Goal: Transaction & Acquisition: Purchase product/service

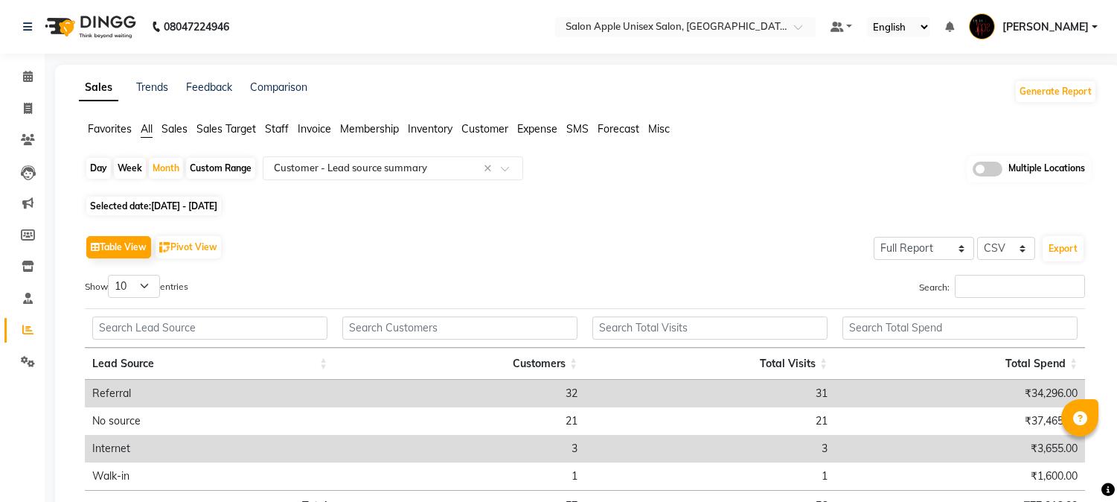
select select "full_report"
select select "csv"
click at [19, 114] on span at bounding box center [28, 108] width 26 height 17
select select "service"
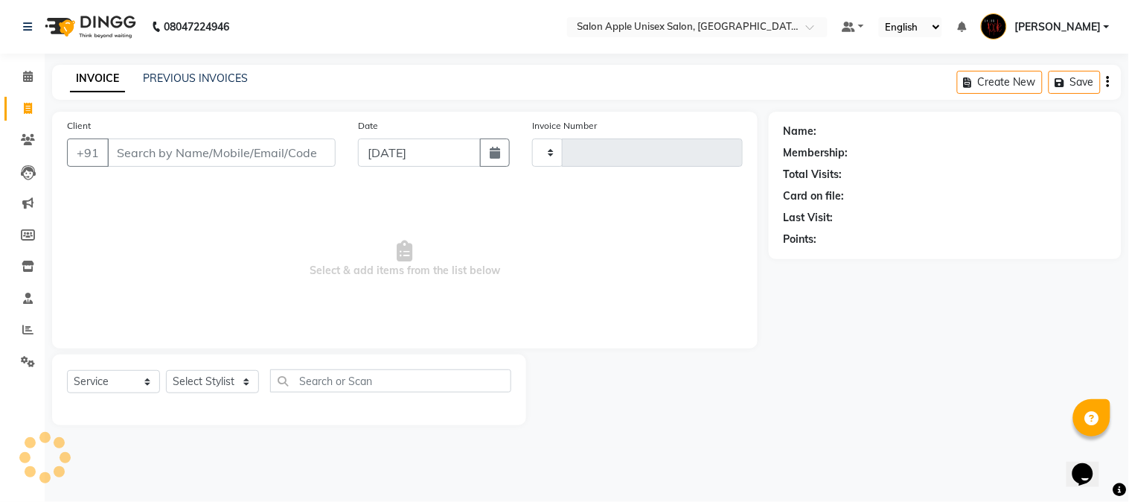
drag, startPoint x: 174, startPoint y: 155, endPoint x: 166, endPoint y: 153, distance: 8.3
click at [171, 154] on input "Client" at bounding box center [221, 152] width 228 height 28
type input "1022"
select select "92"
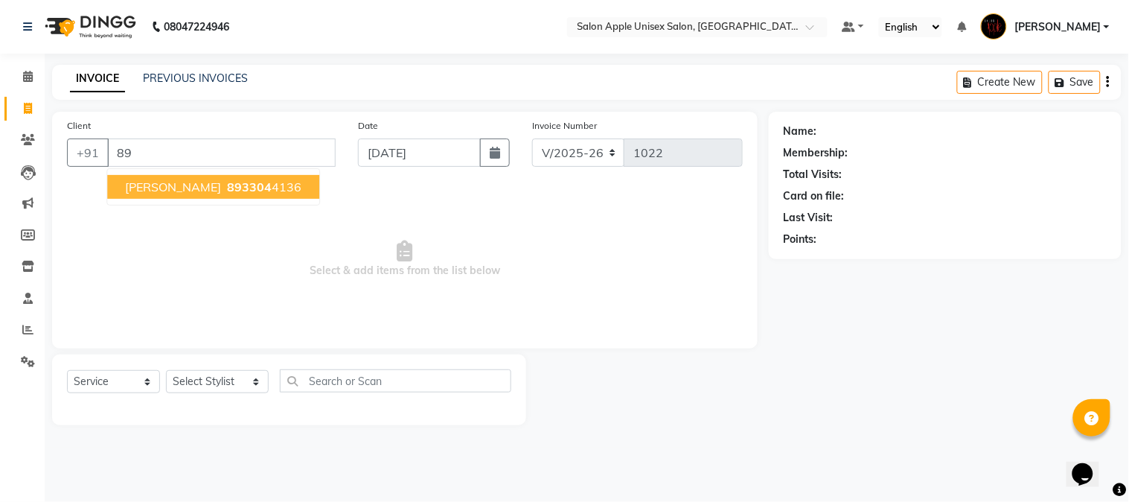
type input "8"
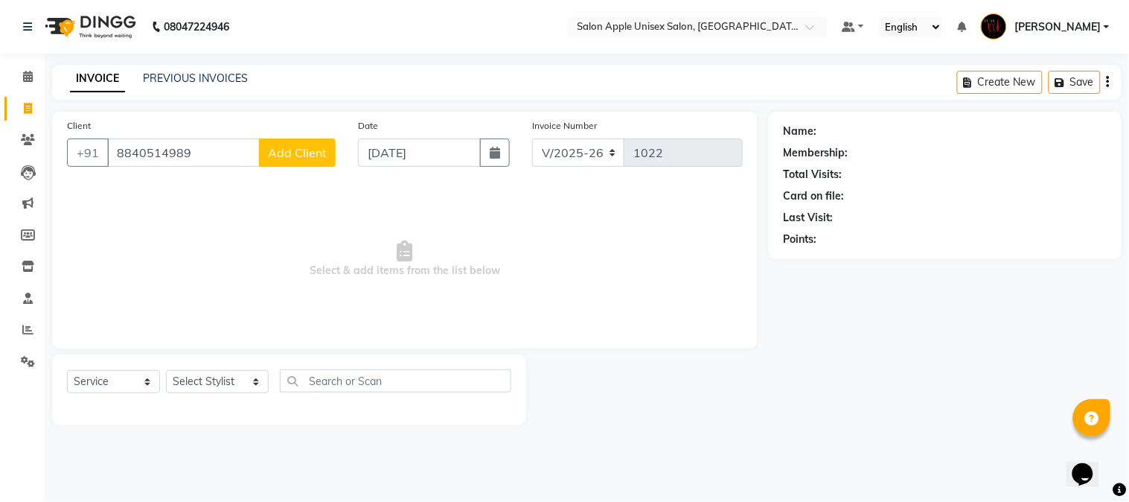
type input "8840514989"
click at [327, 144] on button "Add Client" at bounding box center [297, 152] width 77 height 28
select select "22"
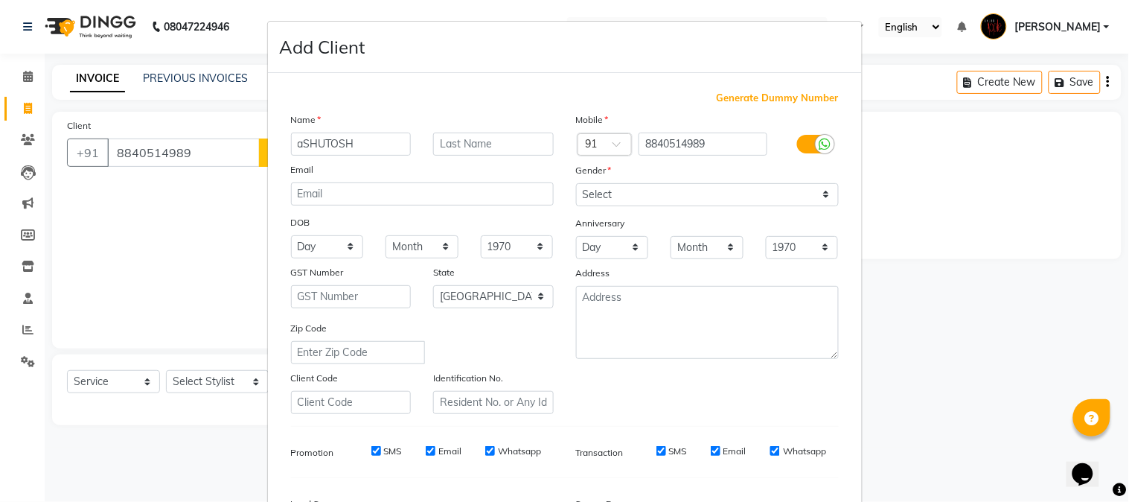
type input "aSHUTOSH"
click at [588, 193] on select "Select Male Female Other Prefer Not To Say" at bounding box center [707, 194] width 263 height 23
select select "male"
click at [576, 183] on select "Select Male Female Other Prefer Not To Say" at bounding box center [707, 194] width 263 height 23
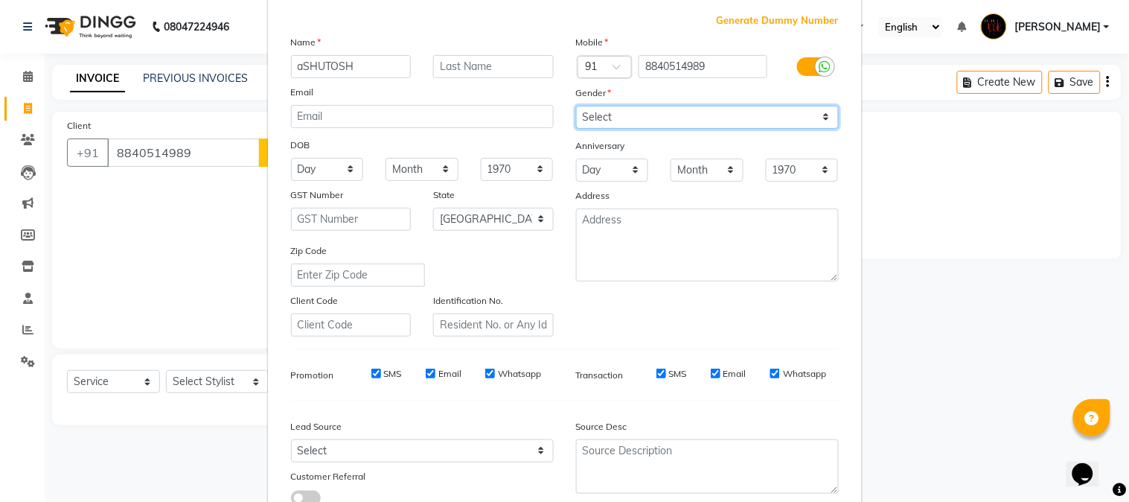
scroll to position [186, 0]
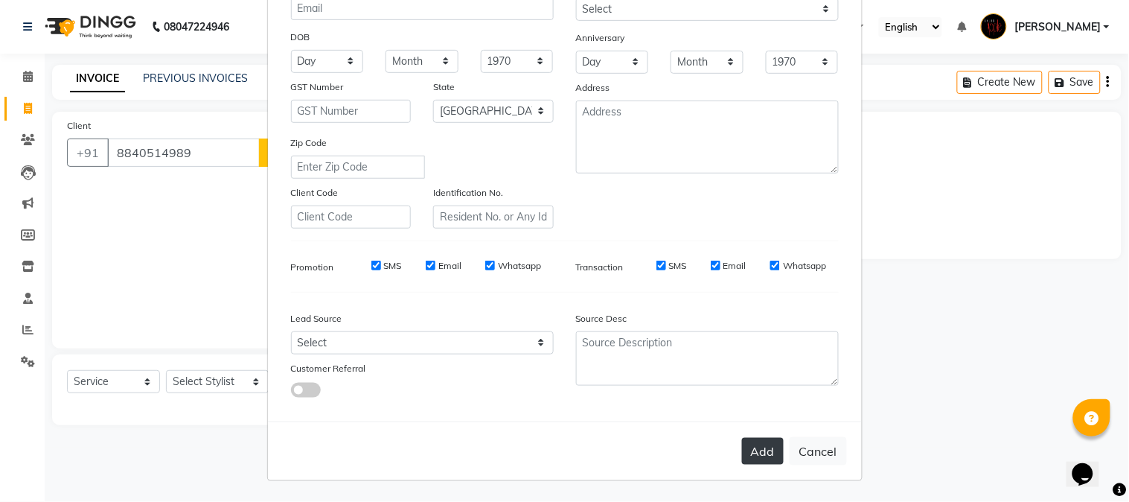
click at [763, 454] on button "Add" at bounding box center [763, 451] width 42 height 27
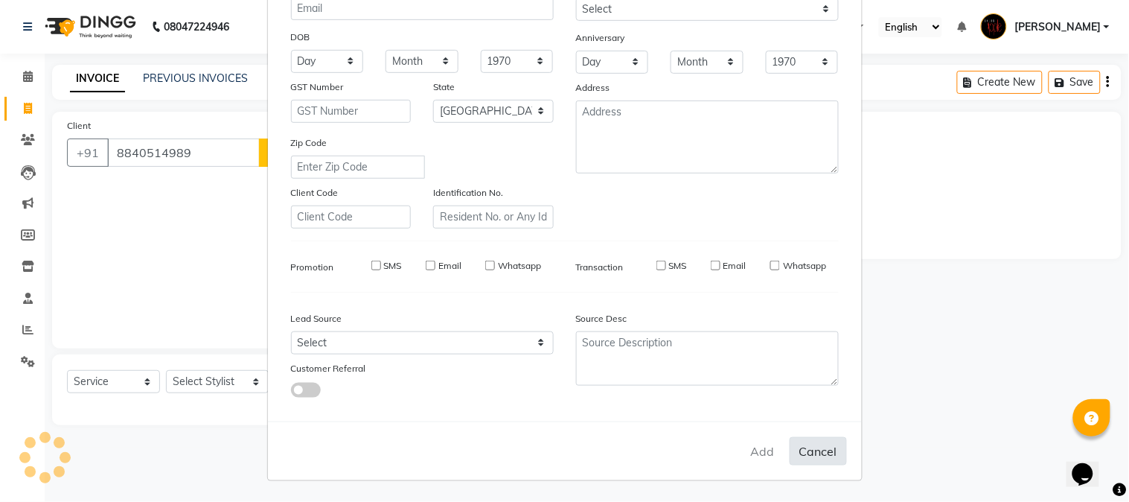
select select
select select "null"
select select
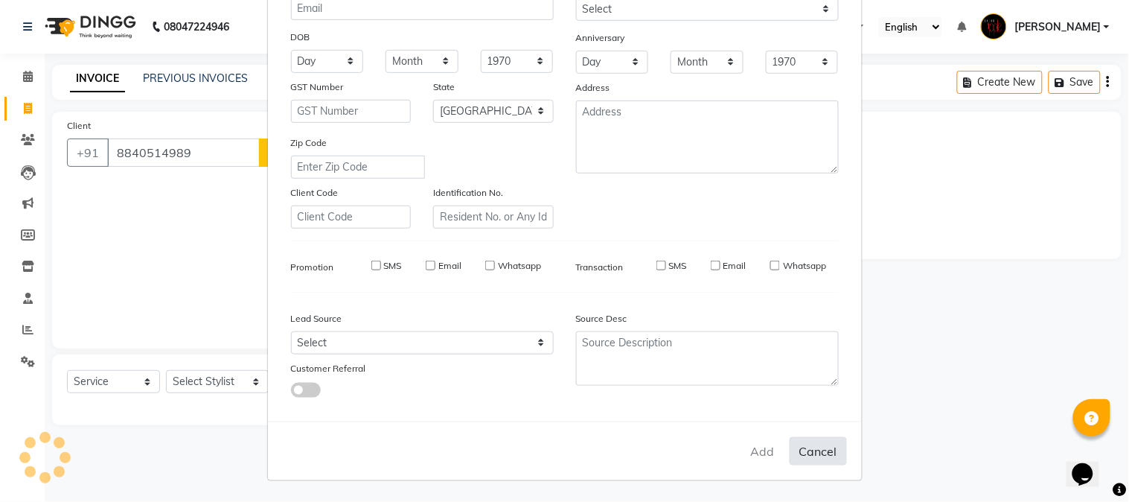
select select
checkbox input "false"
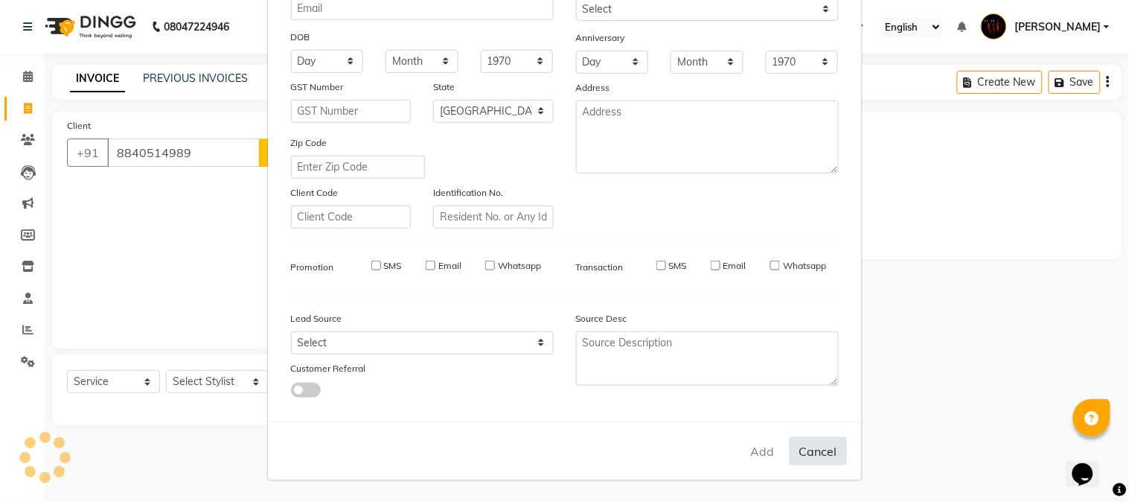
checkbox input "false"
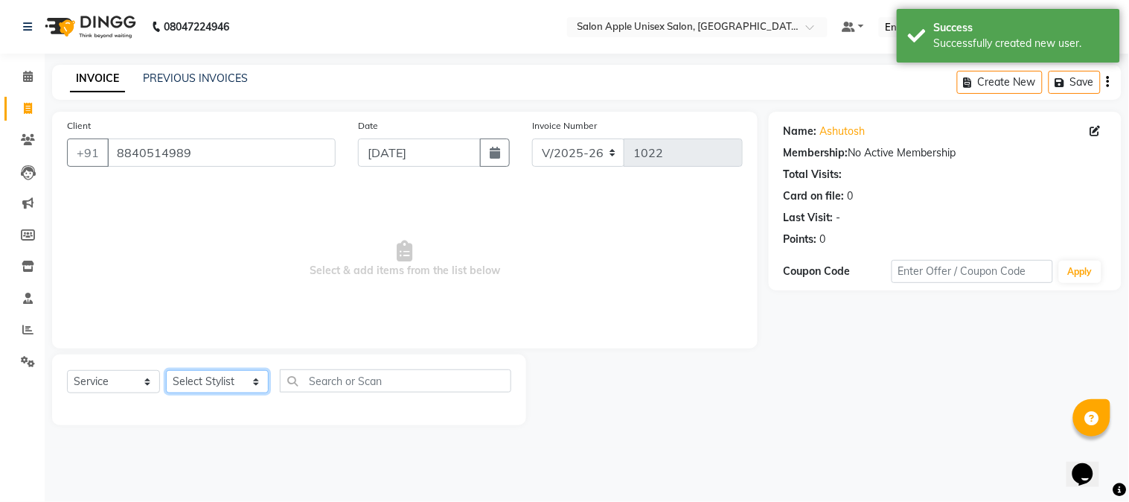
click at [214, 381] on select "Select Stylist Ganeshan R Rahul ghodke Reception SONALI JHA training department…" at bounding box center [217, 381] width 103 height 23
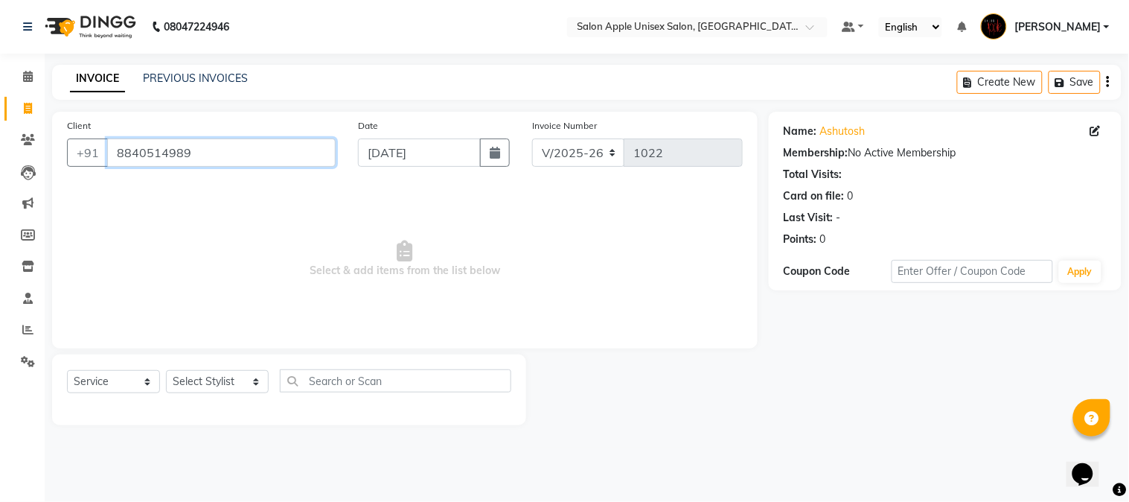
click at [249, 158] on input "8840514989" at bounding box center [221, 152] width 228 height 28
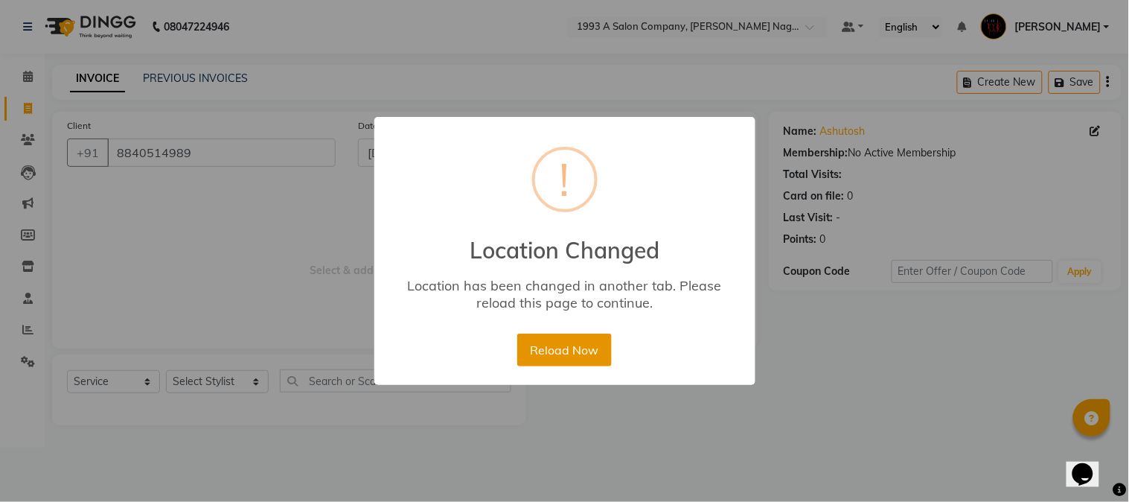
click at [596, 345] on button "Reload Now" at bounding box center [564, 349] width 95 height 33
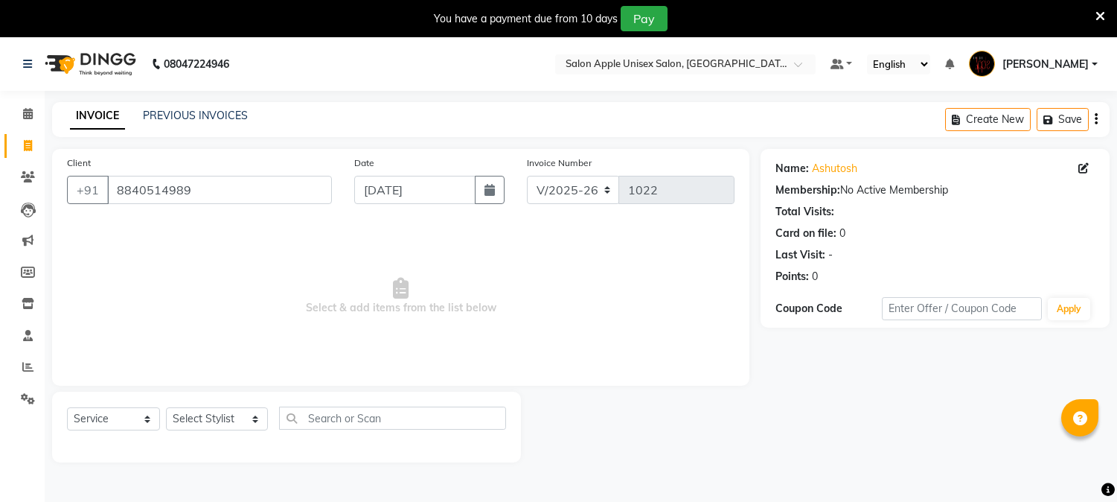
select select "92"
select select "service"
click at [311, 193] on input "8840514989" at bounding box center [219, 190] width 225 height 28
click at [1098, 13] on icon at bounding box center [1100, 16] width 10 height 13
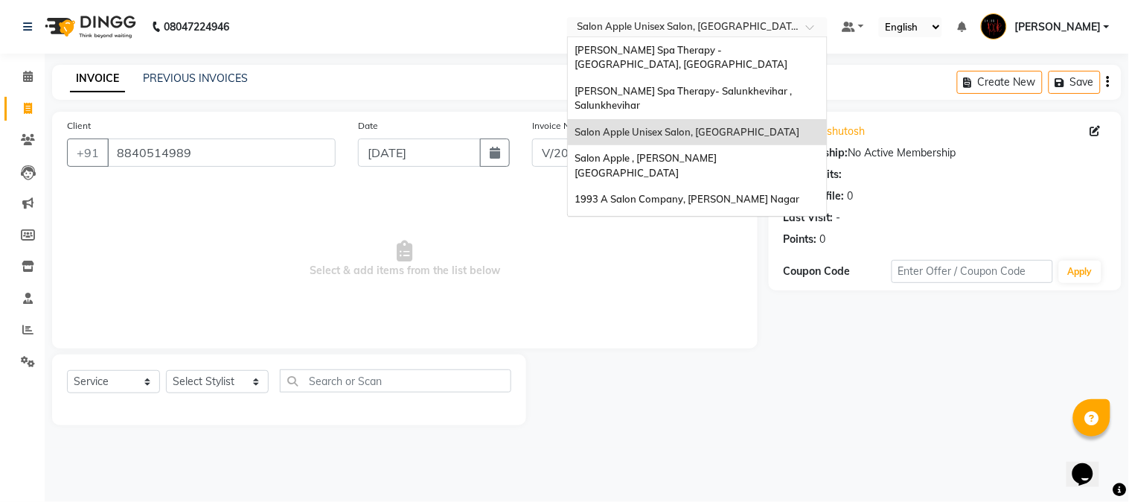
click at [790, 30] on input "text" at bounding box center [683, 28] width 216 height 15
click at [732, 193] on span "1993 A Salon Company, [PERSON_NAME] Nagar" at bounding box center [687, 199] width 225 height 12
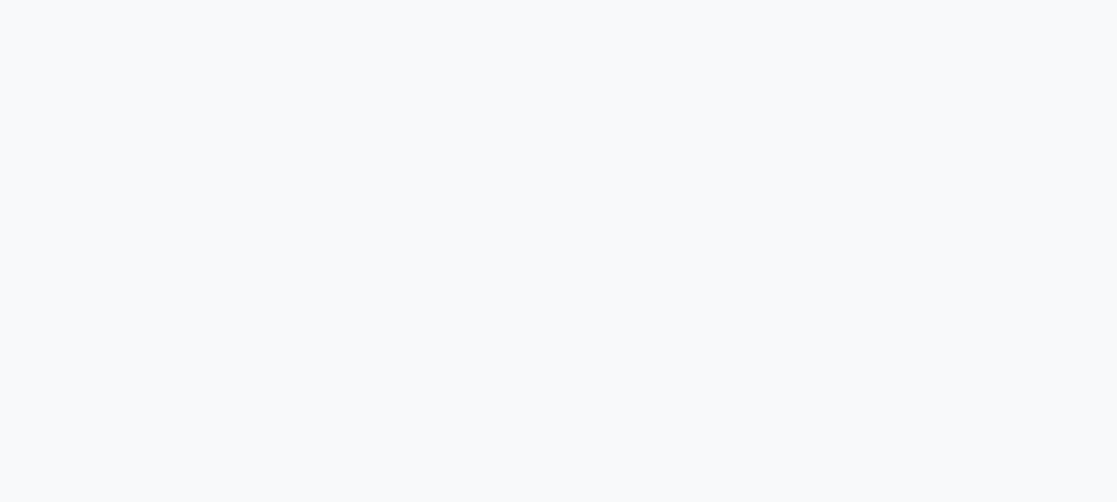
select select "service"
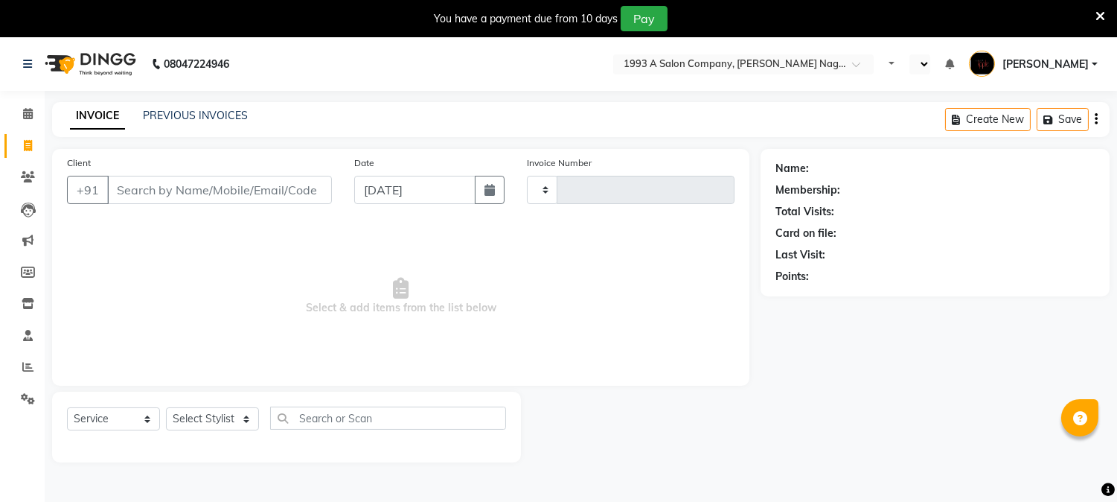
type input "1818"
select select "en"
select select "144"
click at [145, 176] on input "Client" at bounding box center [219, 190] width 225 height 28
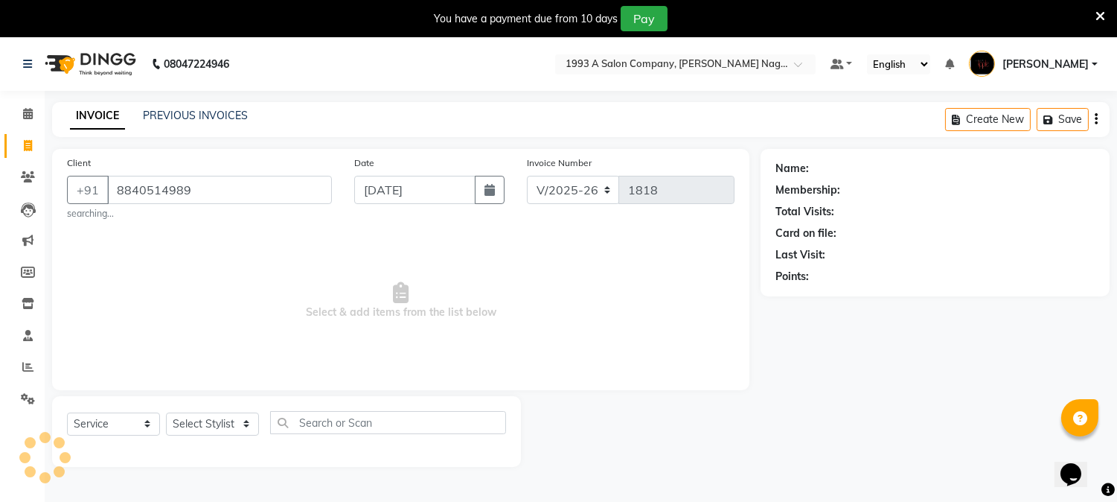
type input "8840514989"
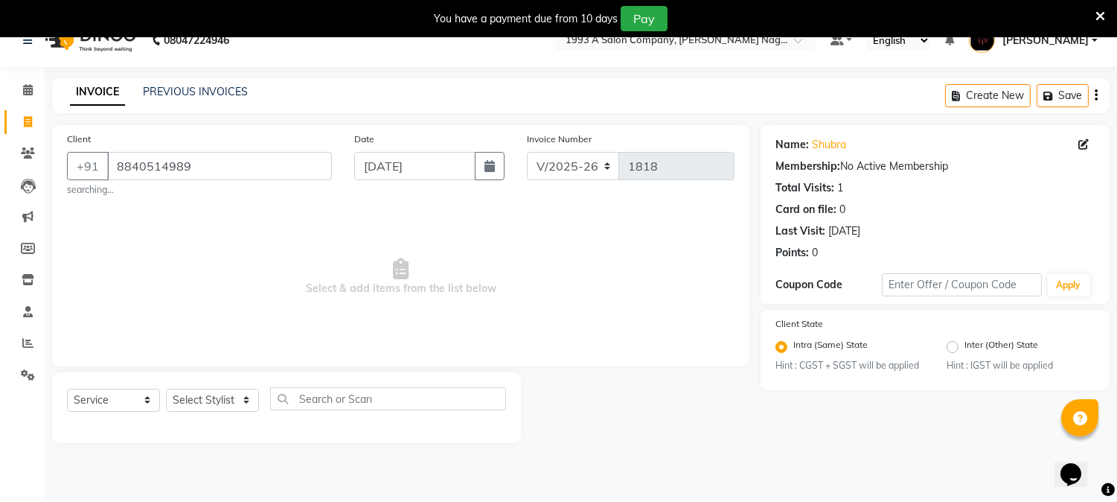
scroll to position [37, 0]
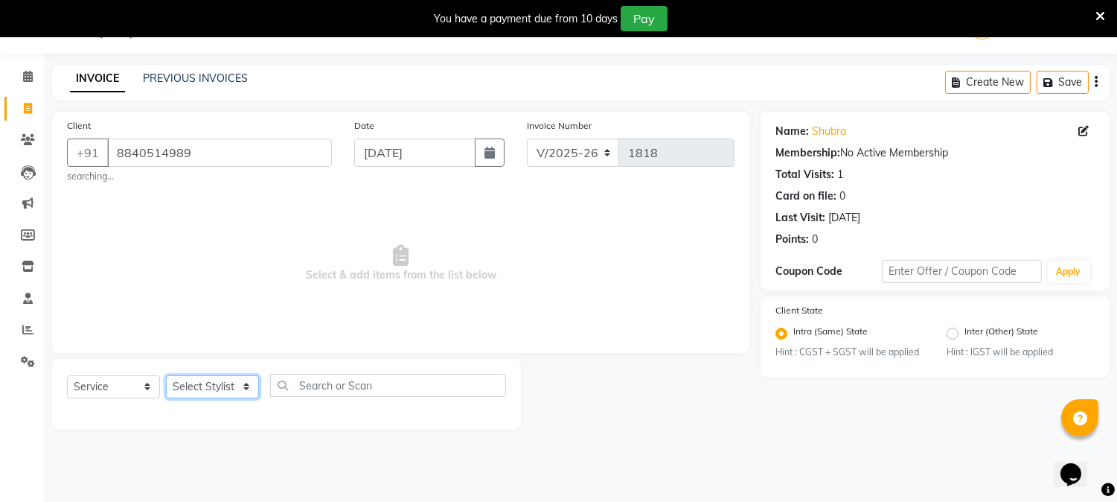
click at [199, 393] on select "Select Stylist Aniket Mane kanchan tripathi Reception SAIRAJ BHANDARE sarika ya…" at bounding box center [212, 386] width 93 height 23
select select "41565"
click at [166, 375] on select "Select Stylist Aniket Mane kanchan tripathi Reception SAIRAJ BHANDARE sarika ya…" at bounding box center [212, 386] width 93 height 23
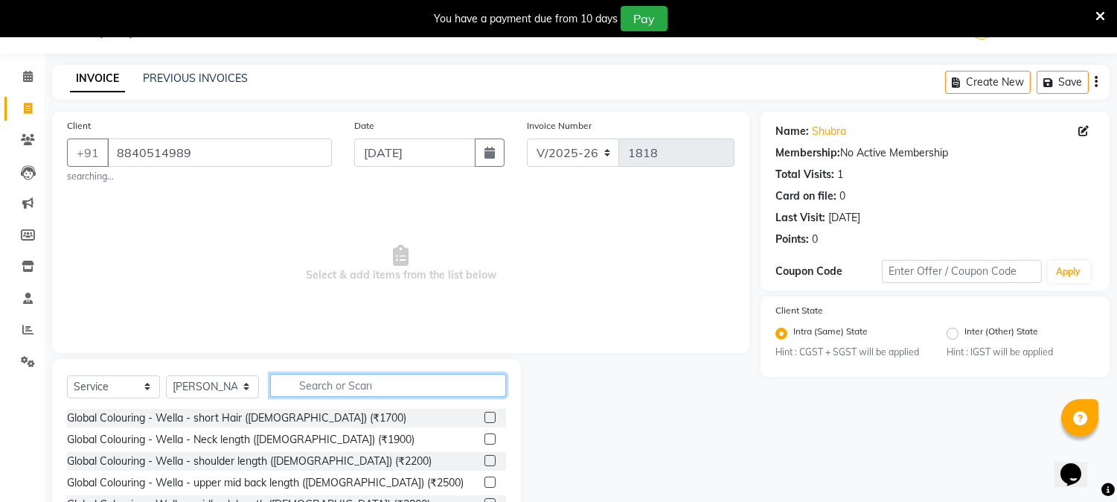
click at [368, 375] on input "text" at bounding box center [388, 385] width 236 height 23
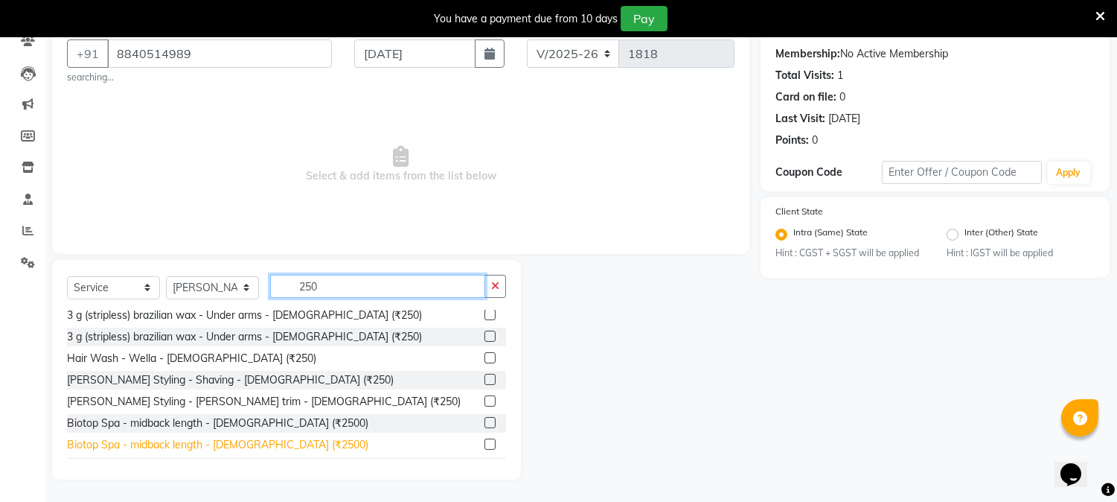
scroll to position [330, 0]
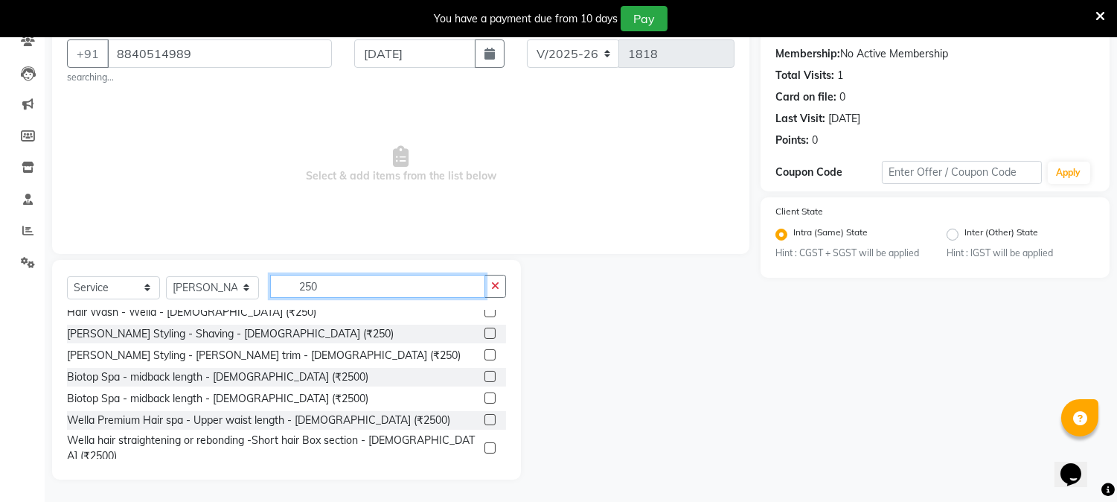
type input "250"
click at [183, 324] on div "Beard Styling - Shaving - Male (₹250)" at bounding box center [286, 333] width 439 height 19
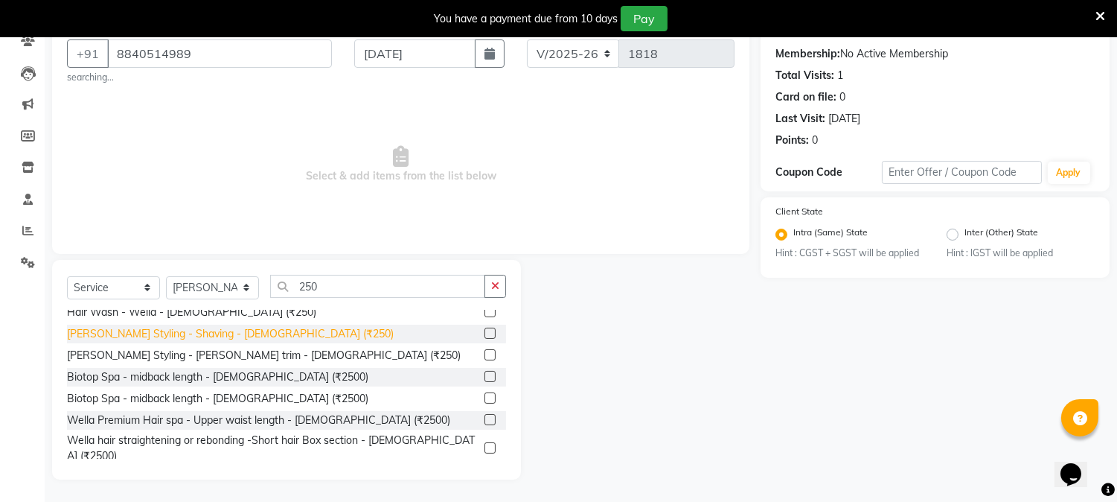
click at [183, 331] on div "Beard Styling - Shaving - Male (₹250)" at bounding box center [230, 334] width 327 height 16
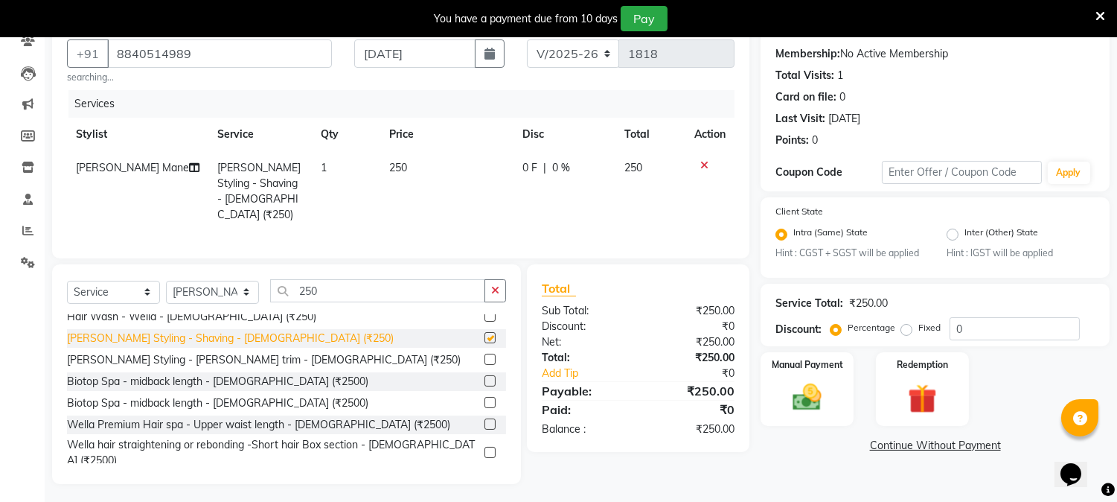
checkbox input "false"
click at [813, 403] on img at bounding box center [807, 397] width 49 height 35
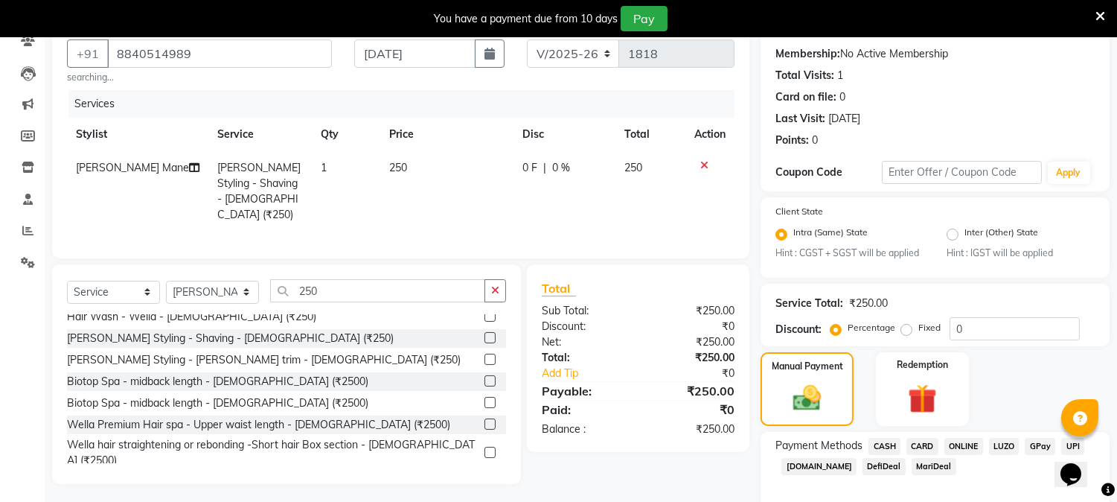
click at [961, 445] on span "ONLINE" at bounding box center [963, 446] width 39 height 17
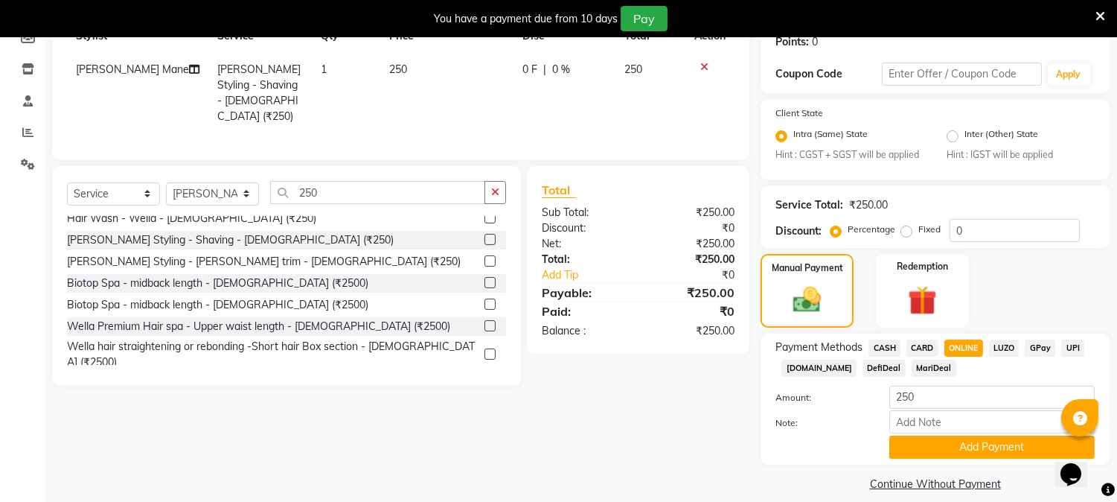
scroll to position [250, 0]
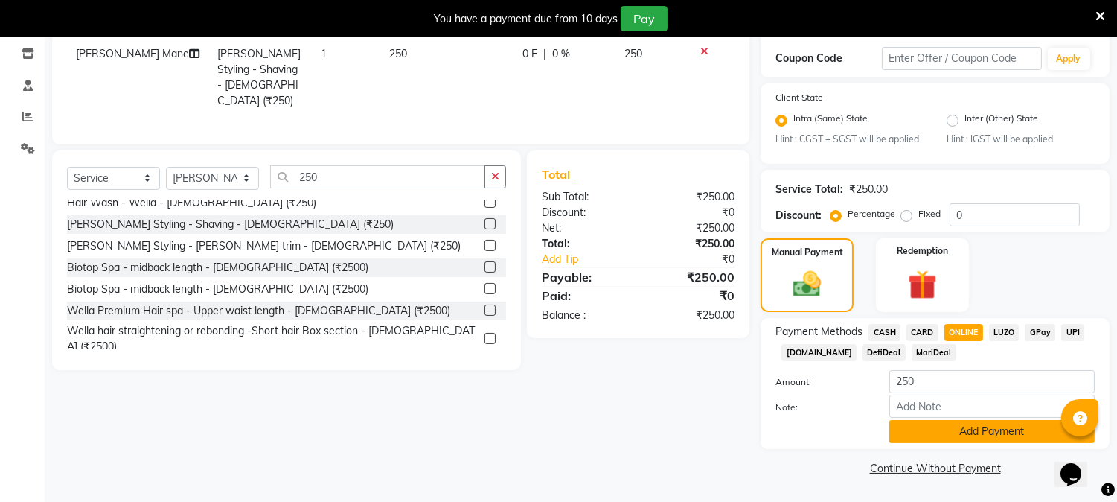
click at [965, 435] on button "Add Payment" at bounding box center [991, 431] width 205 height 23
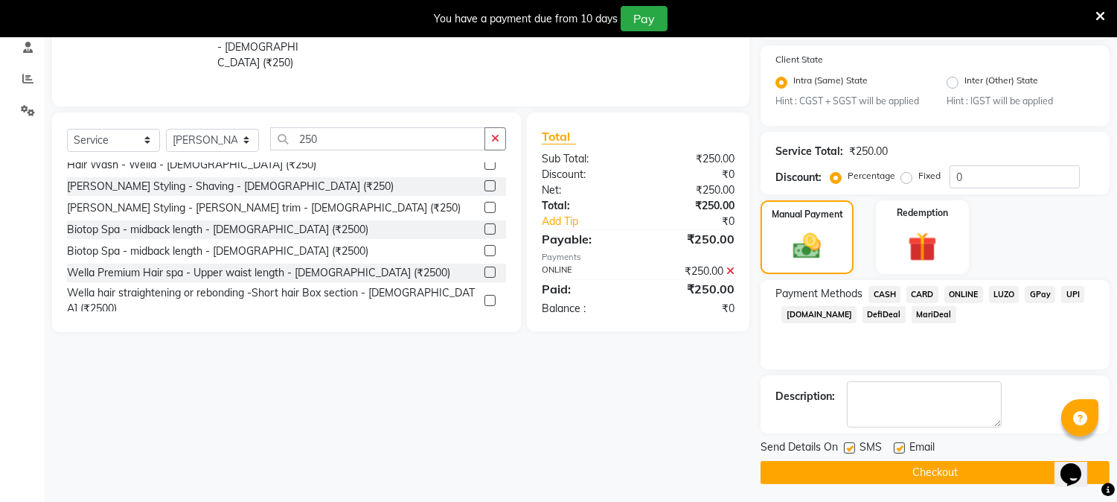
scroll to position [292, 0]
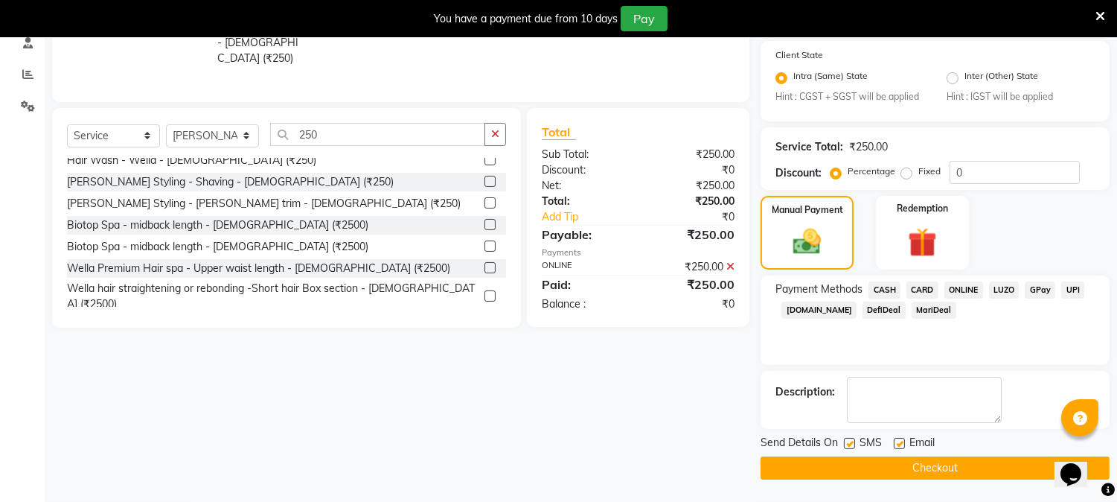
click at [961, 458] on button "Checkout" at bounding box center [935, 467] width 349 height 23
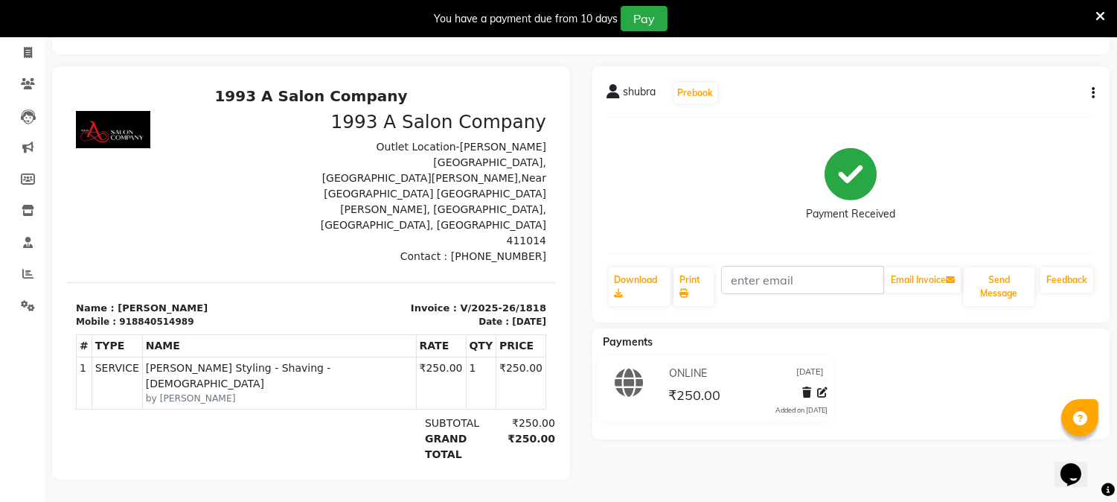
click at [1103, 13] on icon at bounding box center [1100, 16] width 10 height 13
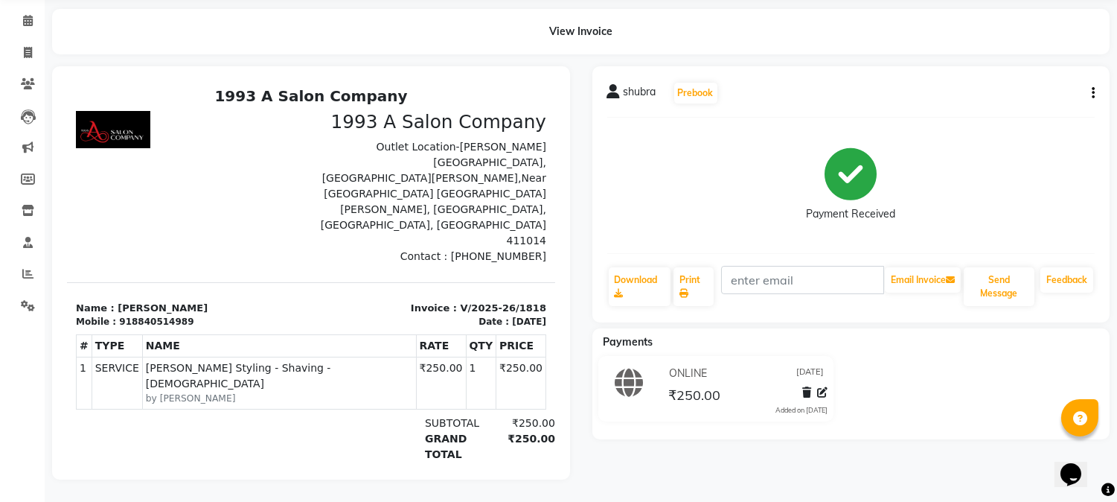
click at [570, 15] on div "View Invoice" at bounding box center [580, 31] width 1057 height 45
click at [25, 47] on icon at bounding box center [28, 52] width 8 height 11
select select "service"
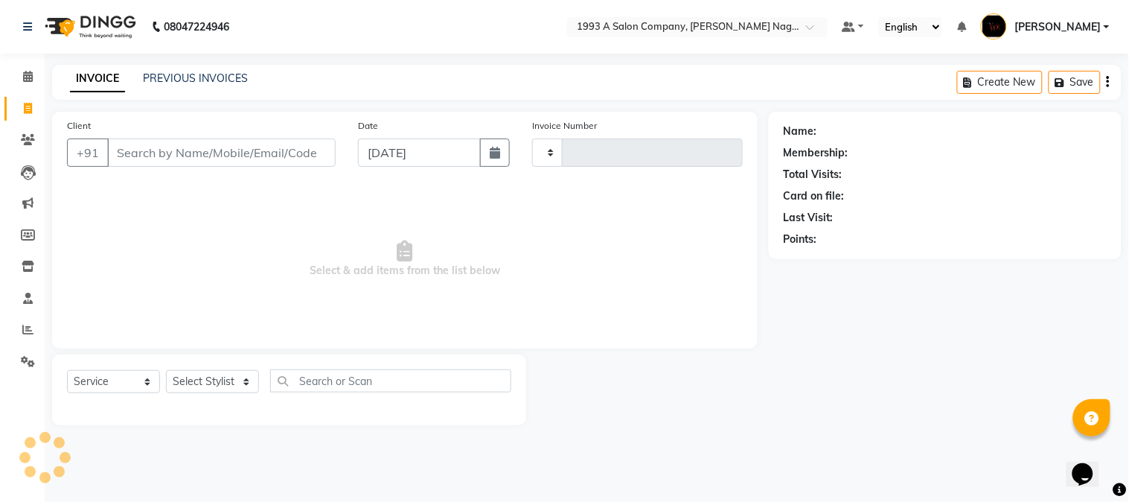
type input "1819"
select select "144"
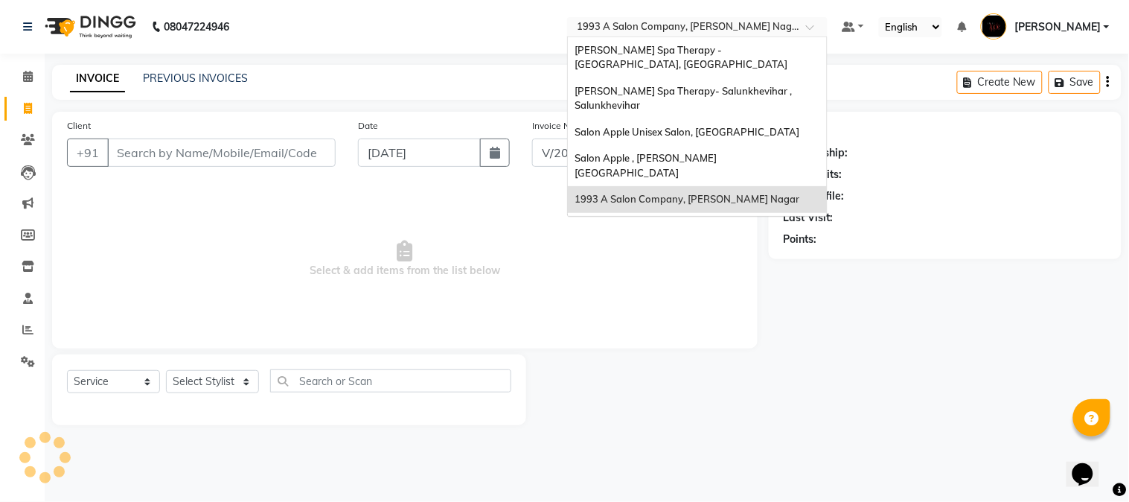
click at [717, 22] on input "text" at bounding box center [683, 28] width 216 height 15
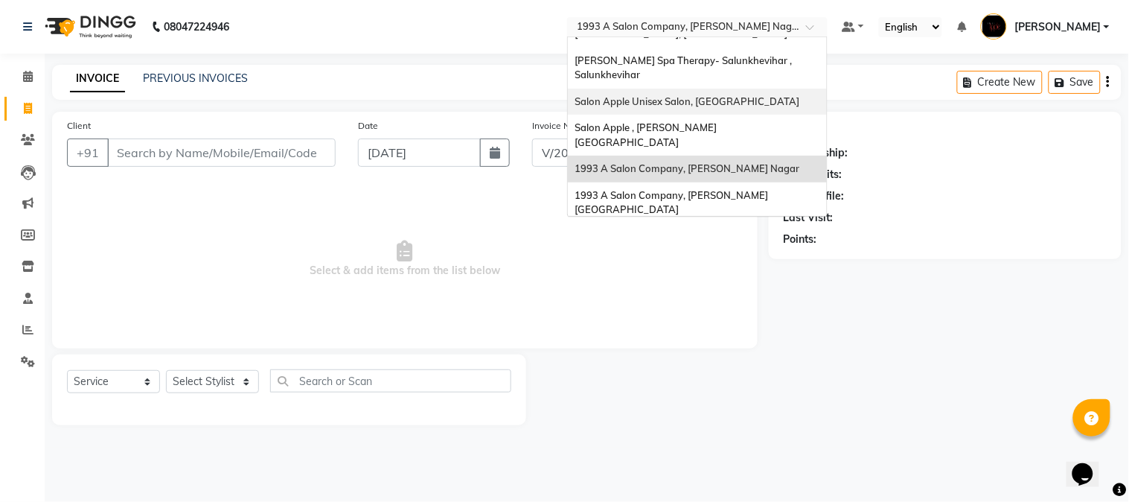
scroll to position [61, 0]
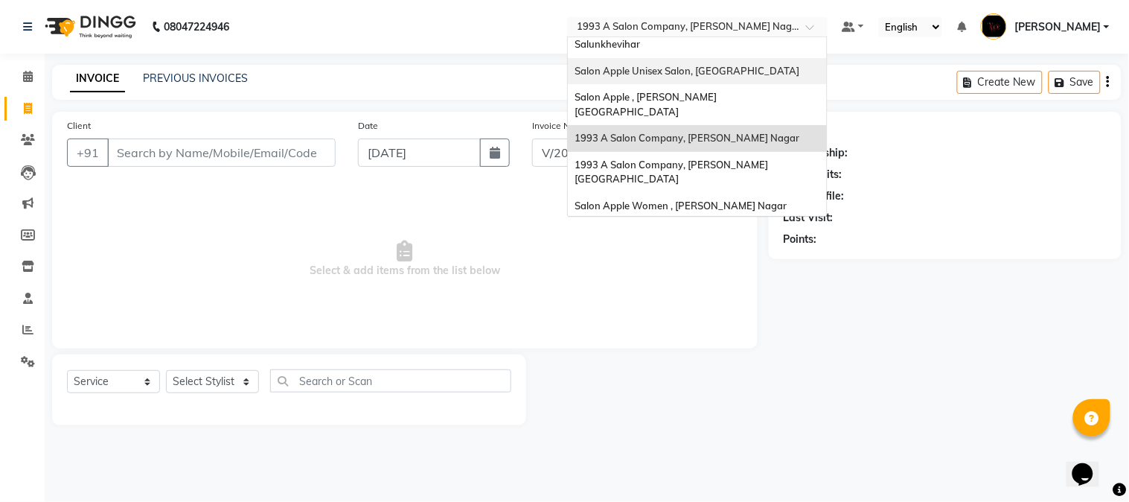
click at [757, 70] on span "Salon Apple Unisex Salon, [GEOGRAPHIC_DATA]" at bounding box center [687, 71] width 225 height 12
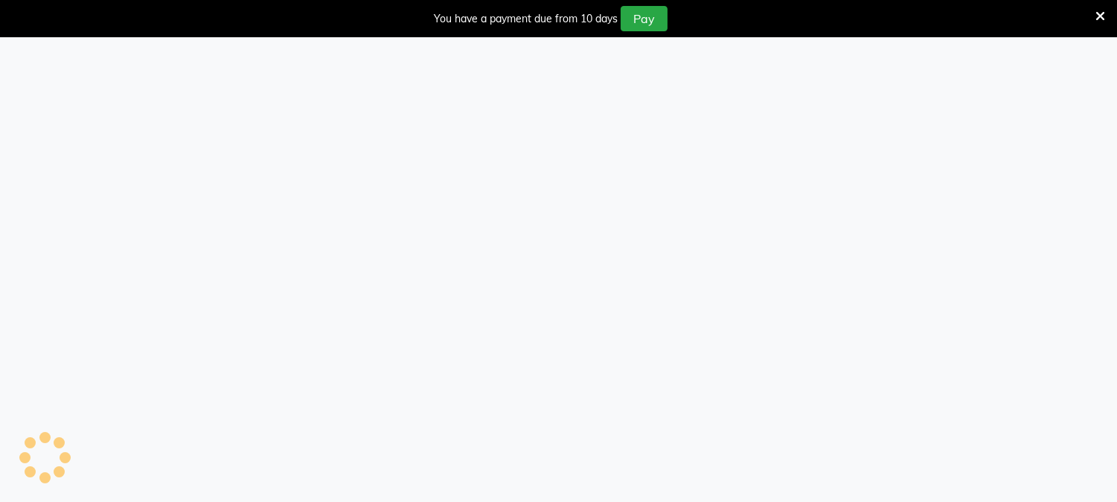
select select "service"
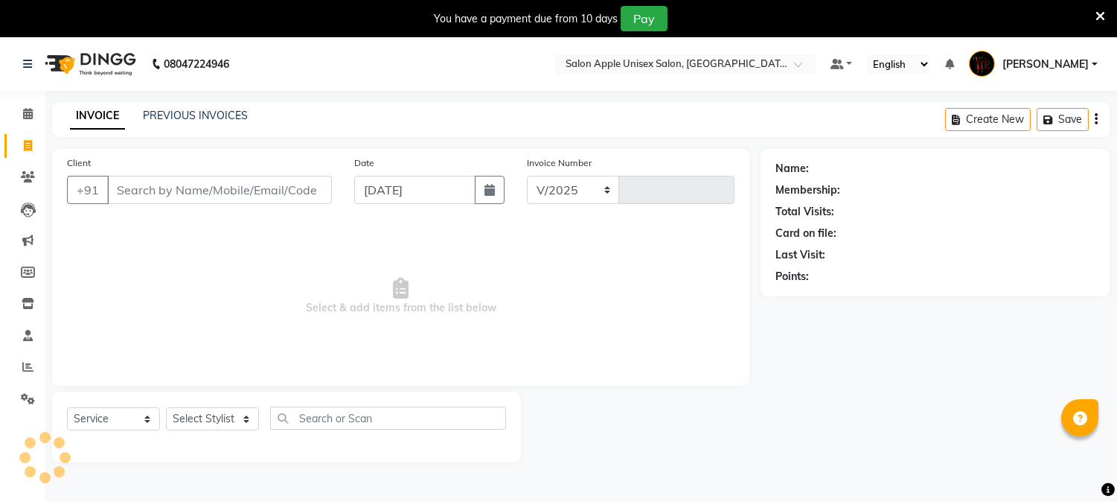
select select "en"
select select "92"
type input "1022"
click at [1098, 10] on icon at bounding box center [1100, 16] width 10 height 13
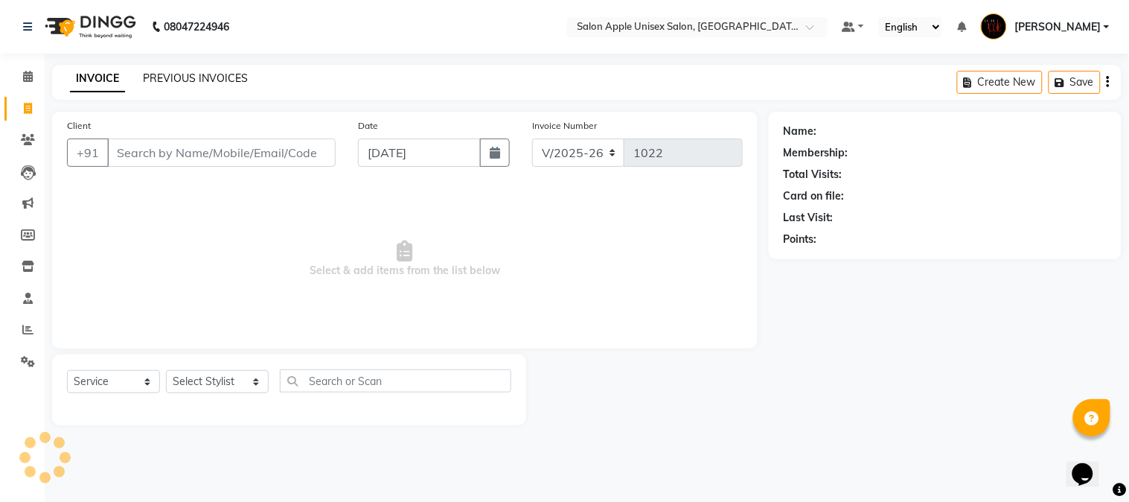
click at [147, 80] on link "PREVIOUS INVOICES" at bounding box center [195, 77] width 105 height 13
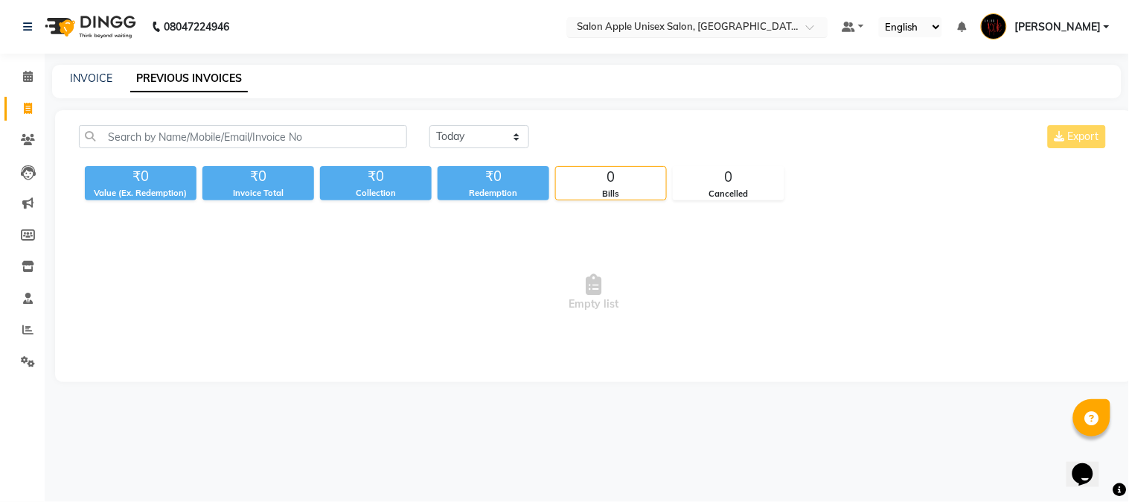
click at [660, 26] on input "text" at bounding box center [683, 28] width 216 height 15
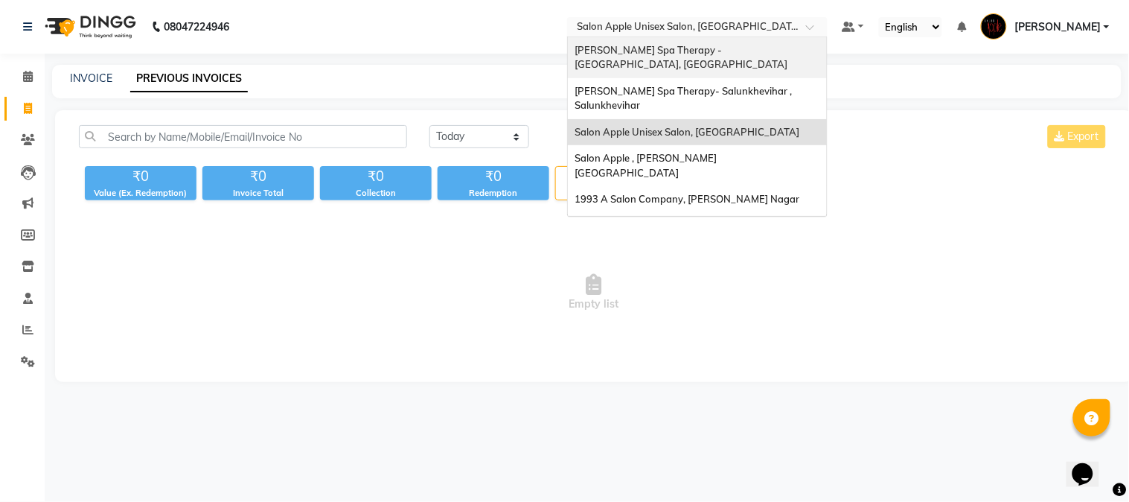
click at [666, 44] on span "[PERSON_NAME] Spa Therapy - [GEOGRAPHIC_DATA], [GEOGRAPHIC_DATA]" at bounding box center [681, 57] width 213 height 27
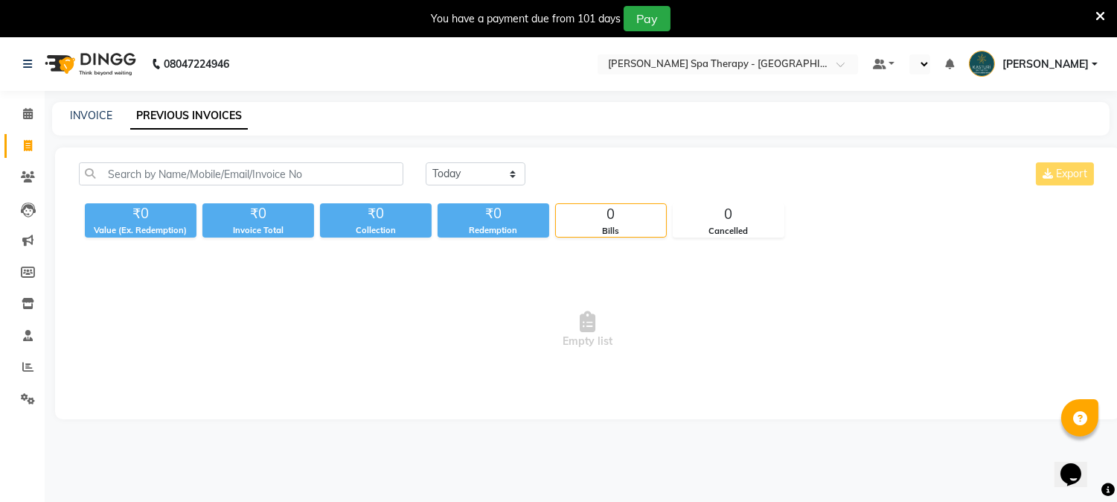
select select "en"
click at [1095, 10] on icon at bounding box center [1100, 16] width 10 height 13
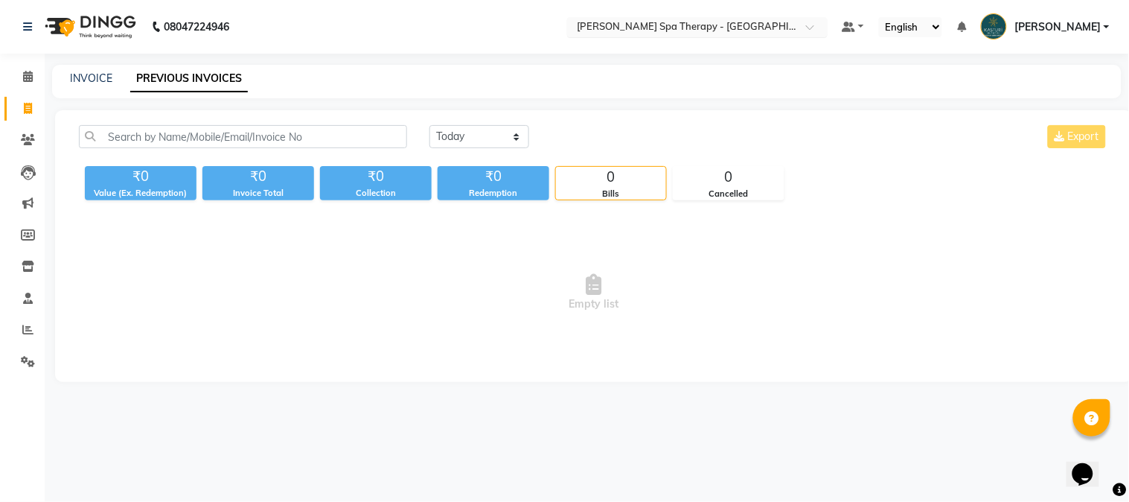
click at [679, 31] on input "text" at bounding box center [683, 28] width 216 height 15
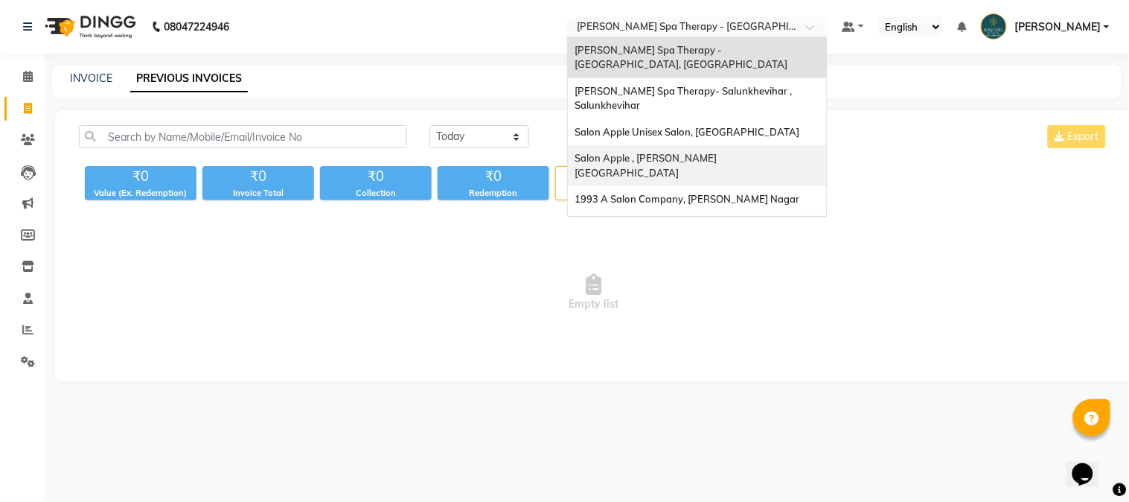
click at [653, 157] on span "Salon Apple , [PERSON_NAME][GEOGRAPHIC_DATA]" at bounding box center [646, 165] width 142 height 27
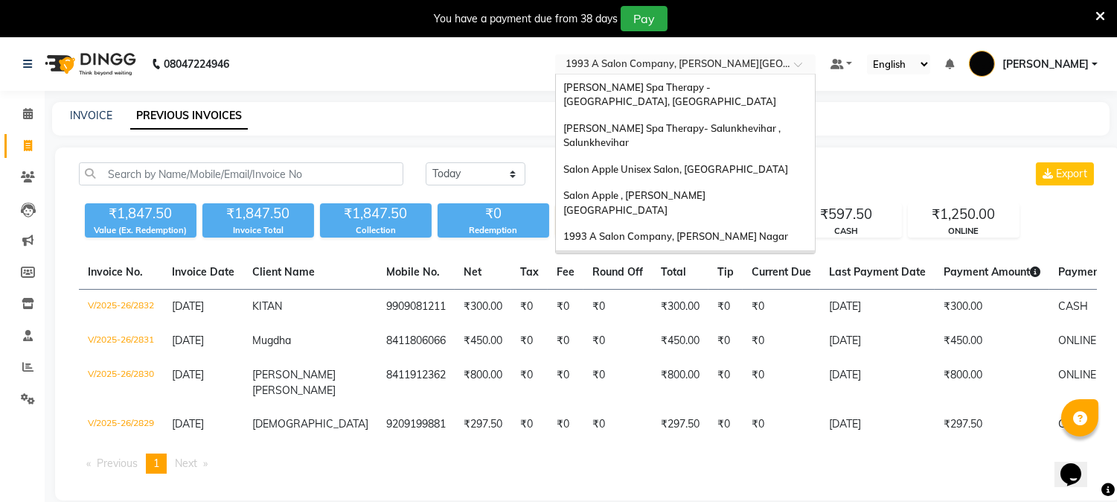
click at [778, 68] on input "text" at bounding box center [671, 65] width 216 height 15
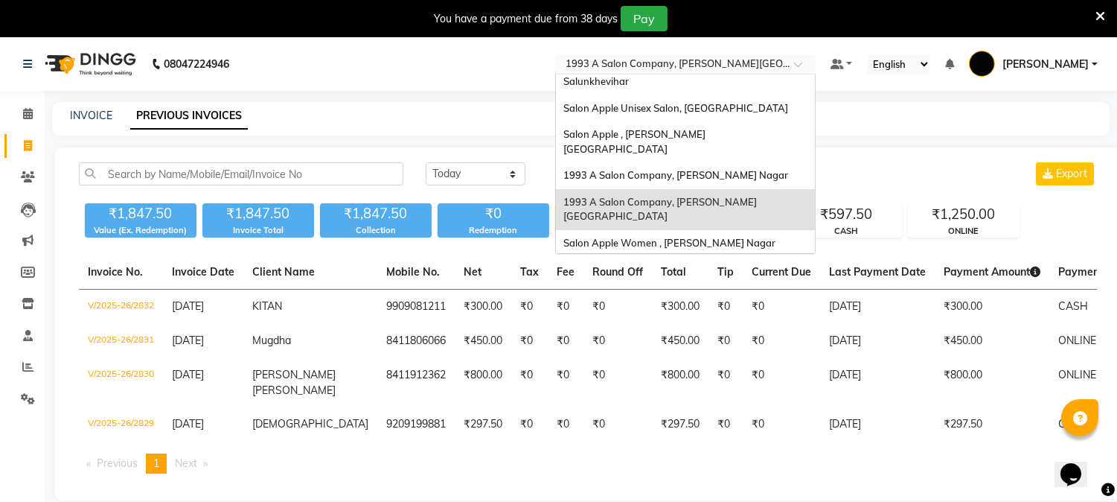
click at [693, 263] on span "Salon Apple Unisex, Kothrud" at bounding box center [627, 269] width 129 height 12
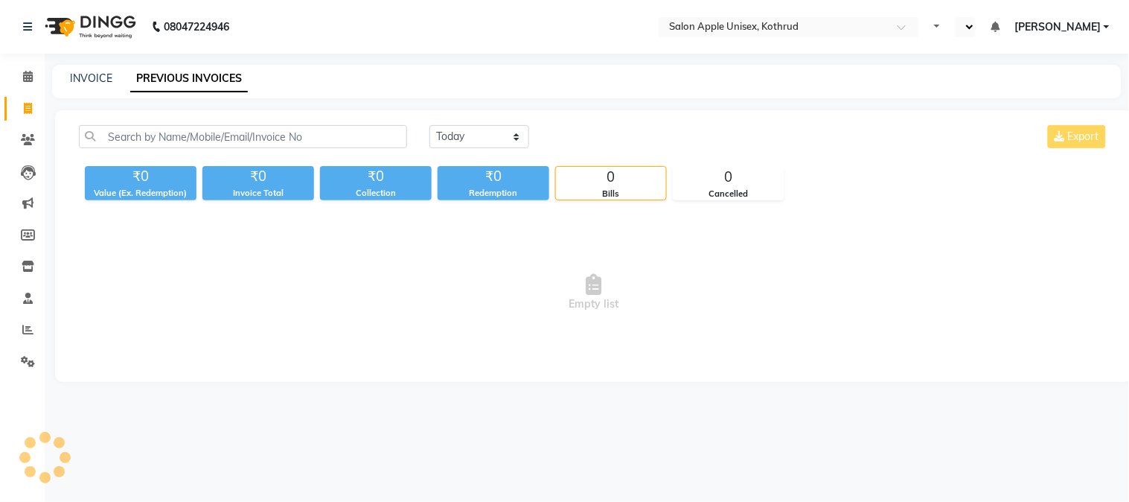
select select "en"
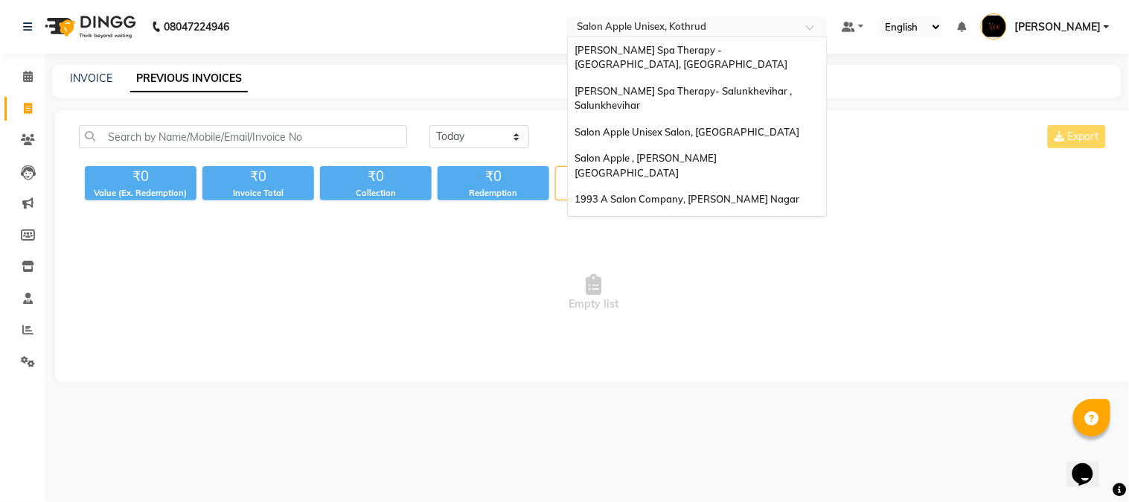
scroll to position [61, 0]
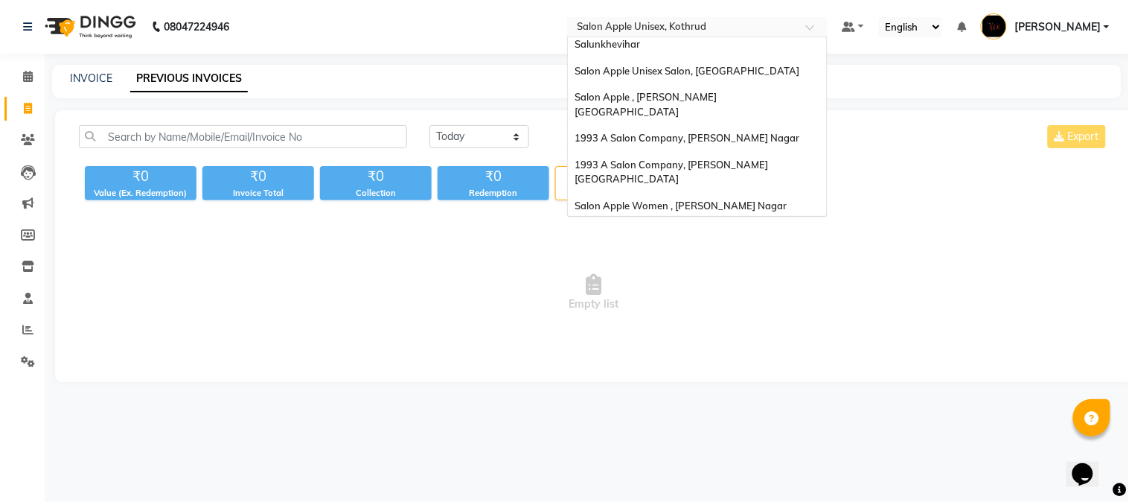
click at [650, 30] on input "text" at bounding box center [683, 28] width 216 height 15
click at [673, 132] on span "1993 A Salon Company, [PERSON_NAME] Nagar" at bounding box center [687, 138] width 225 height 12
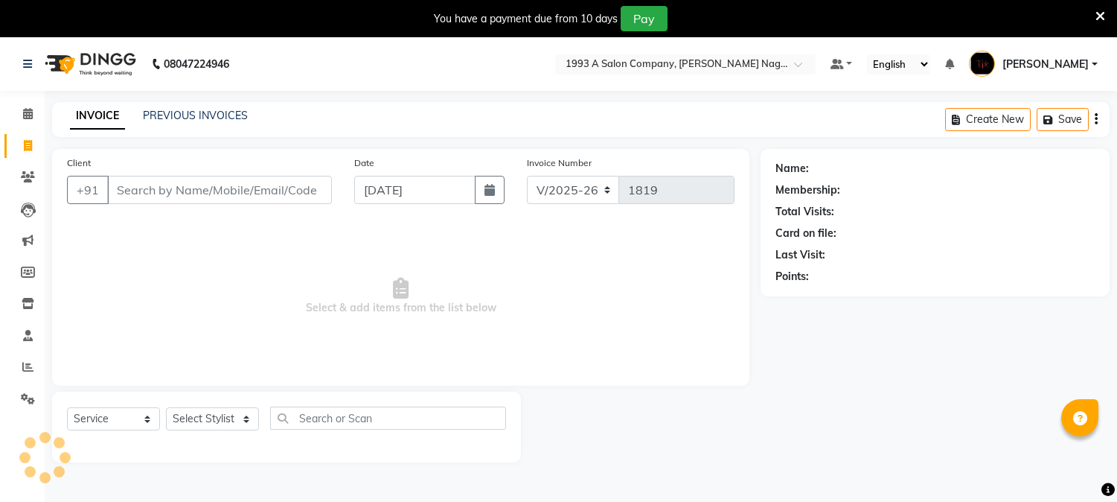
select select "144"
select select "service"
drag, startPoint x: 0, startPoint y: 0, endPoint x: 137, endPoint y: 339, distance: 365.9
click at [137, 339] on span "Select & add items from the list below" at bounding box center [401, 296] width 668 height 149
click at [831, 77] on nav "08047224946 Select Location × 1993 A Salon Company, [PERSON_NAME] Nagar Default…" at bounding box center [558, 64] width 1117 height 54
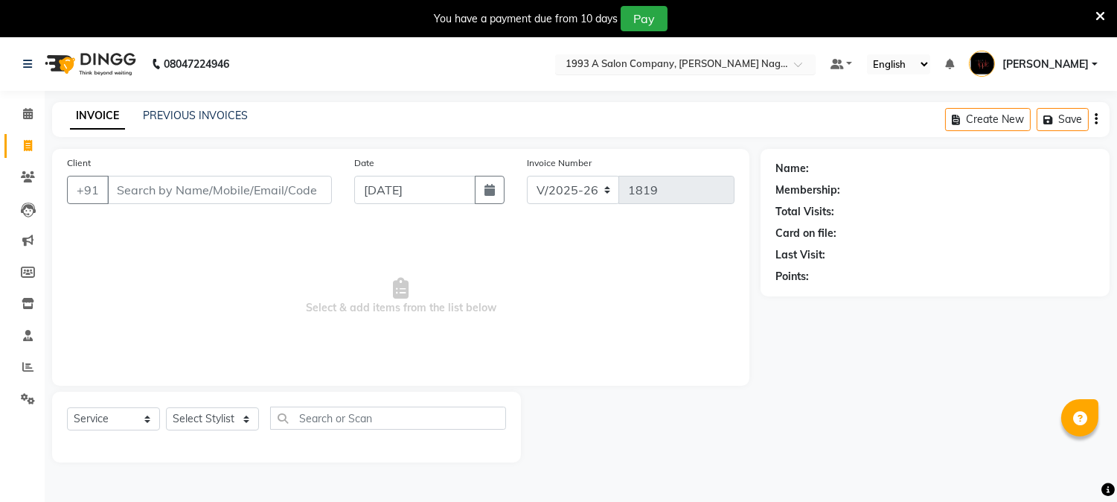
click at [816, 54] on div "Select Location × 1993 A Salon Company, [PERSON_NAME][GEOGRAPHIC_DATA]" at bounding box center [685, 64] width 260 height 20
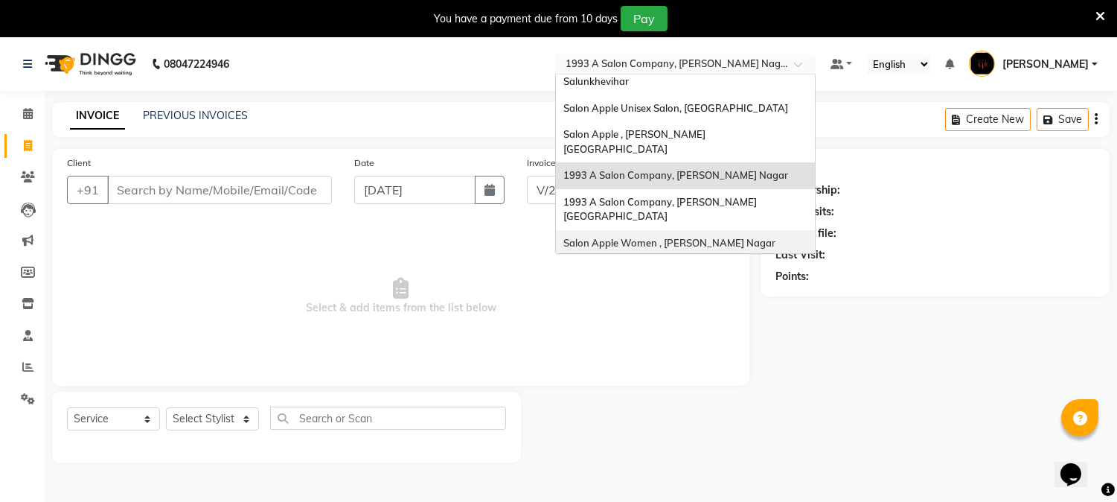
click at [745, 237] on span "Salon Apple Women , [PERSON_NAME] Nagar" at bounding box center [669, 243] width 212 height 12
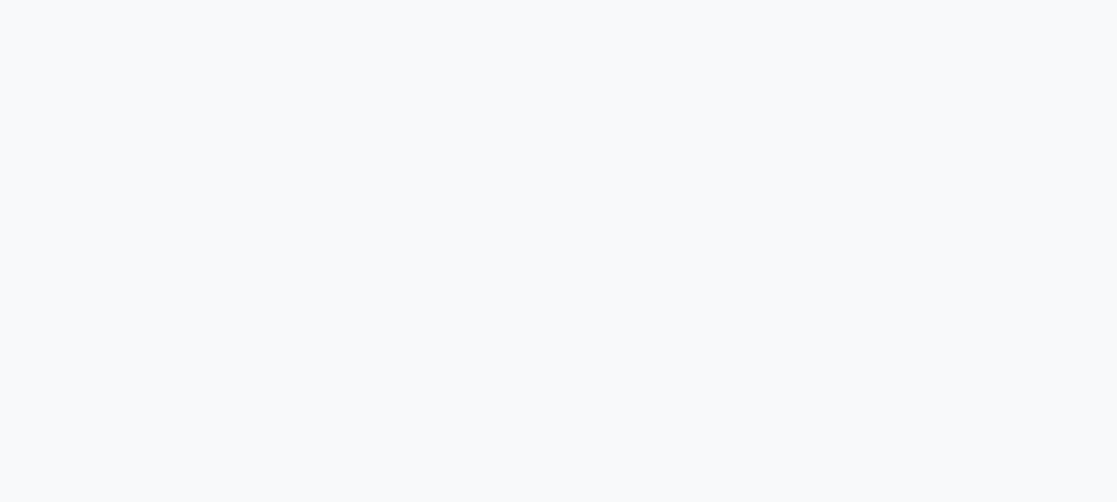
select select "service"
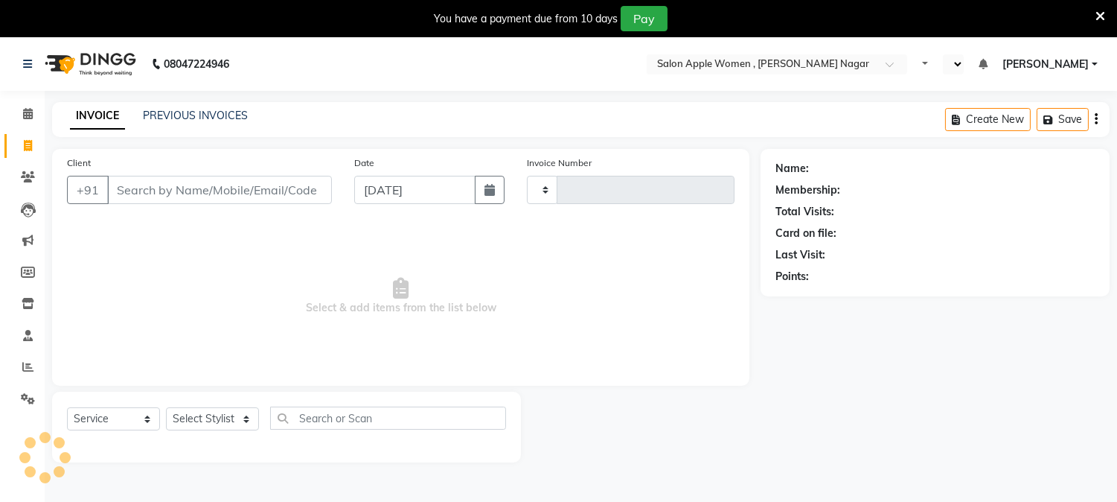
type input "2474"
select select "en"
select select "96"
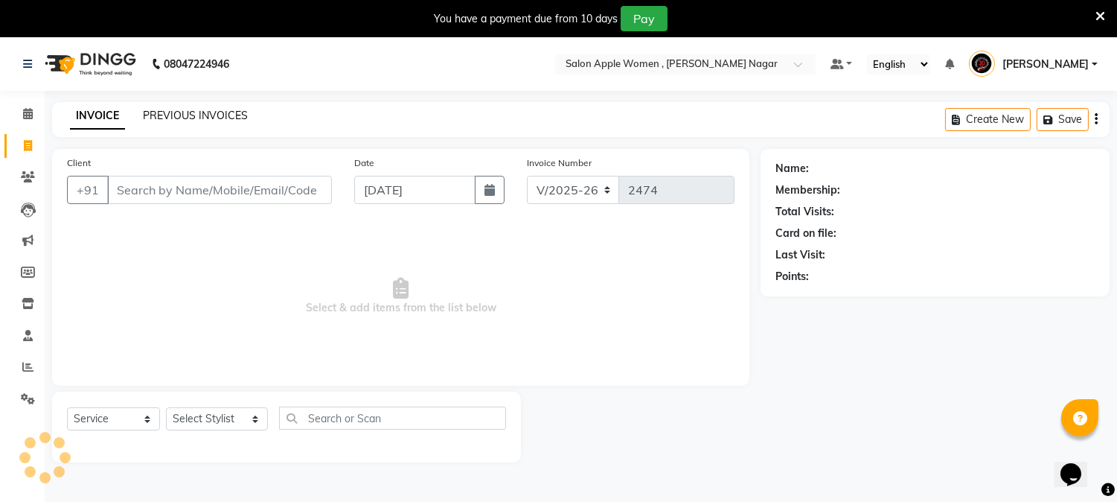
click at [188, 113] on link "PREVIOUS INVOICES" at bounding box center [195, 115] width 105 height 13
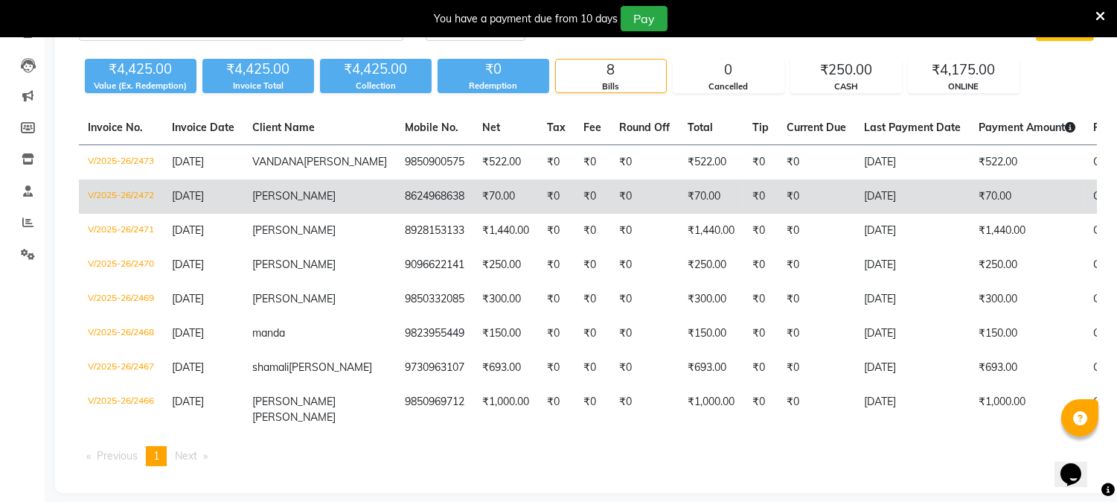
scroll to position [115, 0]
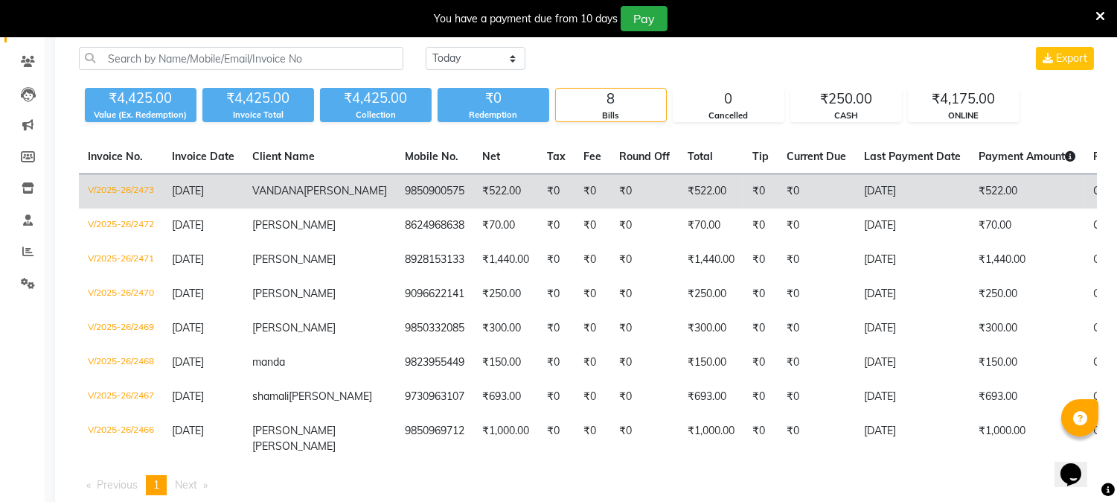
click at [743, 209] on td "₹0" at bounding box center [760, 191] width 34 height 35
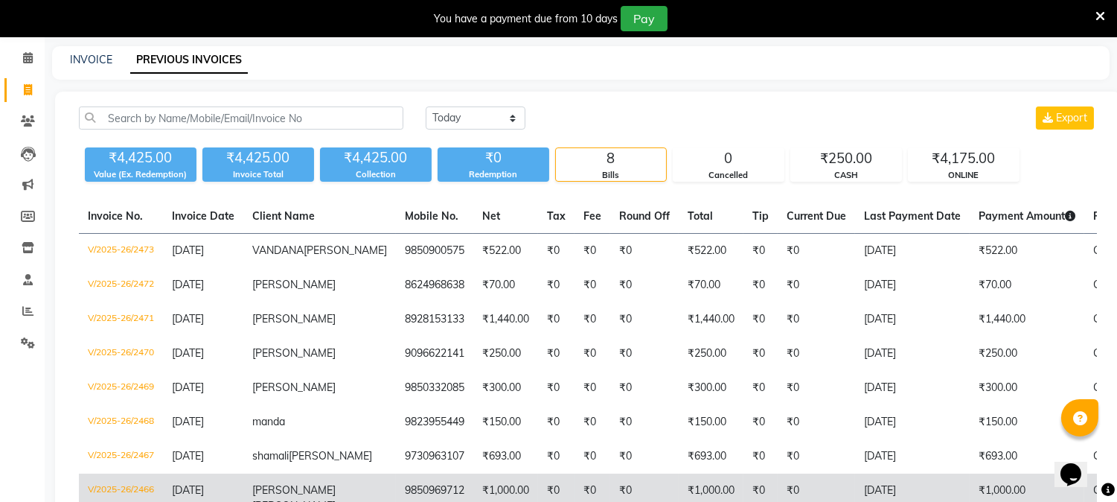
scroll to position [0, 0]
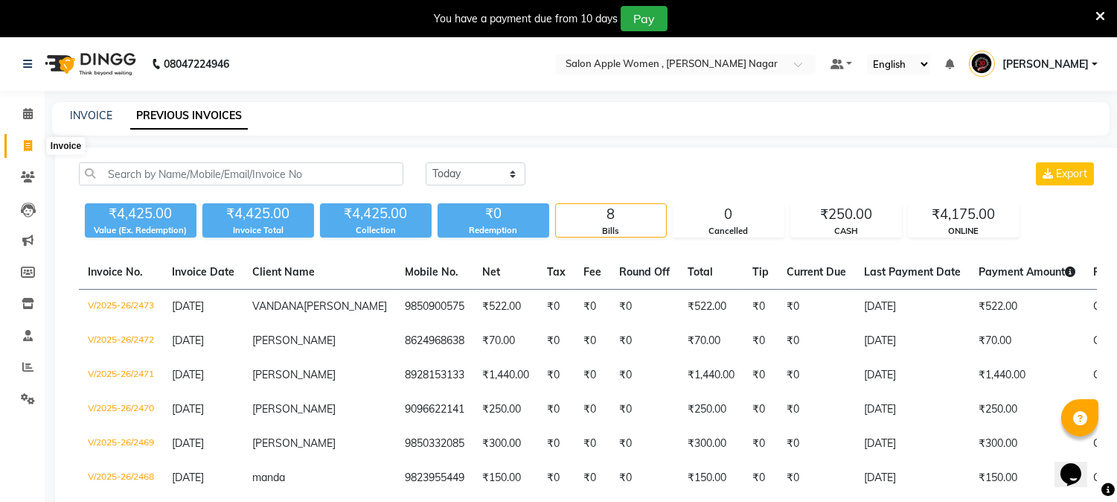
click at [30, 147] on icon at bounding box center [28, 145] width 8 height 11
select select "service"
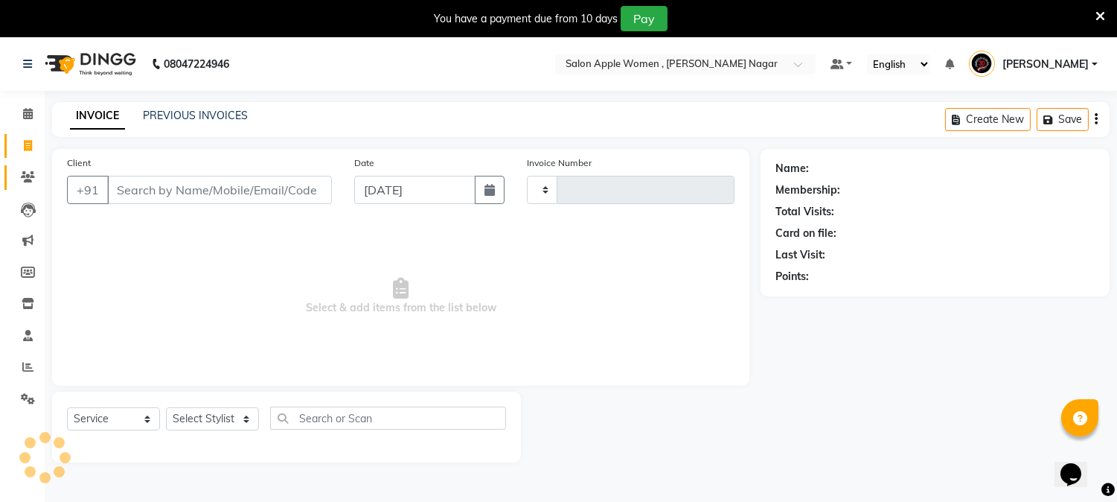
scroll to position [37, 0]
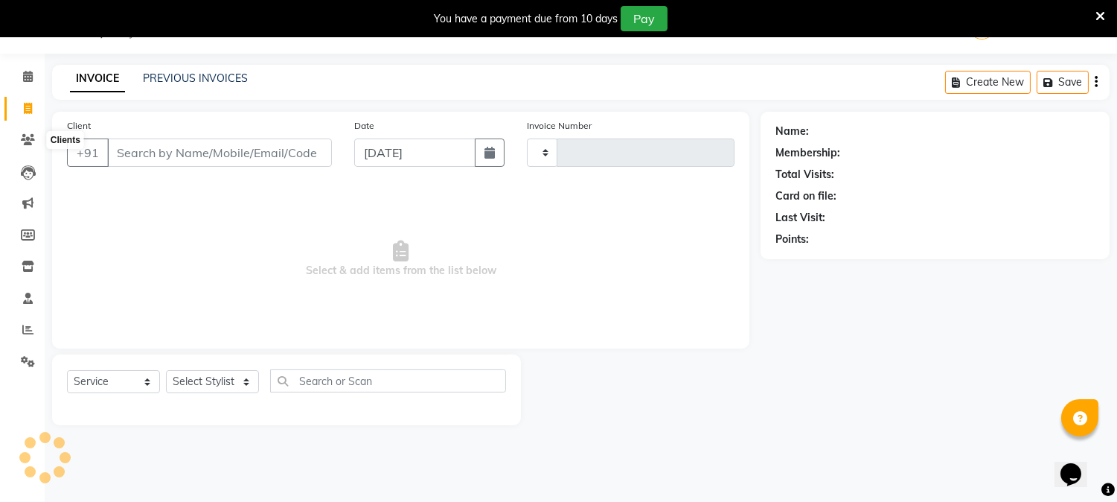
type input "2474"
select select "96"
click at [237, 83] on link "PREVIOUS INVOICES" at bounding box center [195, 77] width 105 height 13
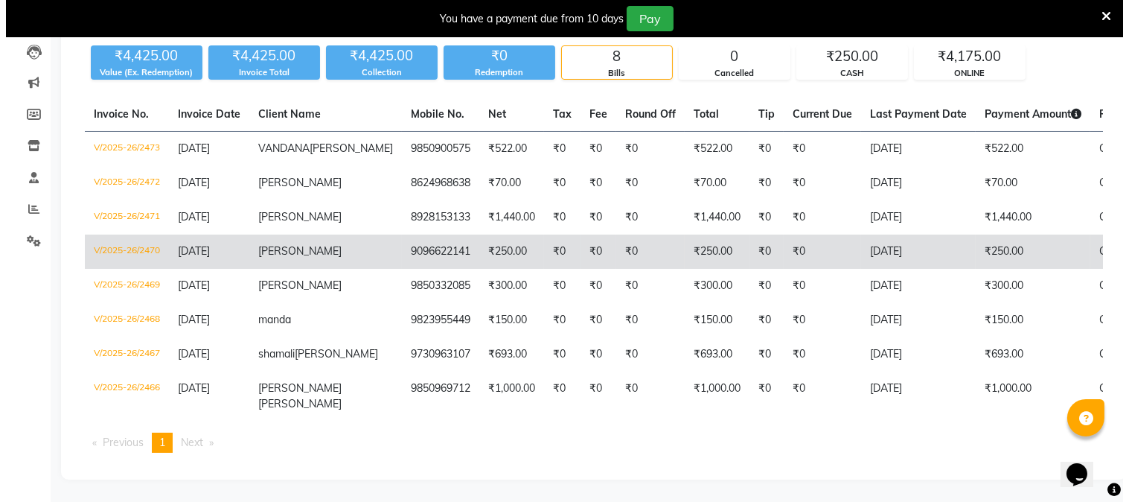
scroll to position [198, 0]
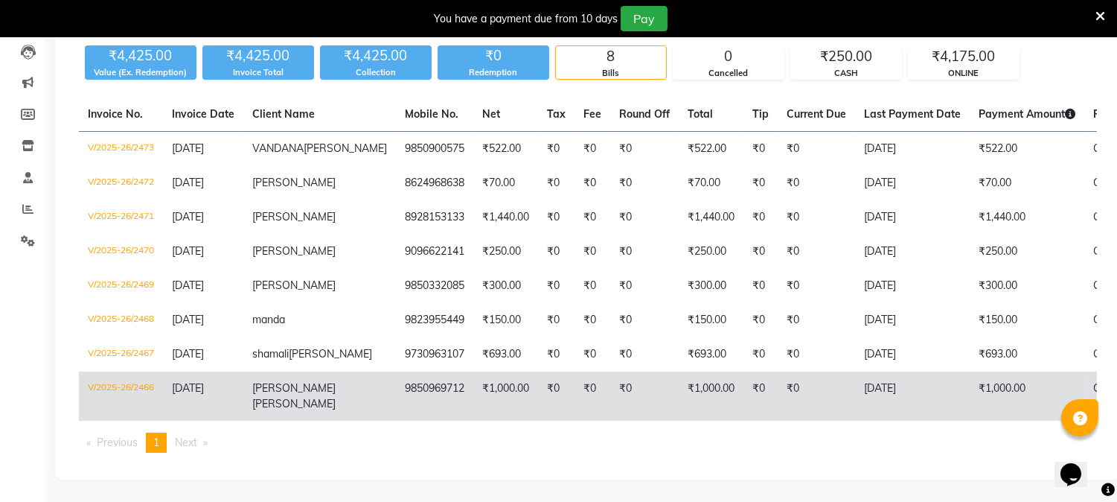
click at [538, 381] on td "₹0" at bounding box center [556, 395] width 36 height 49
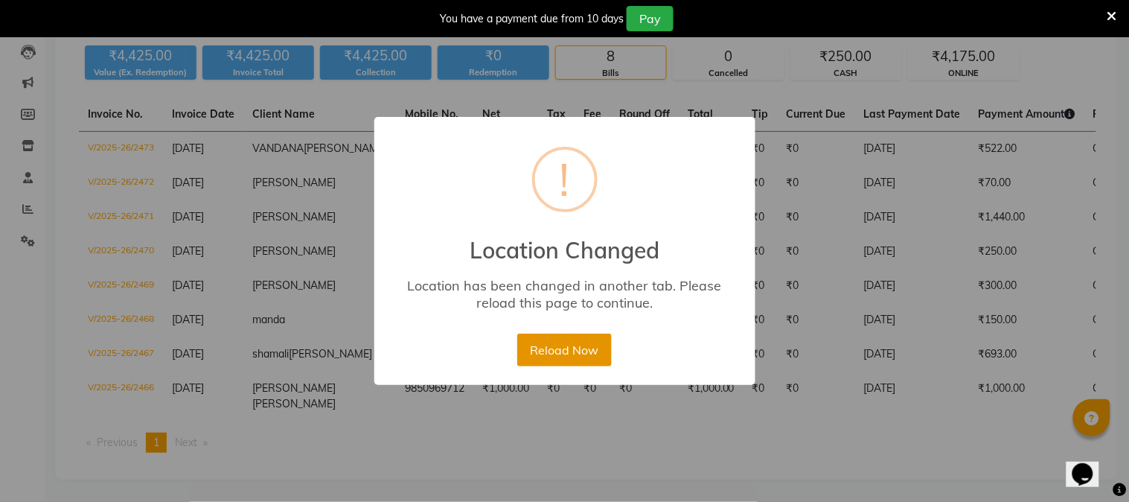
click at [583, 357] on button "Reload Now" at bounding box center [564, 349] width 95 height 33
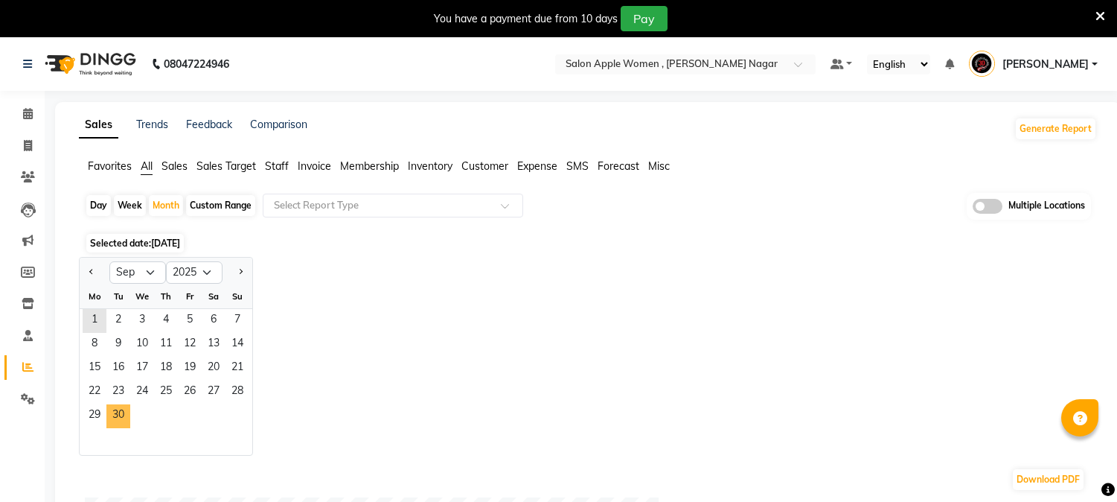
select select "9"
select select "2025"
click at [124, 413] on span "30" at bounding box center [118, 416] width 24 height 24
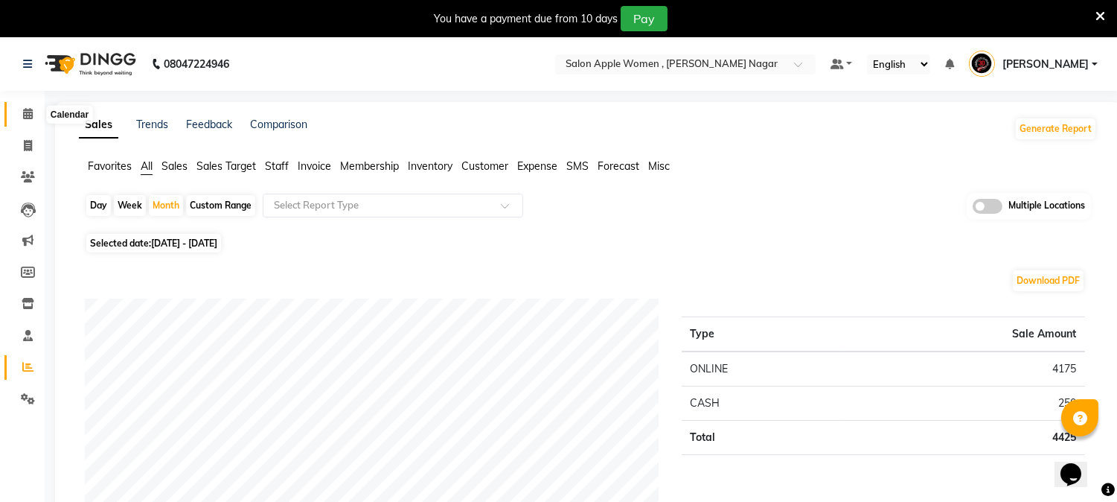
click at [21, 114] on span at bounding box center [28, 114] width 26 height 17
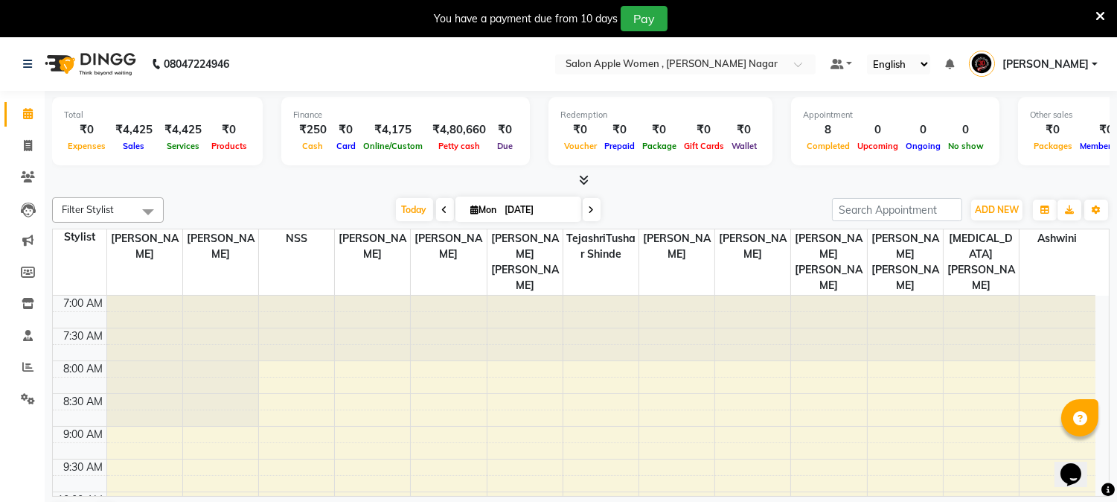
click at [589, 205] on icon at bounding box center [592, 209] width 6 height 9
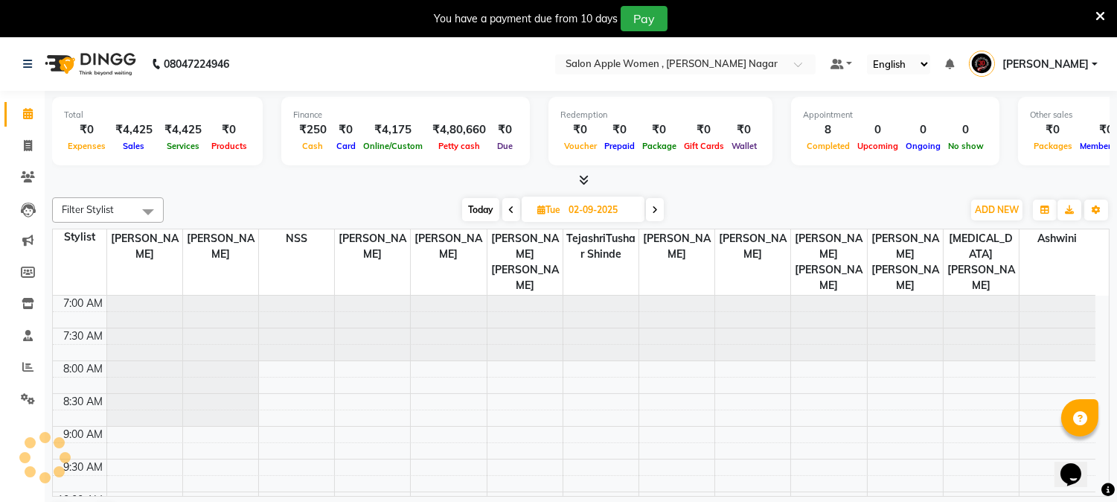
scroll to position [461, 0]
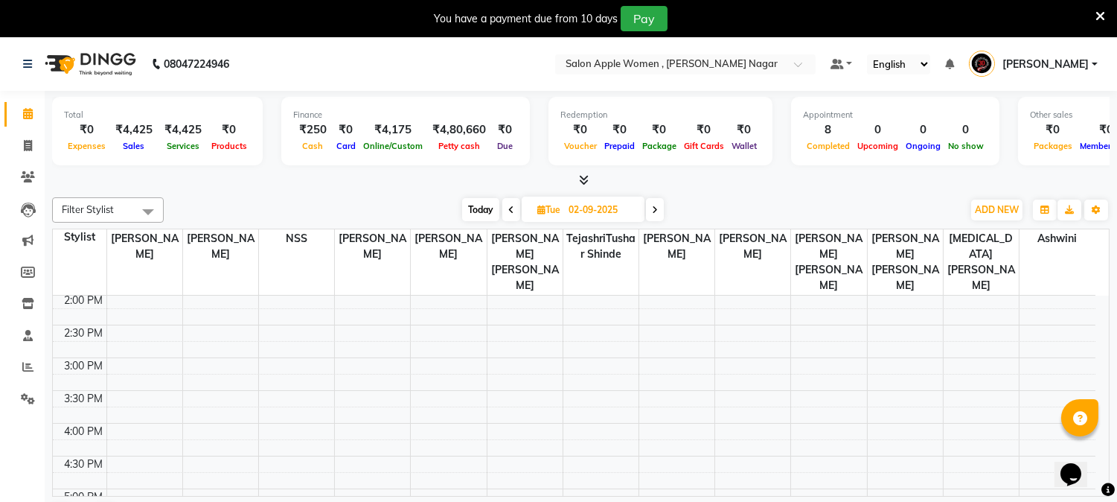
click at [511, 207] on icon at bounding box center [511, 209] width 6 height 9
type input "[DATE]"
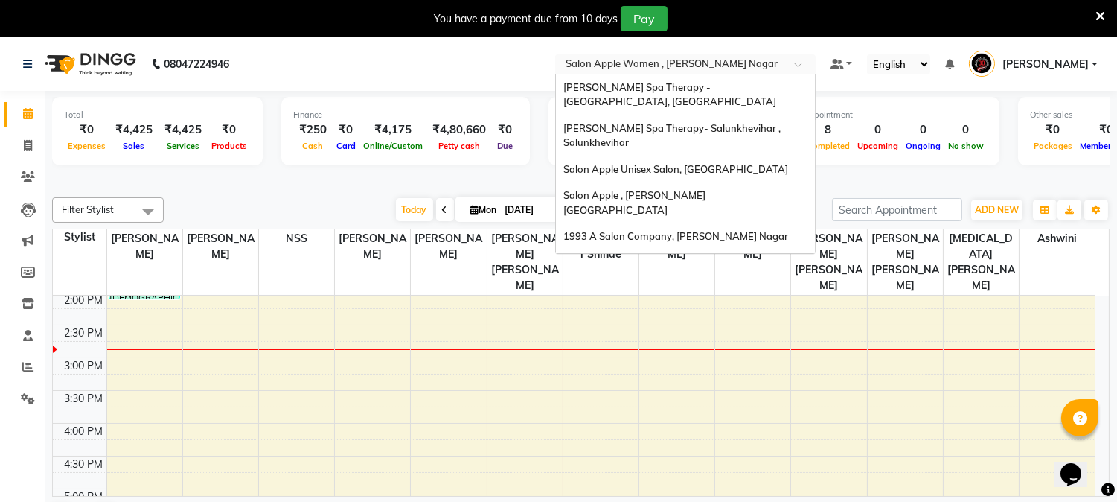
click at [813, 65] on span at bounding box center [803, 68] width 19 height 15
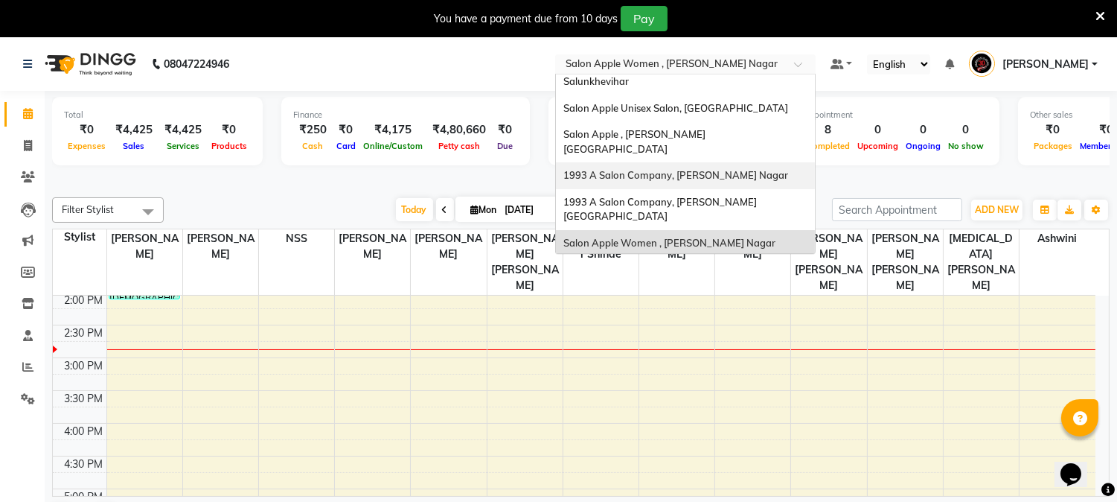
click at [742, 169] on div "1993 A Salon Company, [PERSON_NAME] Nagar" at bounding box center [685, 175] width 259 height 27
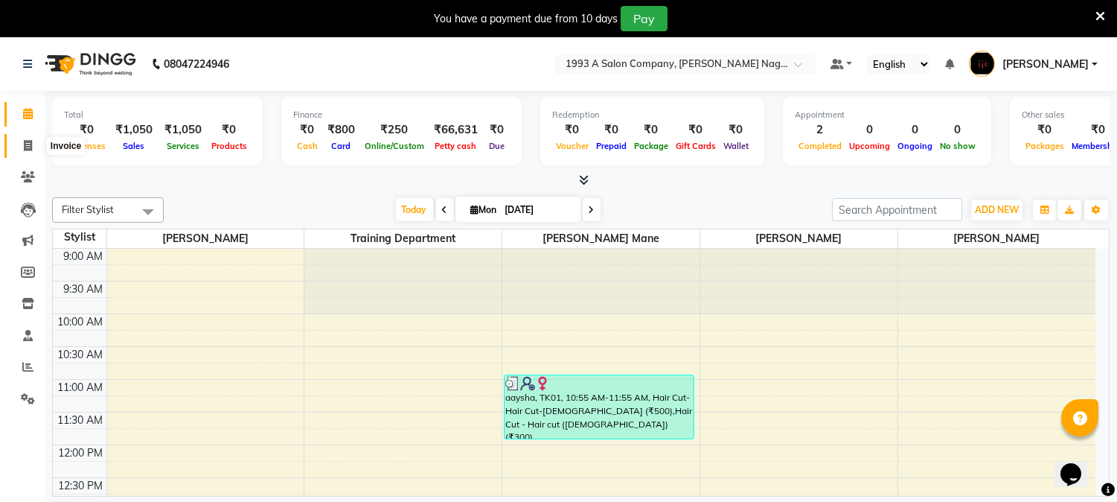
click at [30, 150] on icon at bounding box center [28, 145] width 8 height 11
select select "service"
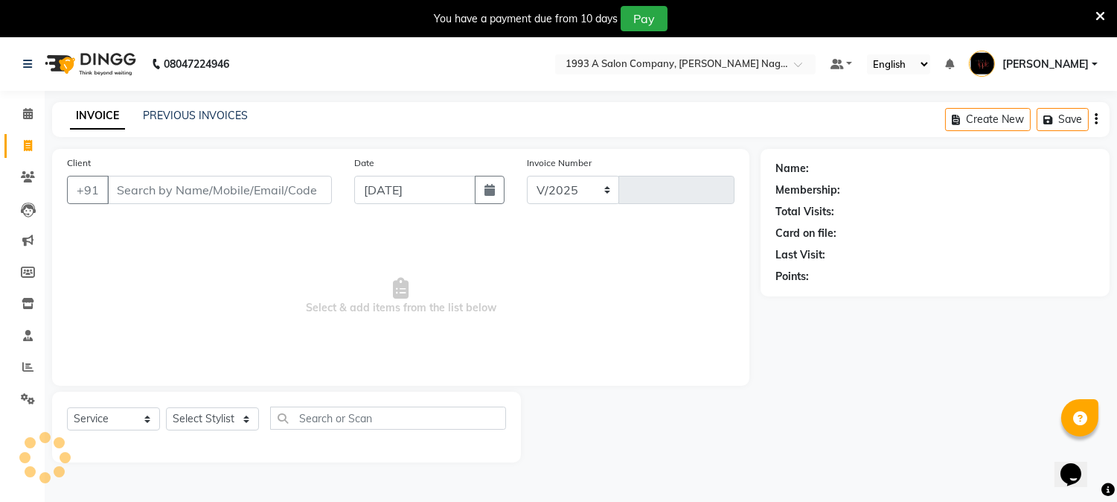
select select "144"
type input "1819"
click at [234, 118] on link "PREVIOUS INVOICES" at bounding box center [195, 115] width 105 height 13
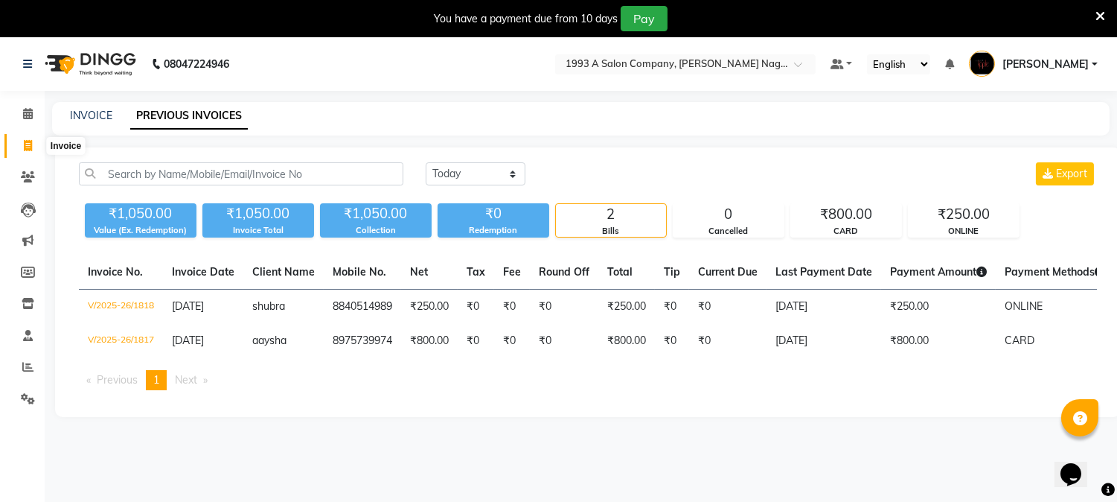
click at [24, 147] on icon at bounding box center [28, 145] width 8 height 11
select select "service"
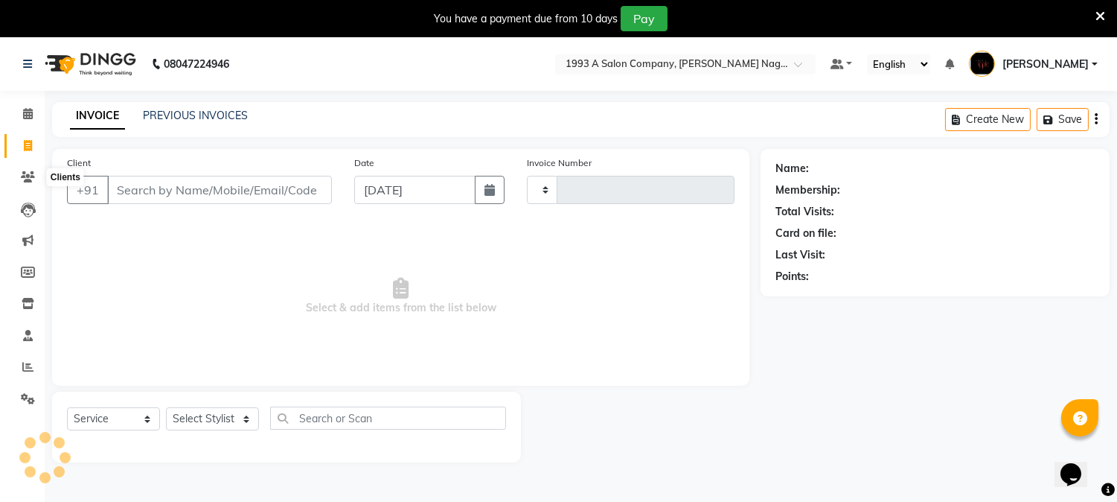
scroll to position [37, 0]
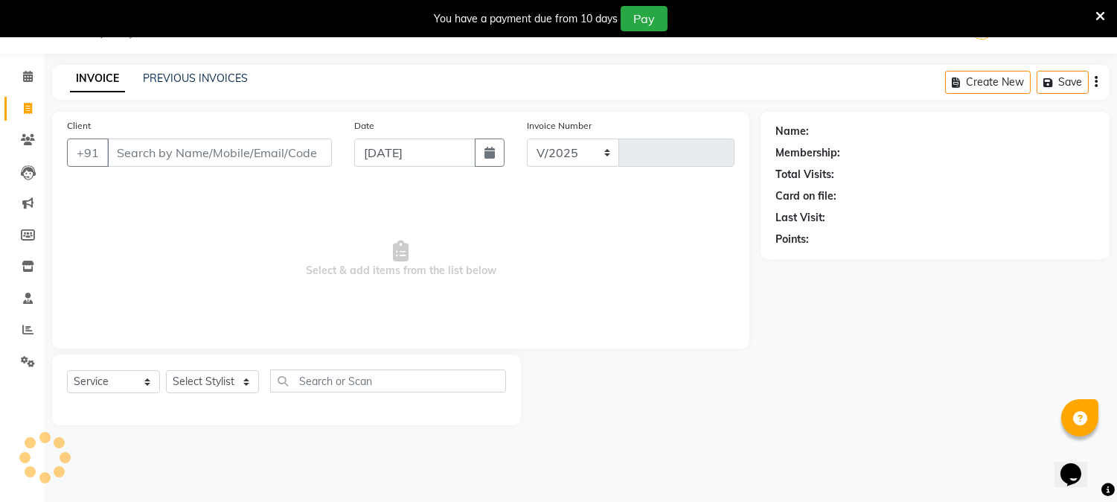
select select "144"
type input "1819"
click at [227, 380] on select "Select Stylist Aniket Mane kanchan tripathi Reception SAIRAJ BHANDARE sarika ya…" at bounding box center [212, 381] width 93 height 23
select select "41565"
click at [166, 371] on select "Select Stylist Aniket Mane kanchan tripathi Reception SAIRAJ BHANDARE sarika ya…" at bounding box center [212, 381] width 93 height 23
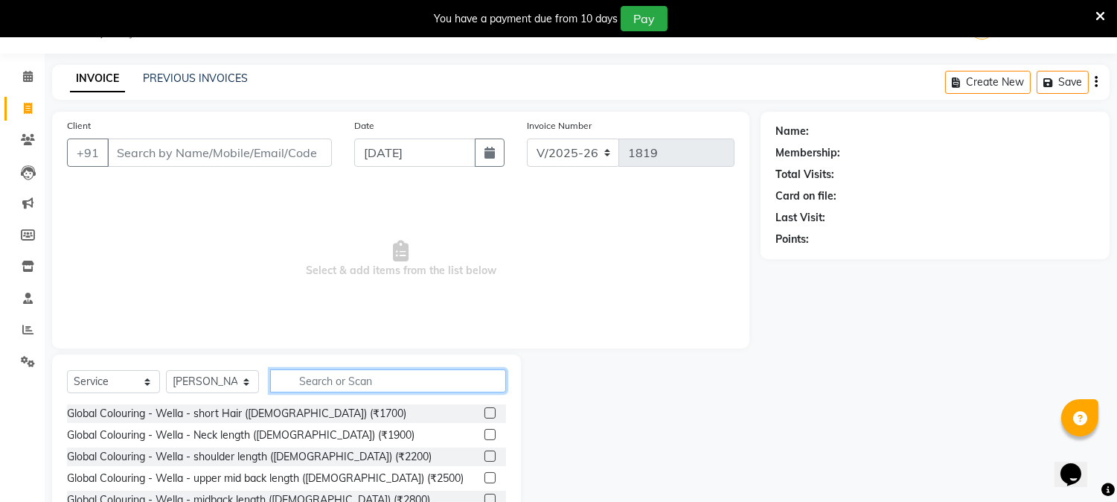
click at [359, 377] on input "text" at bounding box center [388, 380] width 236 height 23
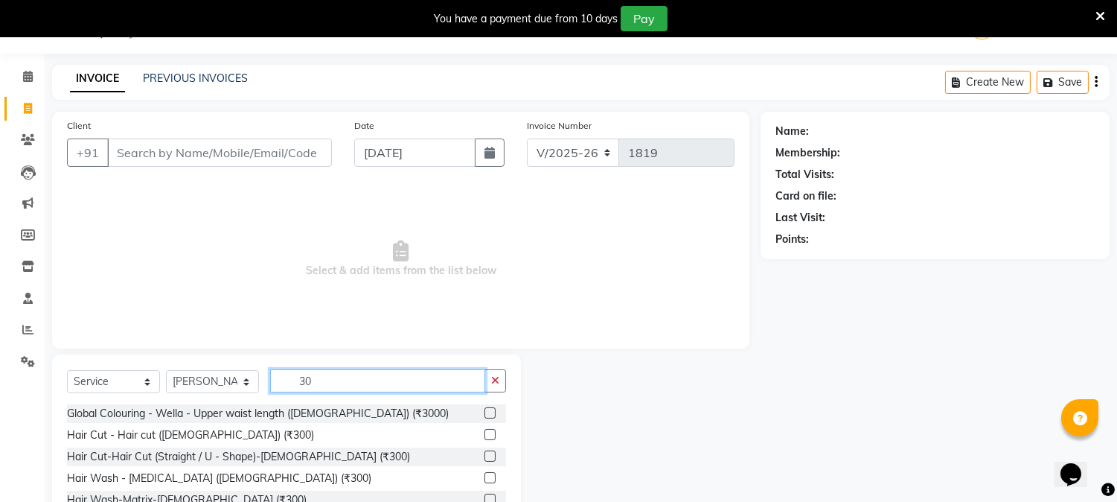
type input "3"
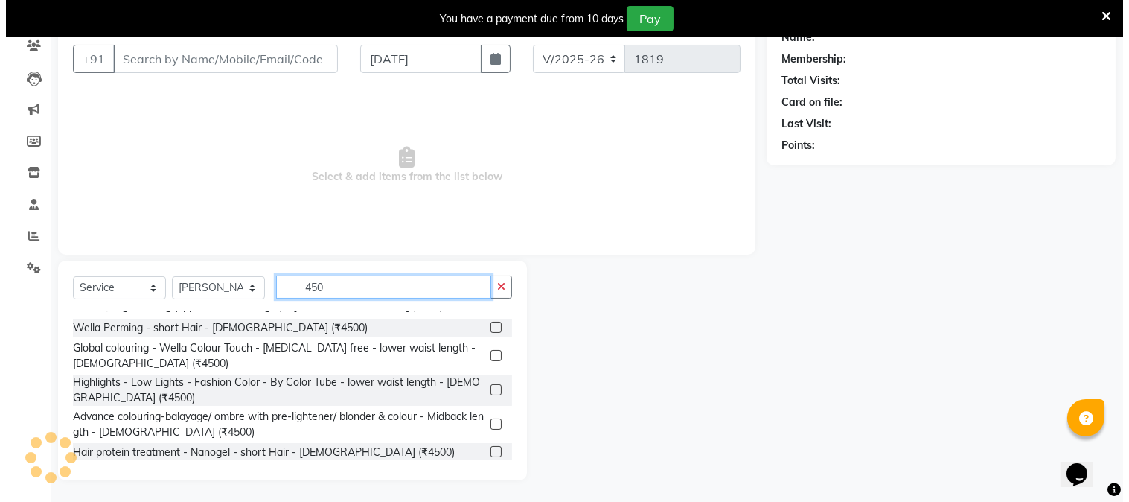
scroll to position [449, 0]
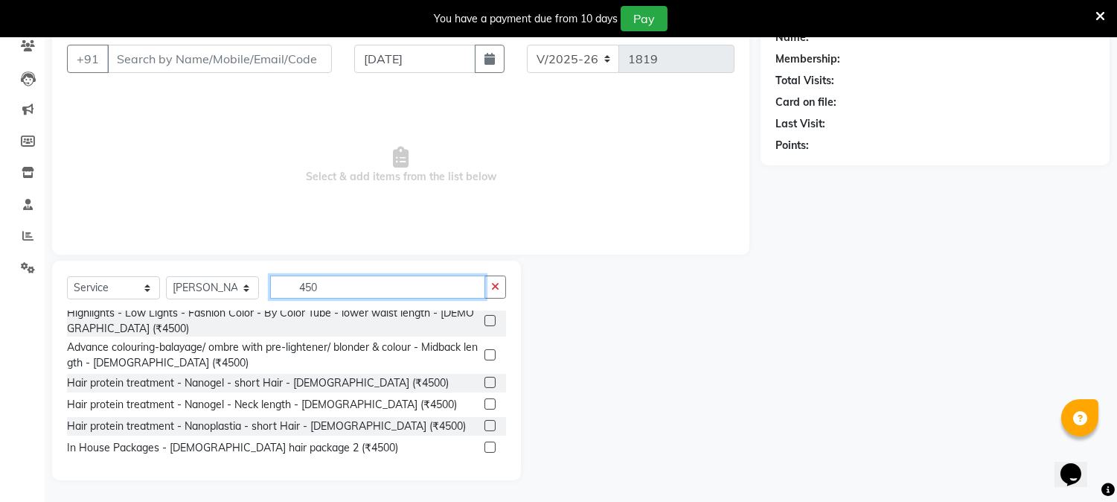
type input "450"
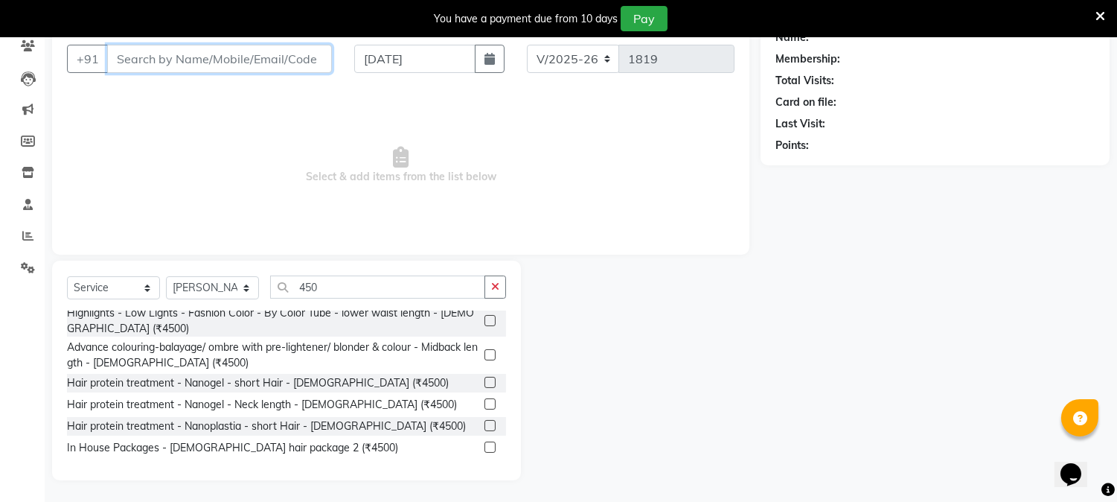
click at [138, 45] on input "Client" at bounding box center [219, 59] width 225 height 28
type input "8310287213"
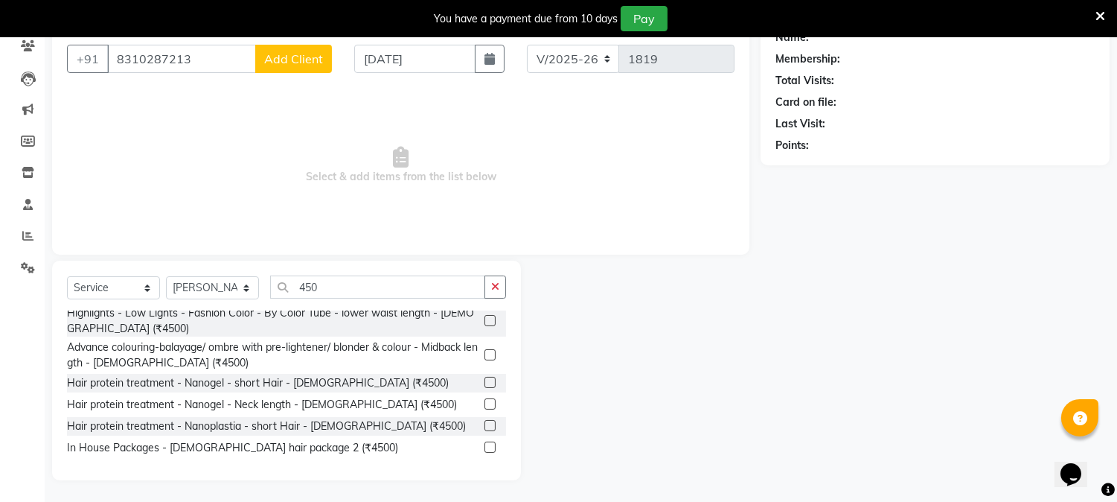
click at [292, 51] on span "Add Client" at bounding box center [293, 58] width 59 height 15
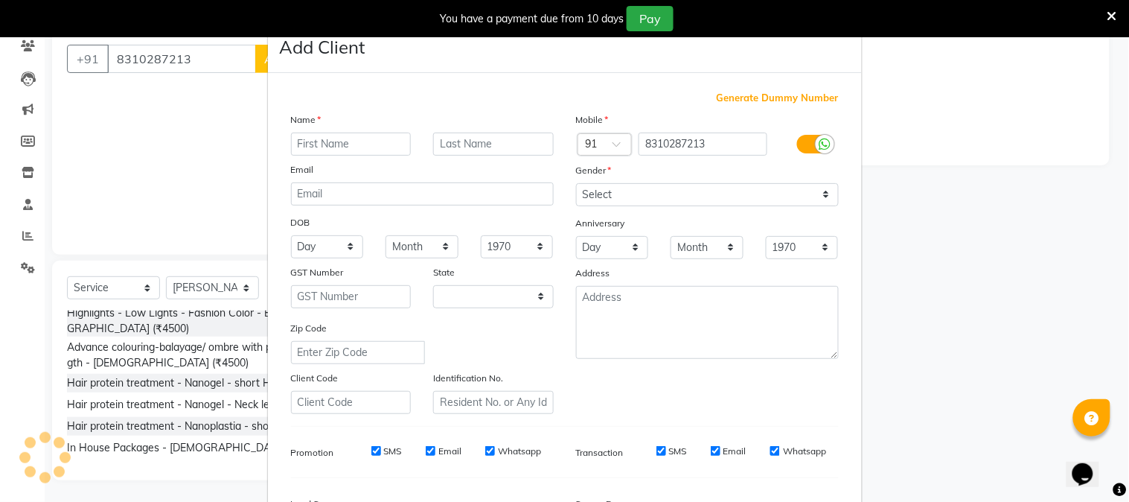
select select "22"
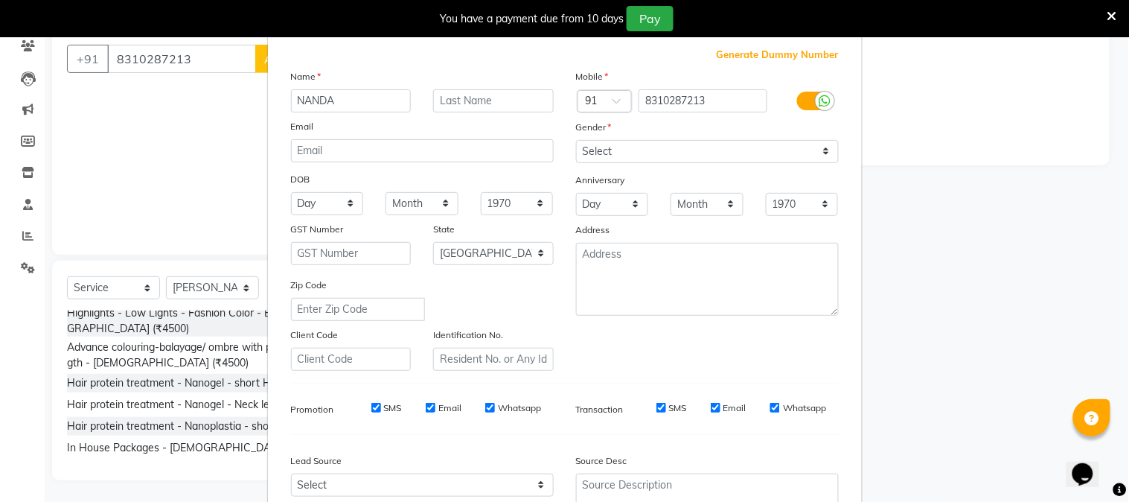
scroll to position [165, 0]
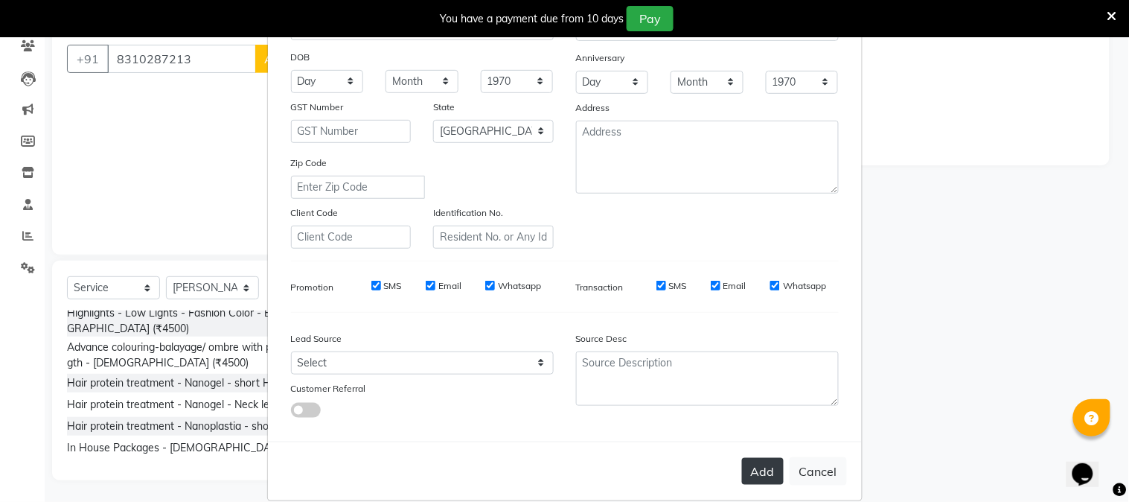
type input "NANDA"
click at [761, 478] on button "Add" at bounding box center [763, 471] width 42 height 27
click at [762, 474] on button "Add" at bounding box center [763, 471] width 42 height 27
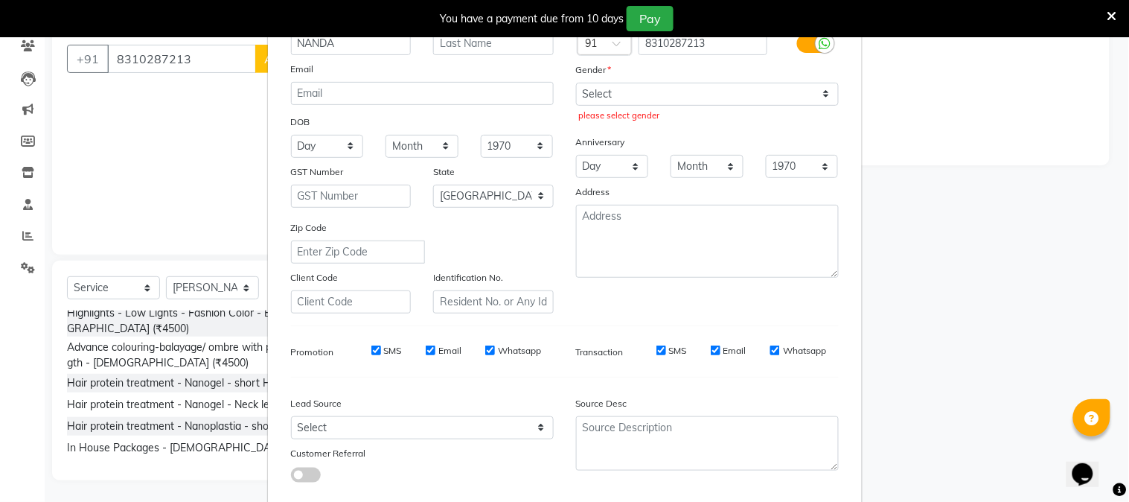
scroll to position [0, 0]
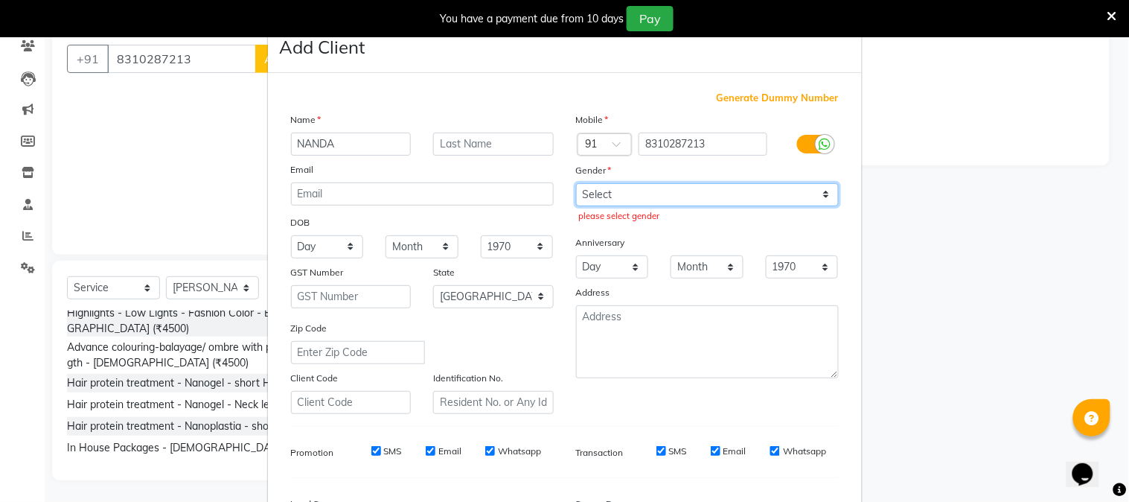
click at [663, 188] on select "Select Male Female Other Prefer Not To Say" at bounding box center [707, 194] width 263 height 23
select select "male"
click at [576, 183] on select "Select Male Female Other Prefer Not To Say" at bounding box center [707, 194] width 263 height 23
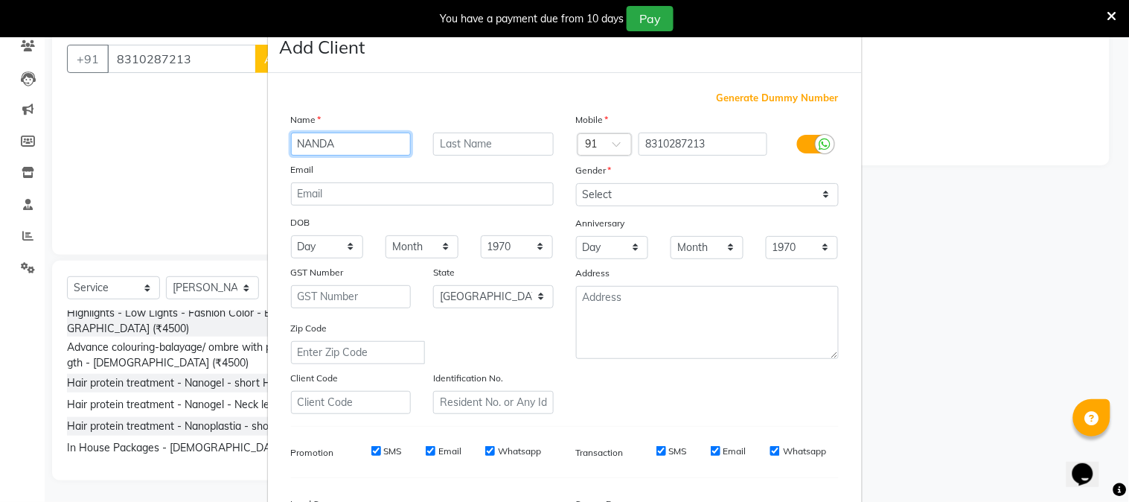
click at [347, 144] on input "NANDA" at bounding box center [351, 143] width 121 height 23
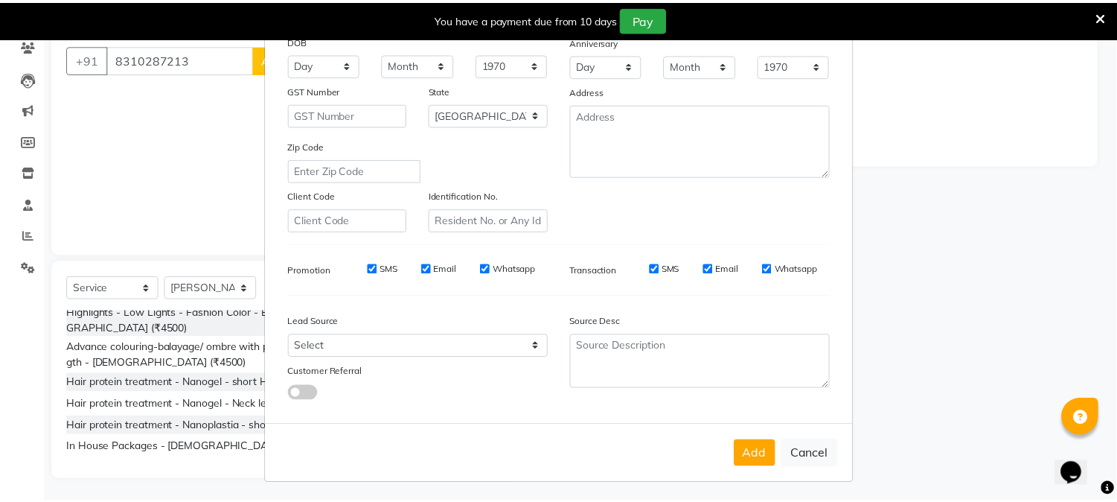
scroll to position [186, 0]
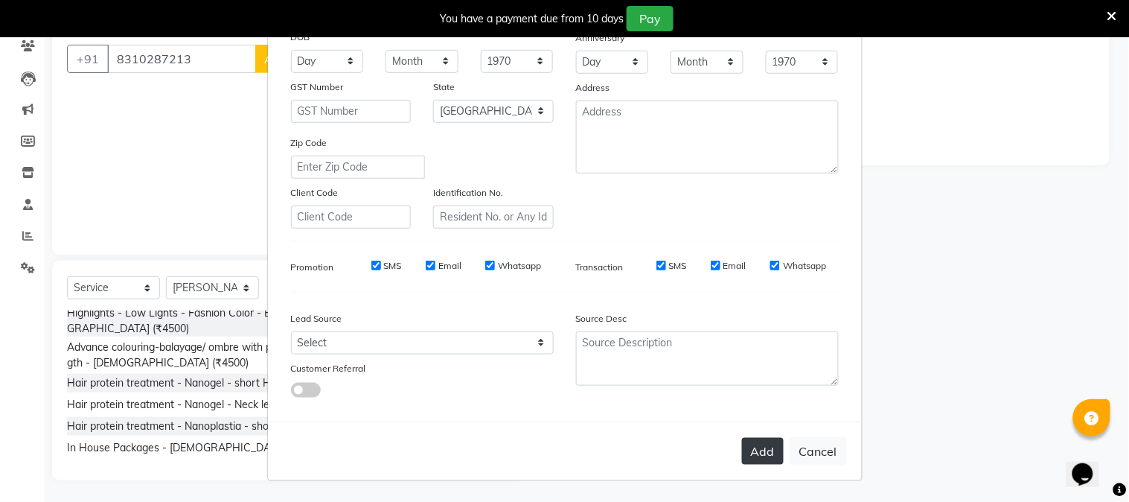
type input "NANDAN"
click at [764, 459] on button "Add" at bounding box center [763, 451] width 42 height 27
select select
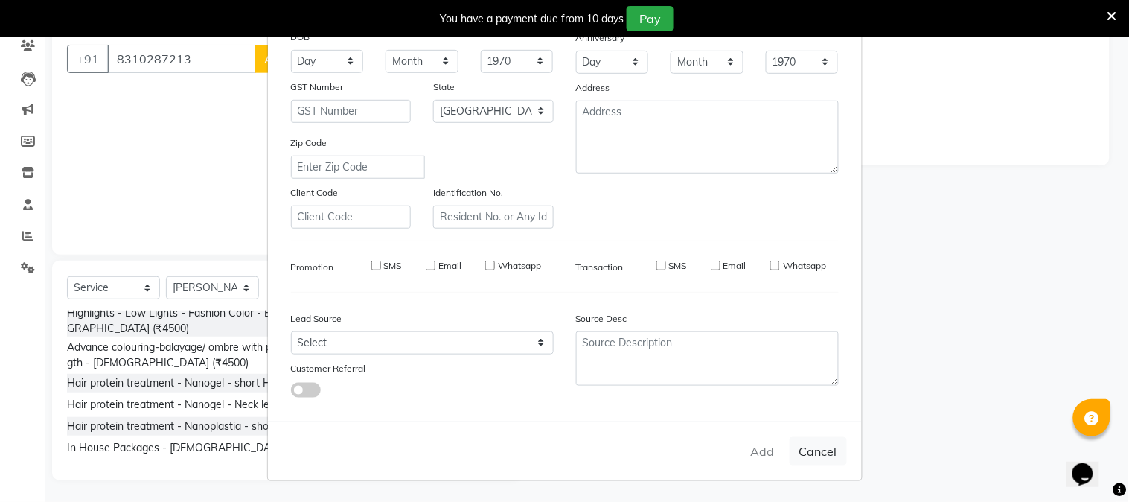
select select "null"
select select
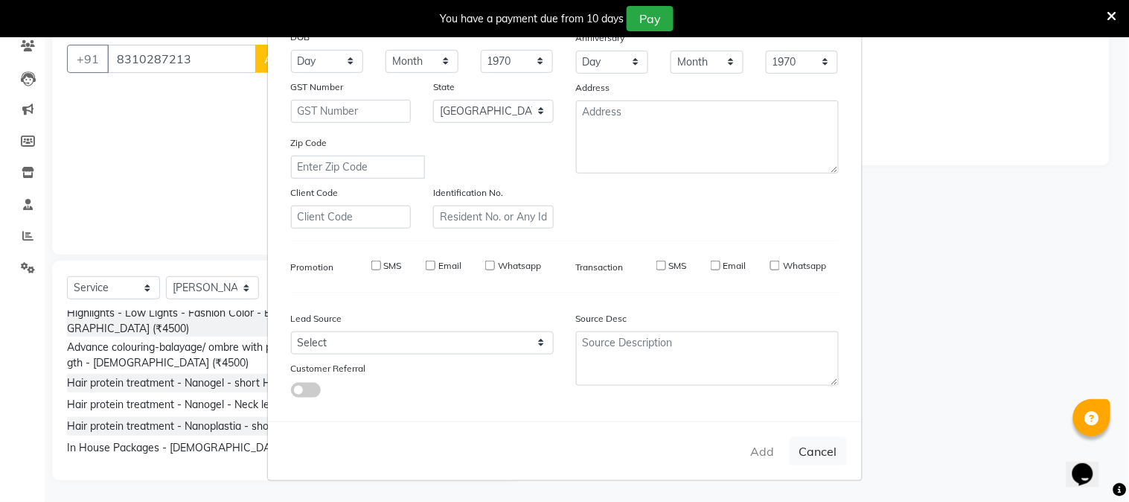
checkbox input "false"
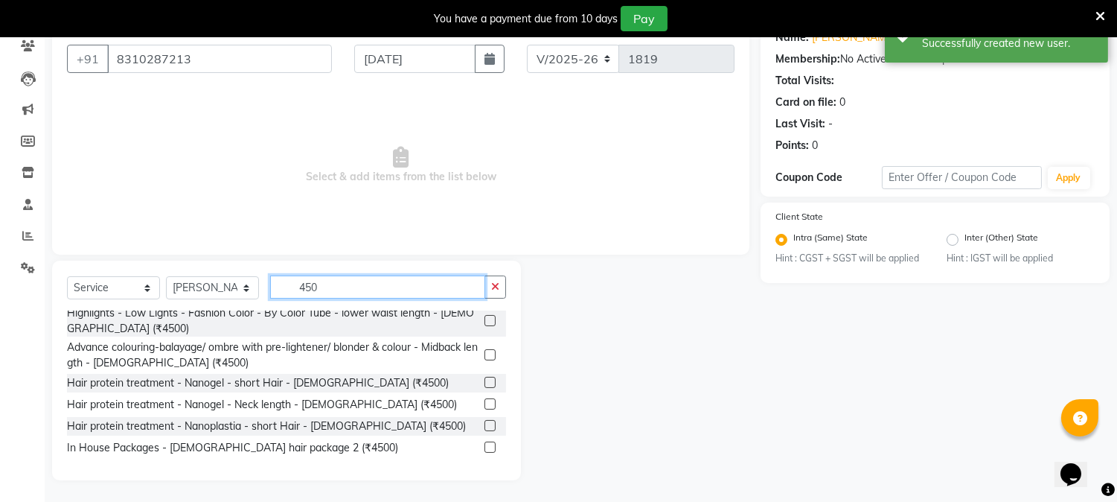
click at [337, 281] on input "450" at bounding box center [377, 286] width 215 height 23
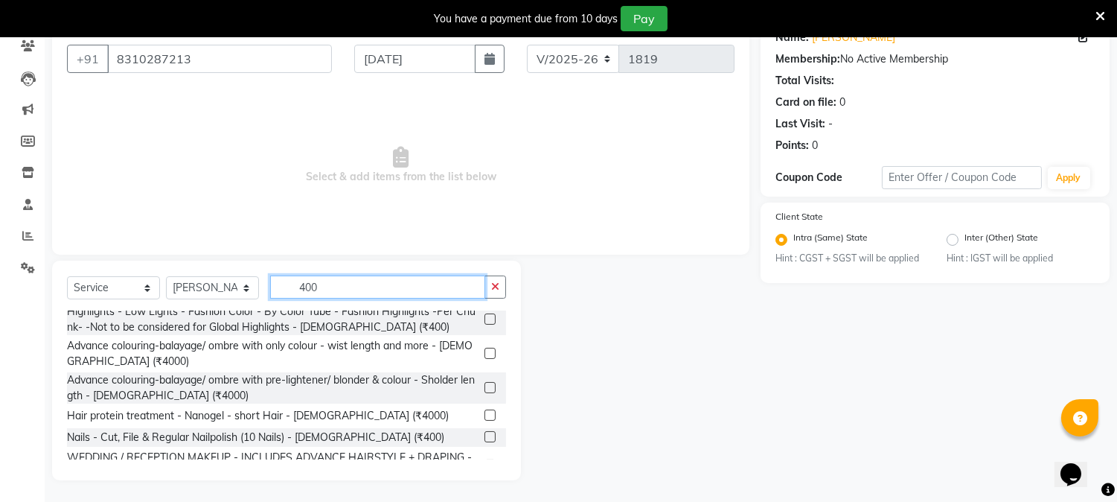
scroll to position [719, 0]
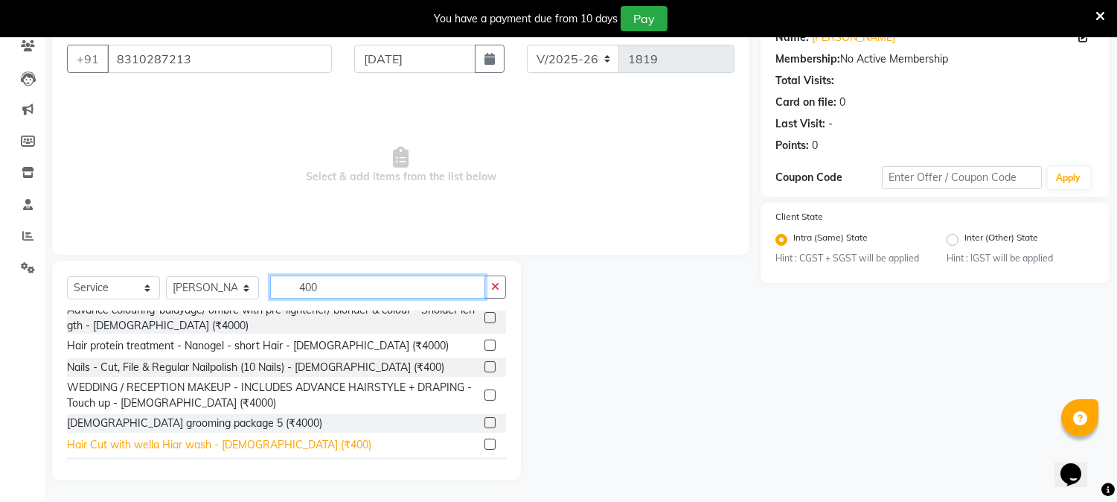
type input "400"
click at [269, 440] on div "Hair Cut with wella Hiar wash - Male (₹400)" at bounding box center [219, 445] width 304 height 16
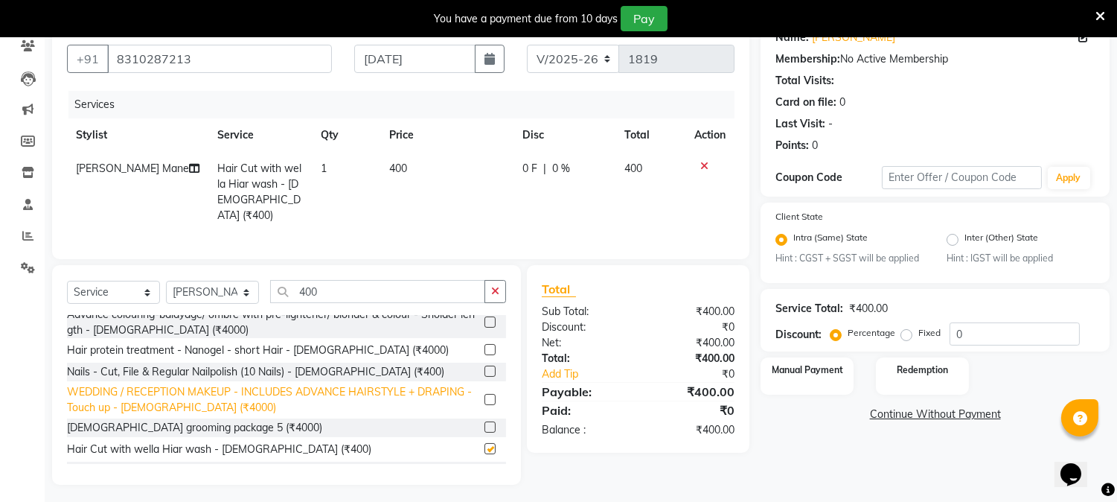
checkbox input "false"
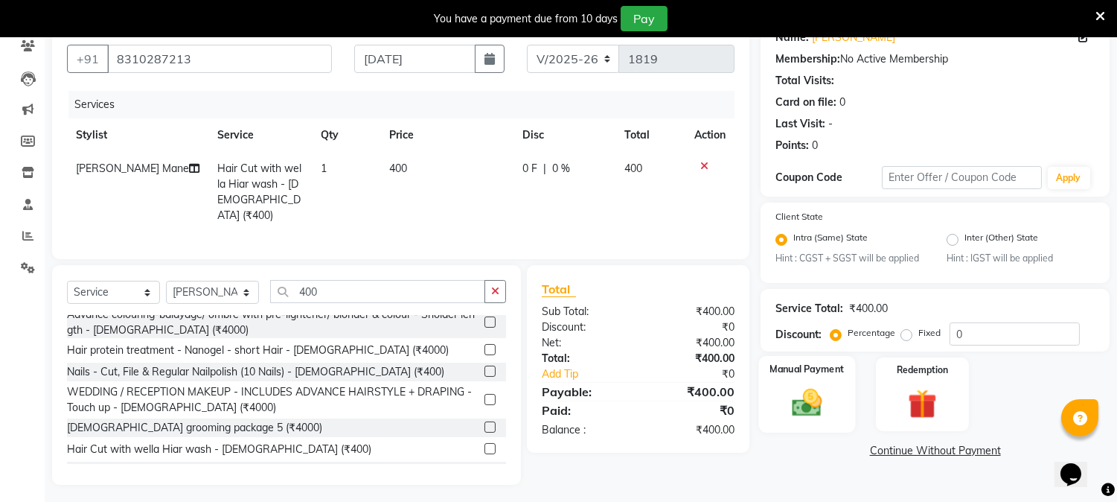
click at [793, 406] on img at bounding box center [807, 402] width 49 height 35
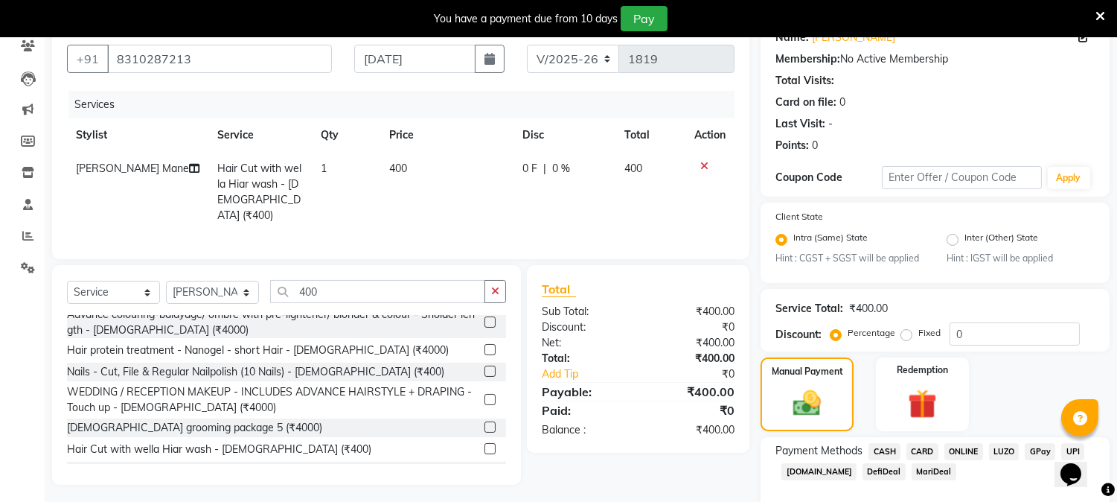
click at [960, 448] on span "ONLINE" at bounding box center [963, 451] width 39 height 17
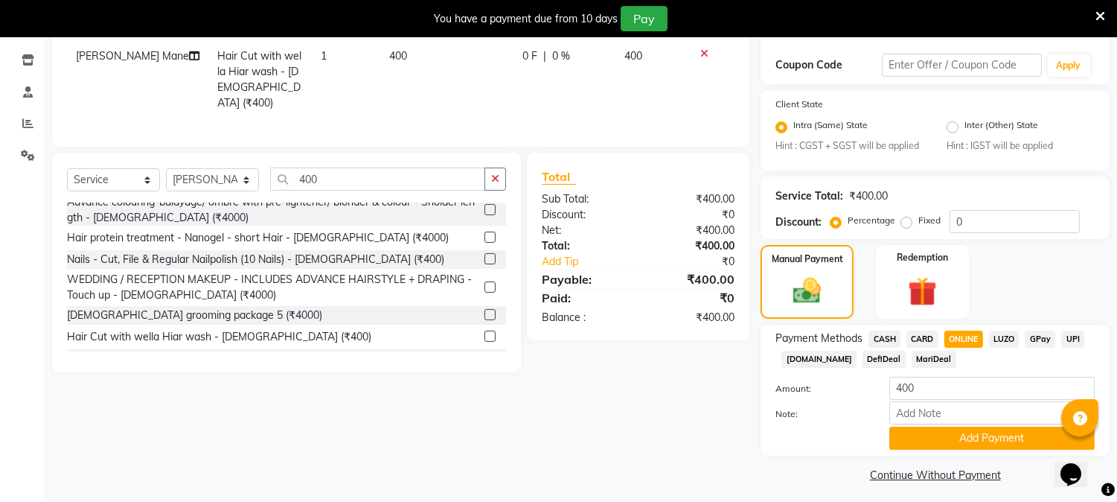
scroll to position [250, 0]
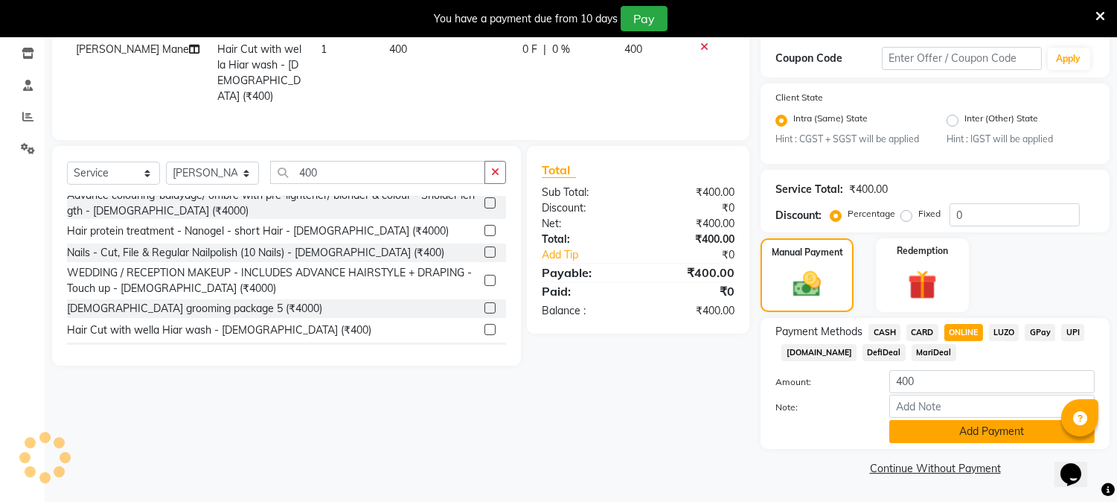
click at [1012, 428] on button "Add Payment" at bounding box center [991, 431] width 205 height 23
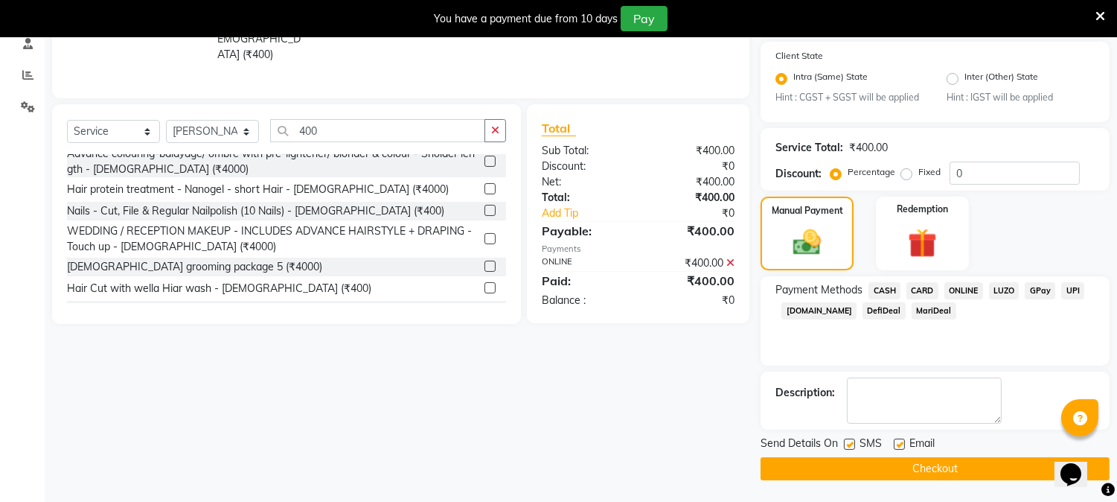
scroll to position [292, 0]
click at [924, 463] on button "Checkout" at bounding box center [935, 467] width 349 height 23
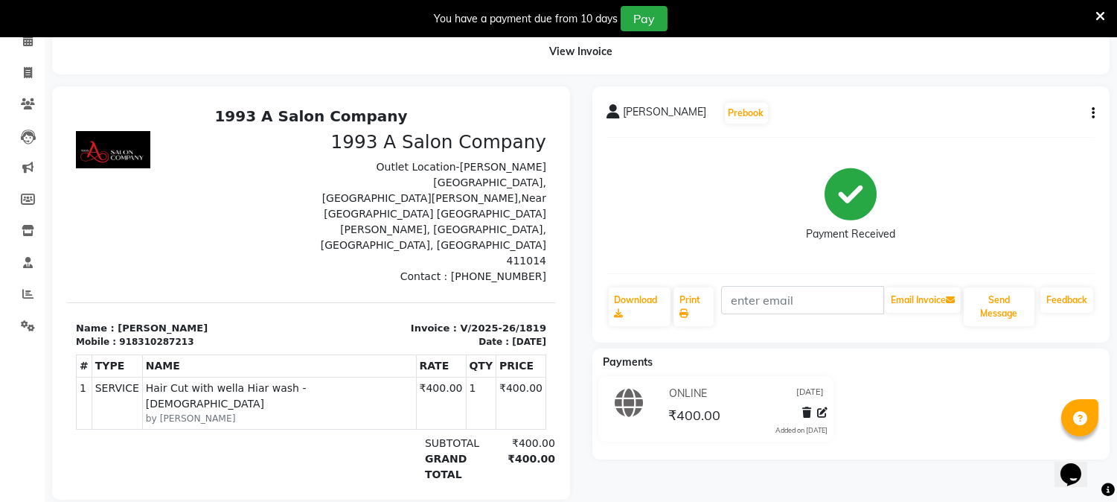
scroll to position [22, 0]
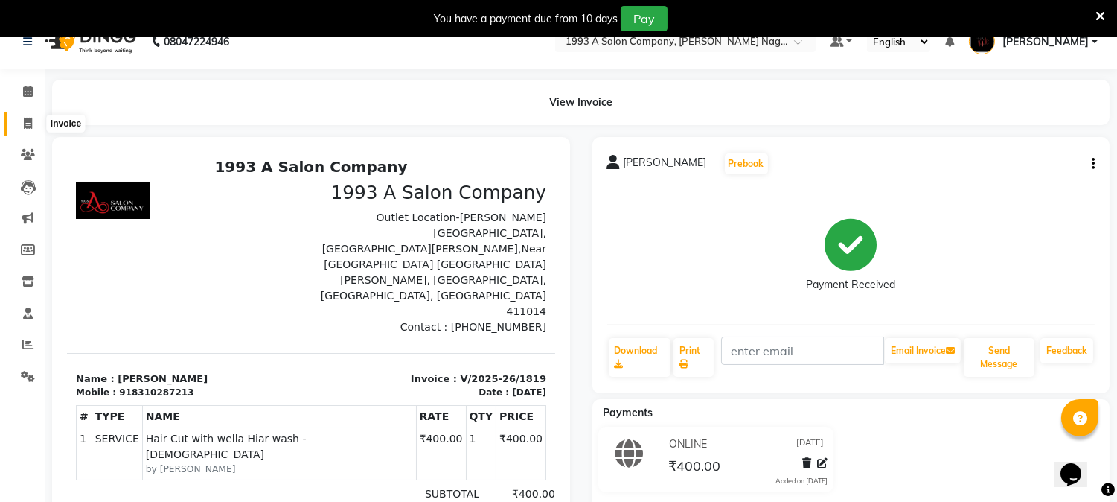
click at [31, 121] on icon at bounding box center [28, 123] width 8 height 11
select select "service"
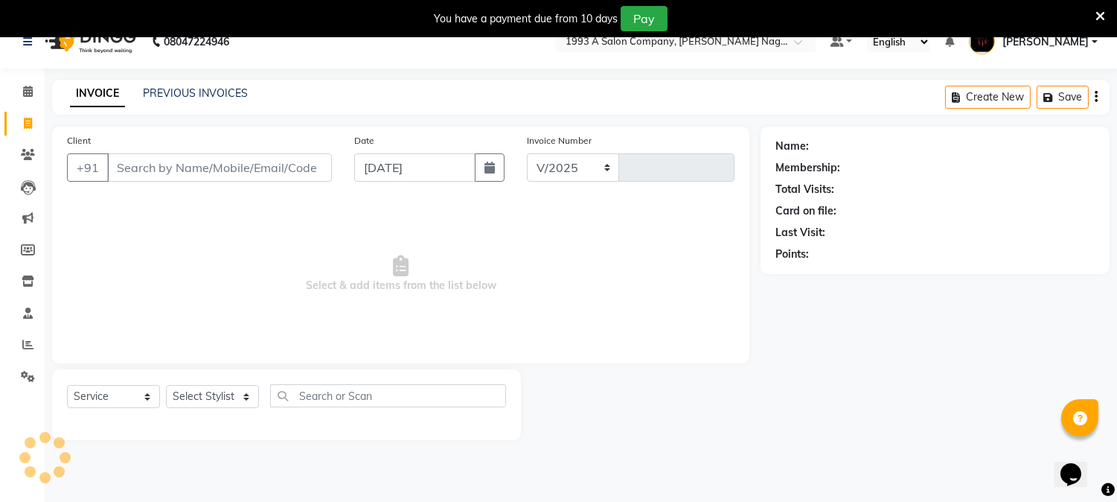
select select "144"
type input "1820"
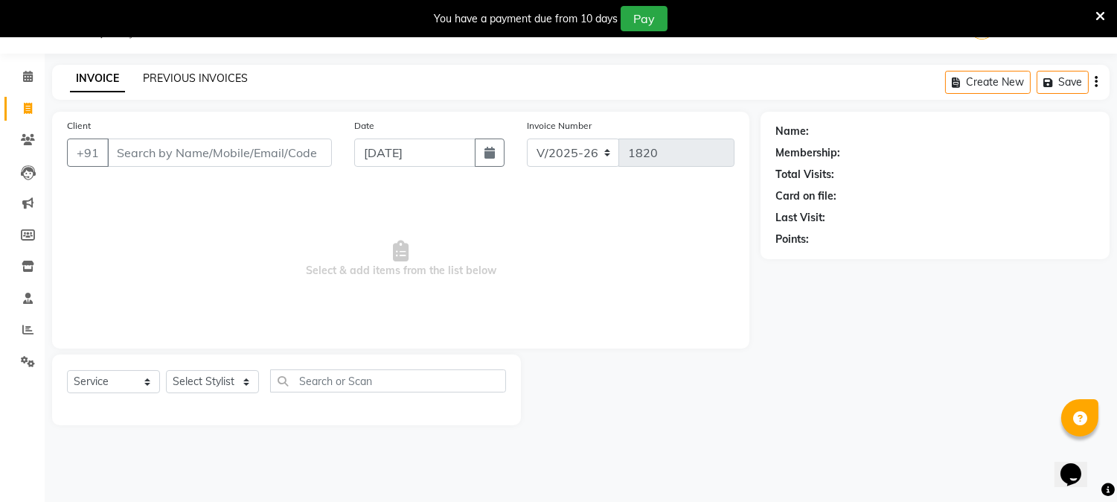
click at [199, 78] on link "PREVIOUS INVOICES" at bounding box center [195, 77] width 105 height 13
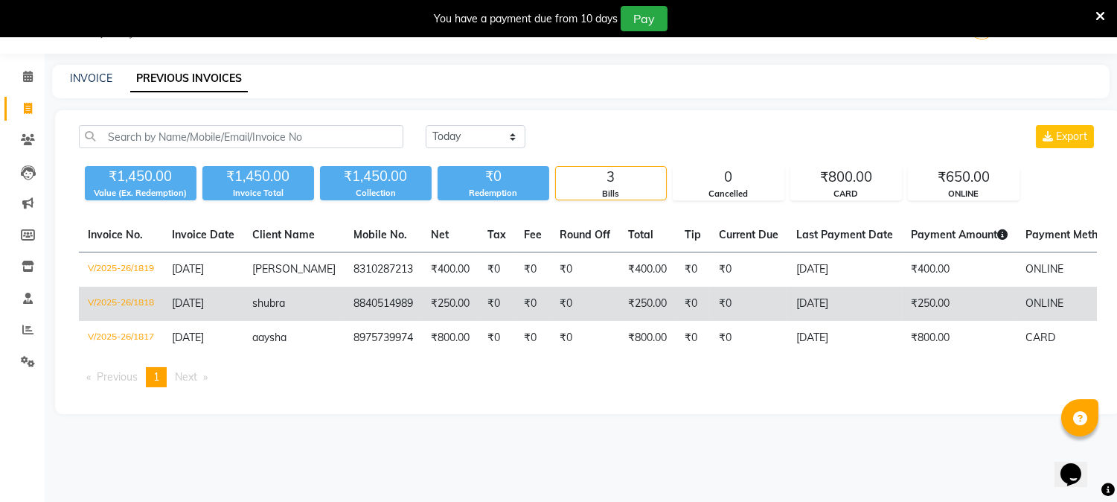
click at [515, 303] on td "₹0" at bounding box center [533, 304] width 36 height 34
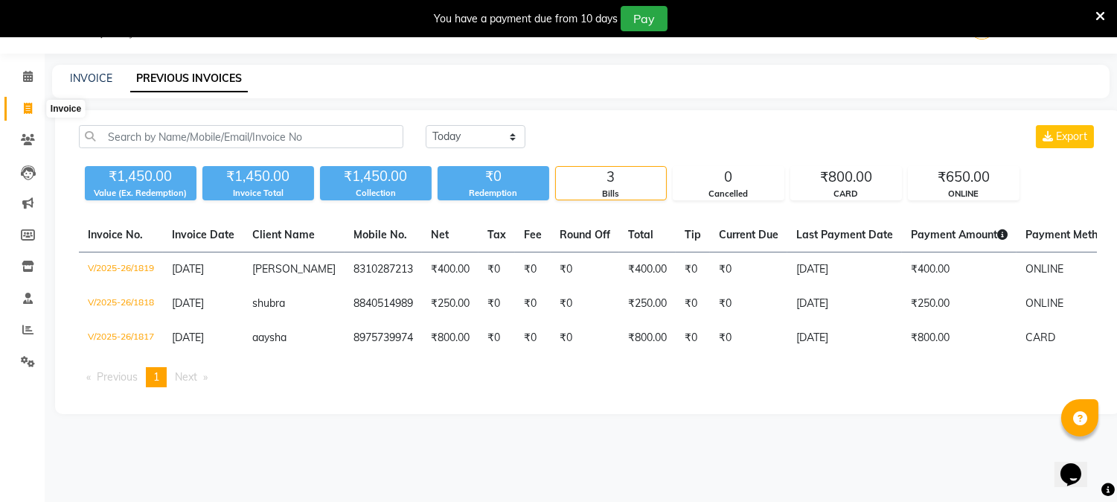
click at [25, 112] on icon at bounding box center [28, 108] width 8 height 11
select select "service"
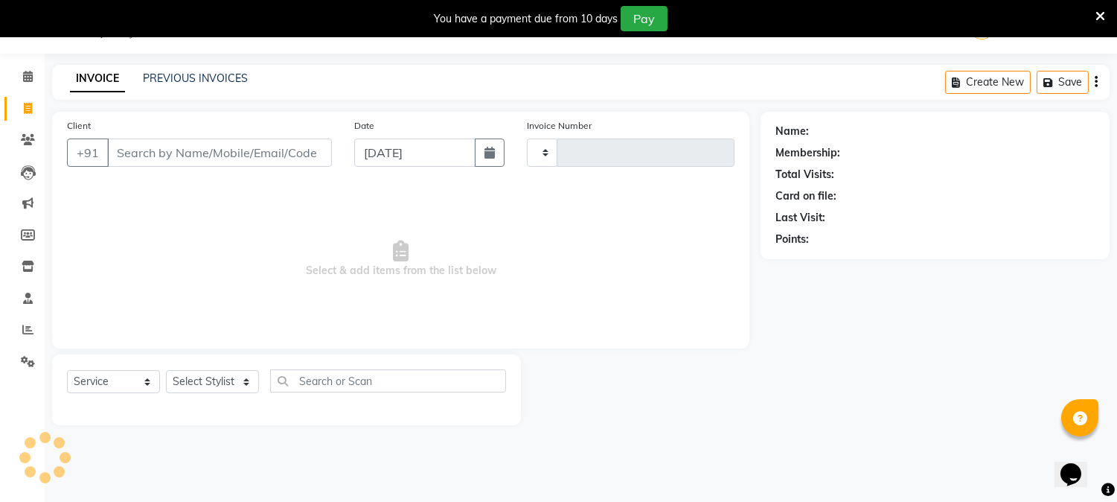
type input "1820"
select select "144"
click at [231, 168] on div "Client +91" at bounding box center [199, 148] width 287 height 61
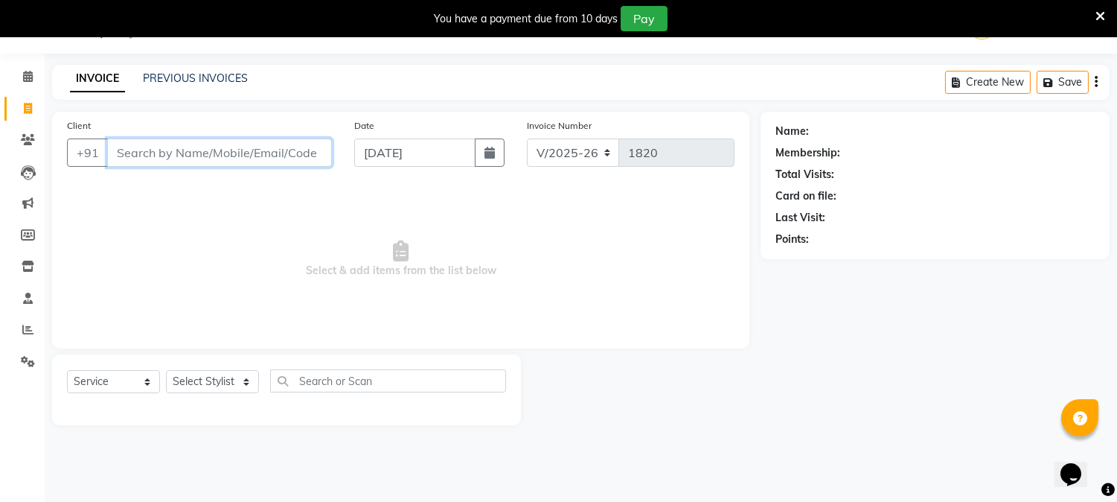
click at [217, 151] on input "Client" at bounding box center [219, 152] width 225 height 28
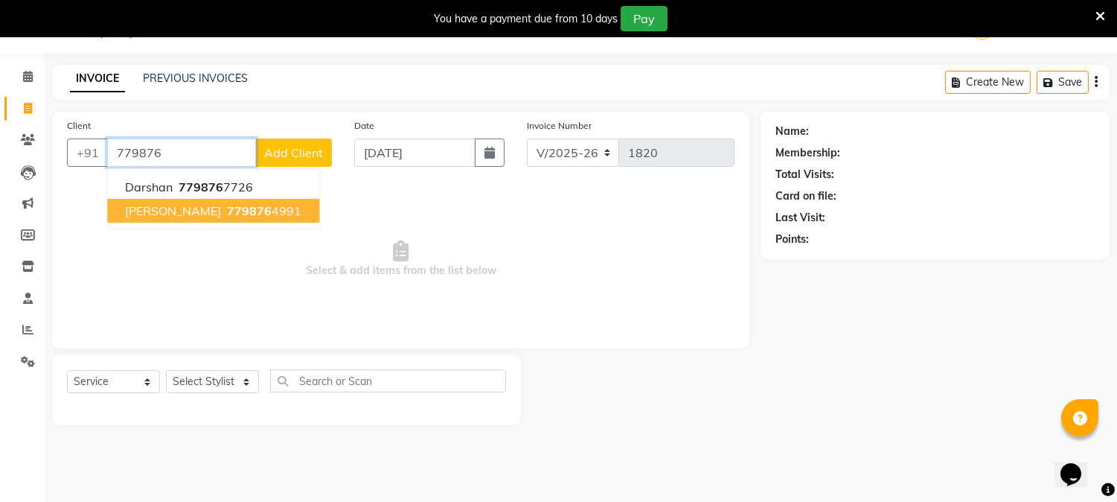
click at [227, 209] on span "779876" at bounding box center [249, 210] width 45 height 15
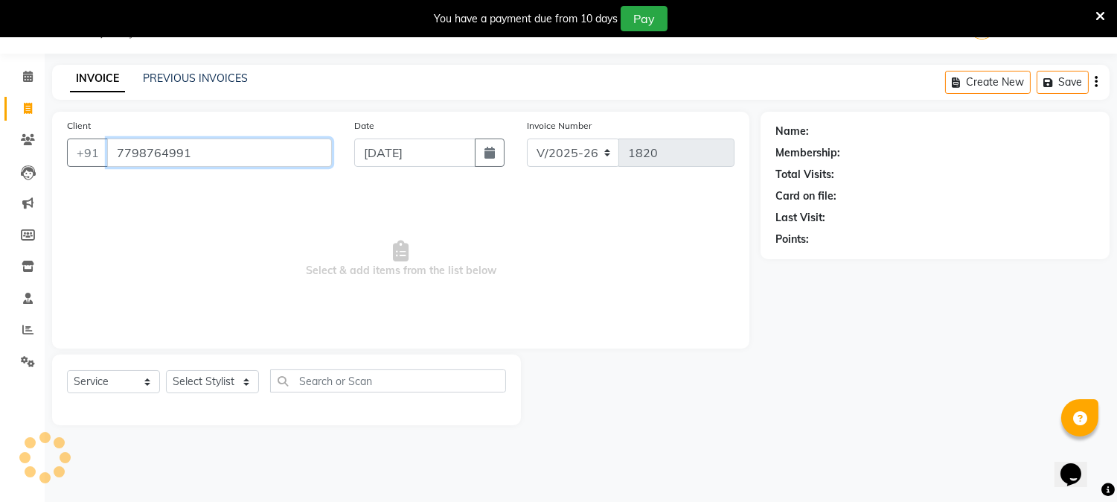
type input "7798764991"
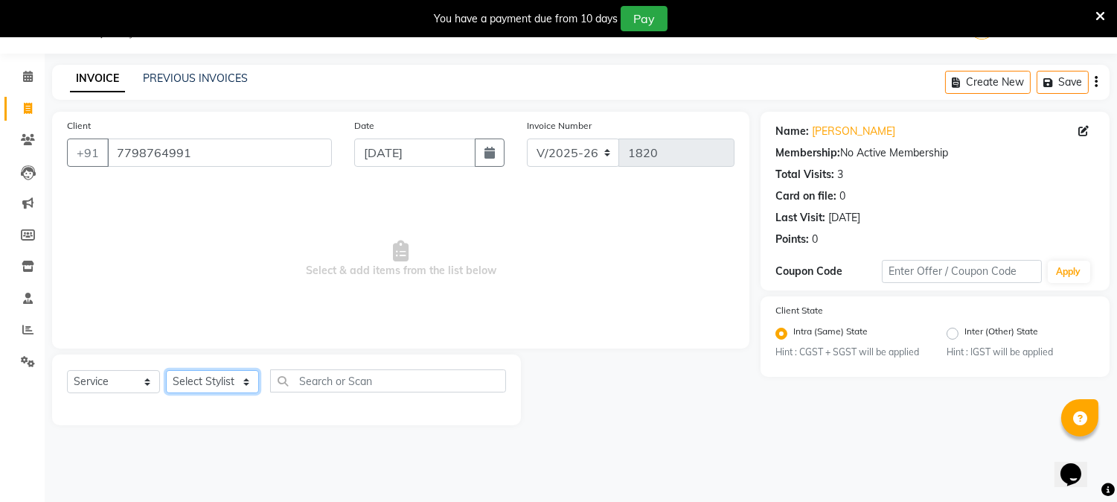
click at [205, 383] on select "Select Stylist Aniket Mane kanchan tripathi Reception SAIRAJ BHANDARE sarika ya…" at bounding box center [212, 381] width 93 height 23
select select "4174"
click at [166, 371] on select "Select Stylist Aniket Mane kanchan tripathi Reception SAIRAJ BHANDARE sarika ya…" at bounding box center [212, 381] width 93 height 23
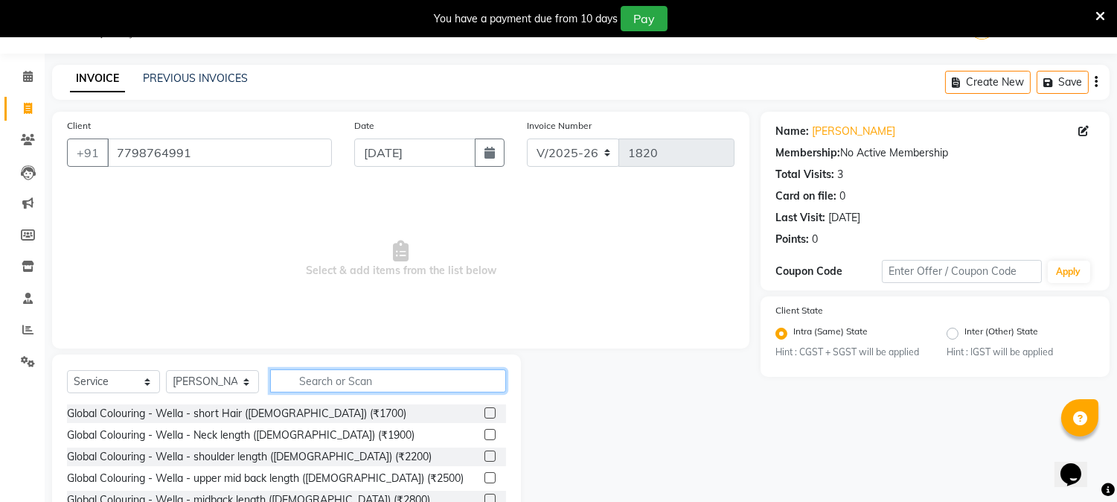
click at [339, 383] on input "text" at bounding box center [388, 380] width 236 height 23
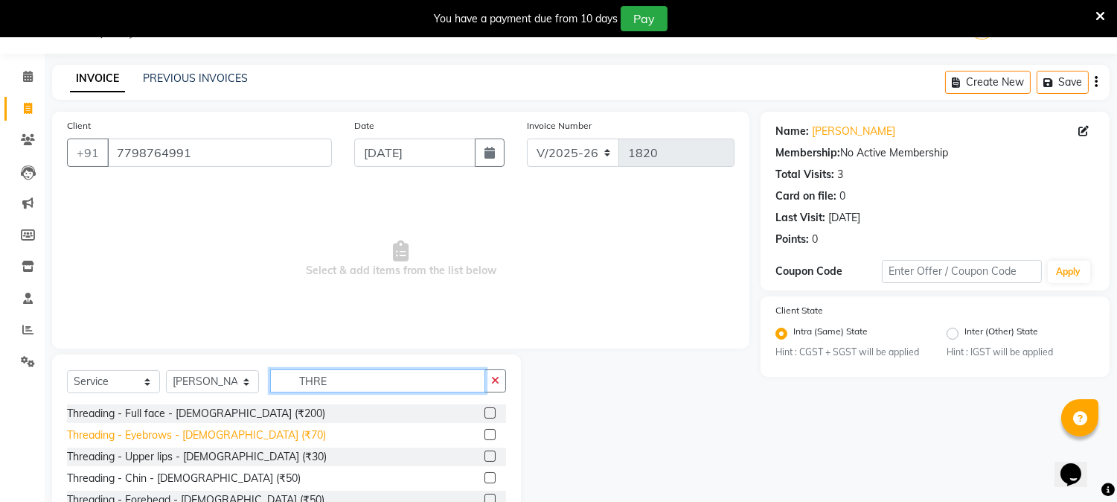
type input "THRE"
click at [149, 436] on div "Threading - Eyebrows - Female (₹70)" at bounding box center [196, 435] width 259 height 16
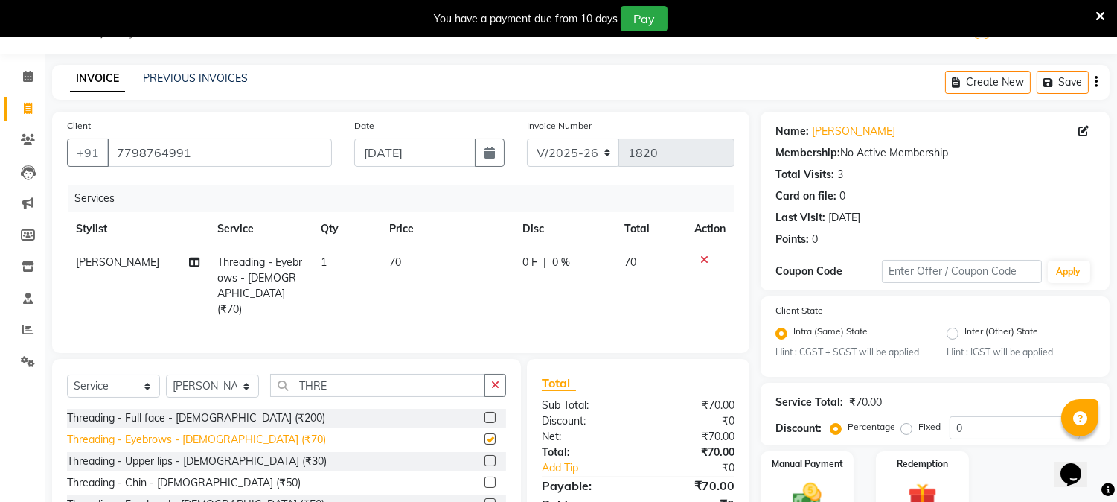
checkbox input "false"
click at [149, 464] on div "Threading - Upper lips - Female (₹30)" at bounding box center [197, 461] width 260 height 16
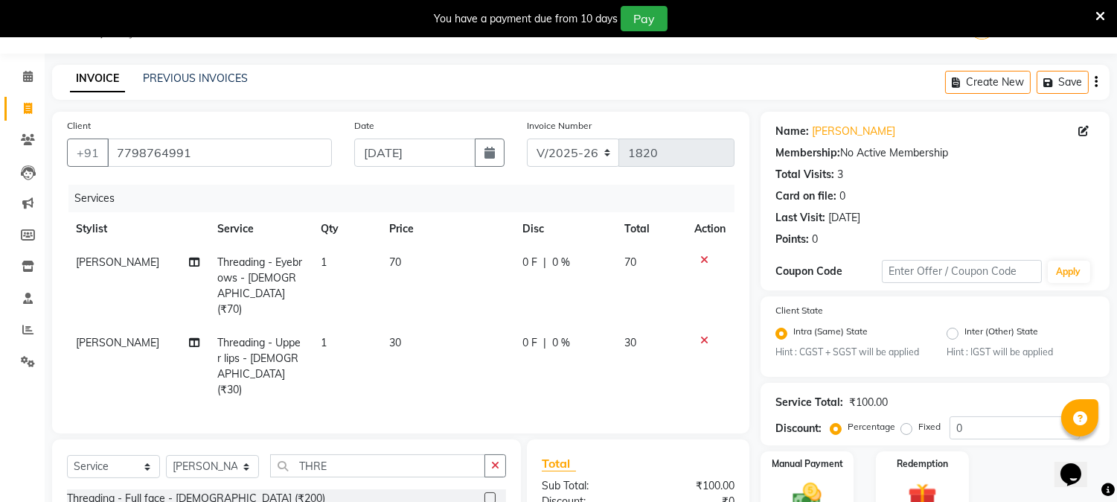
checkbox input "false"
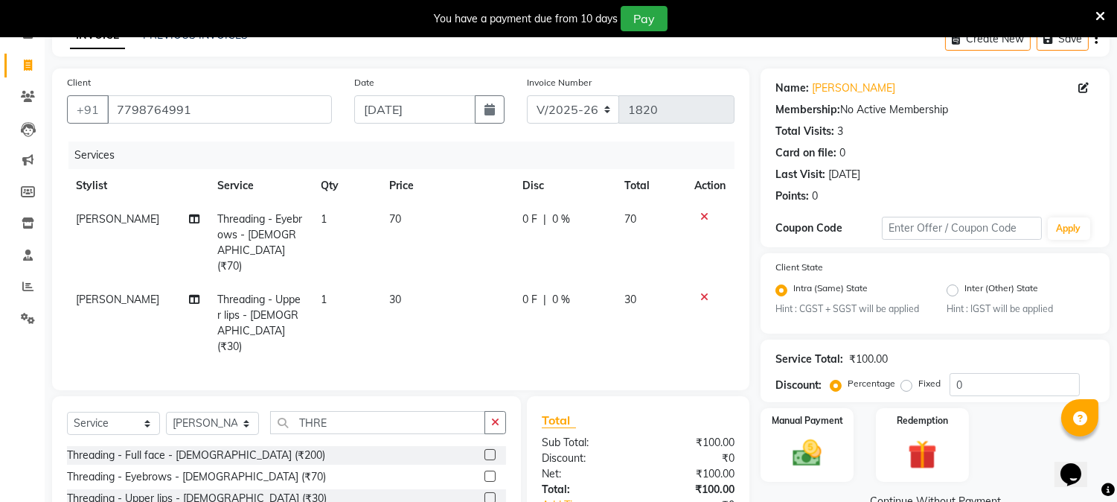
scroll to position [120, 0]
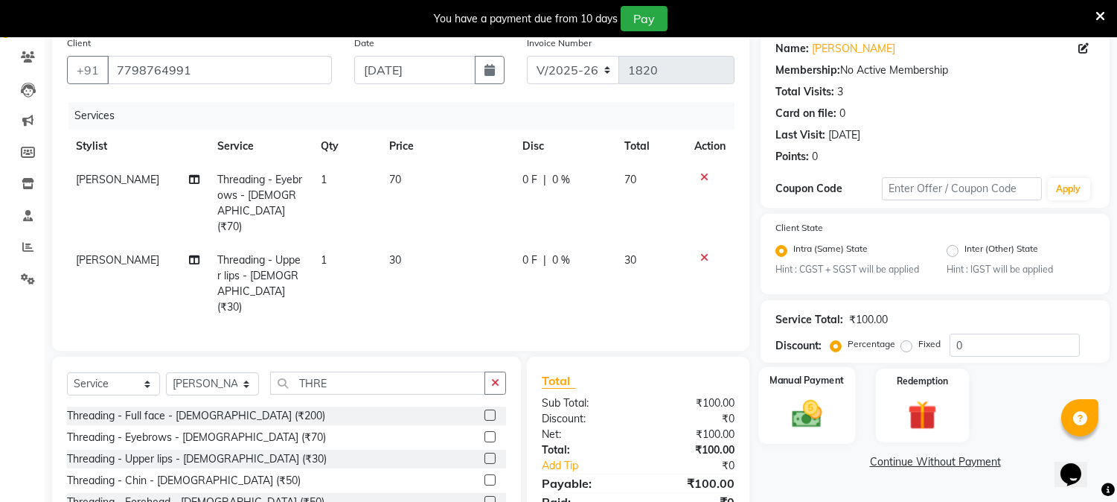
click at [813, 412] on img at bounding box center [807, 414] width 49 height 35
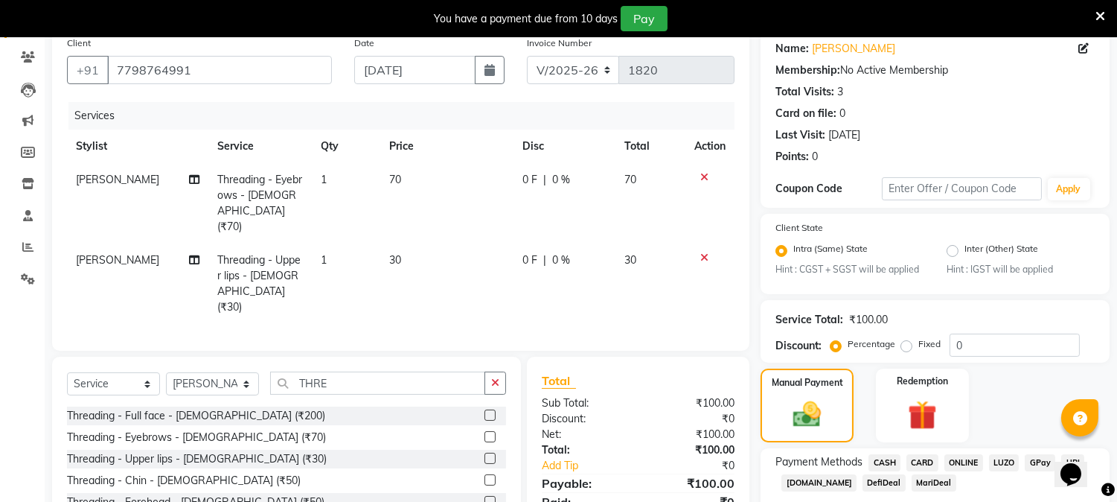
click at [884, 457] on span "CASH" at bounding box center [884, 462] width 32 height 17
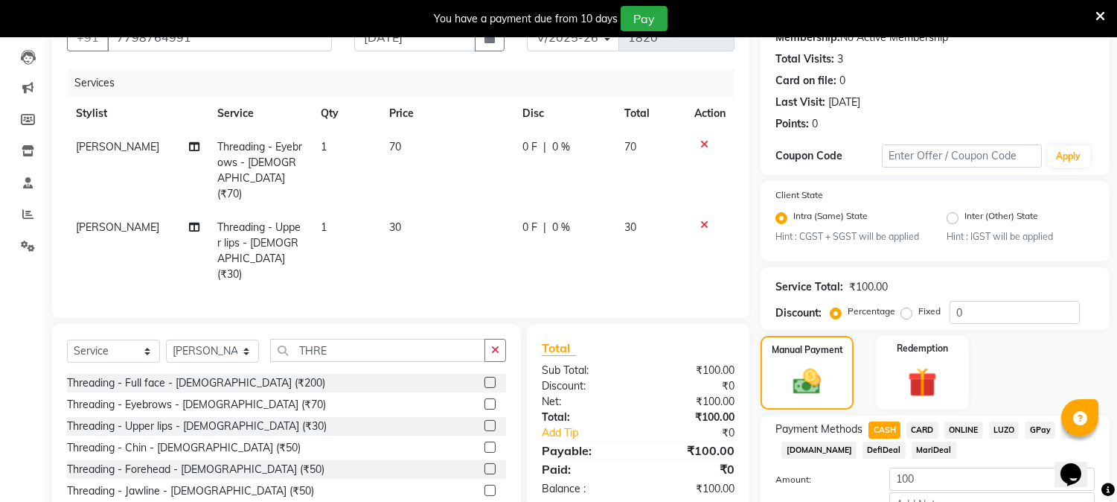
click at [1116, 492] on div "Name: Sangeeta Membership: No Active Membership Total Visits: 3 Card on file: 0…" at bounding box center [941, 286] width 360 height 580
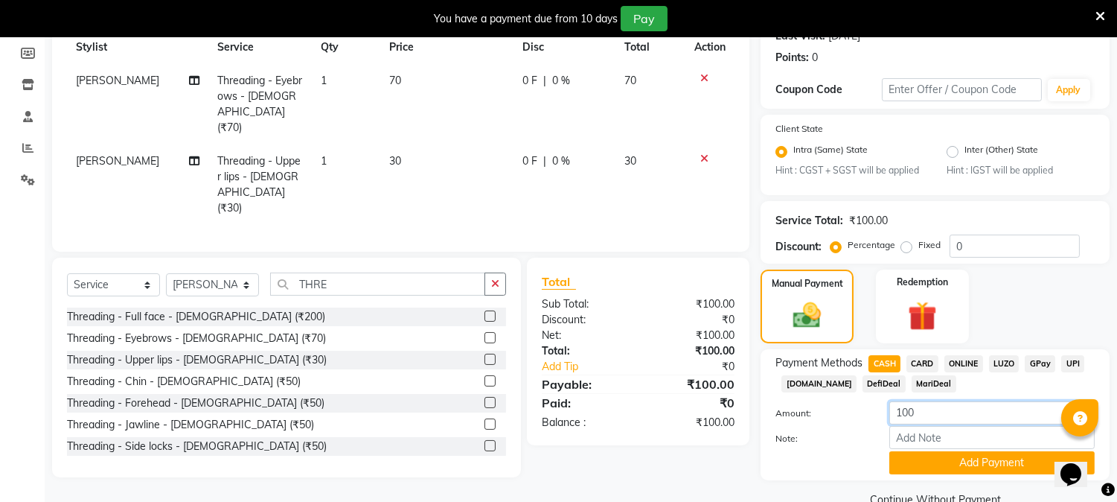
scroll to position [250, 0]
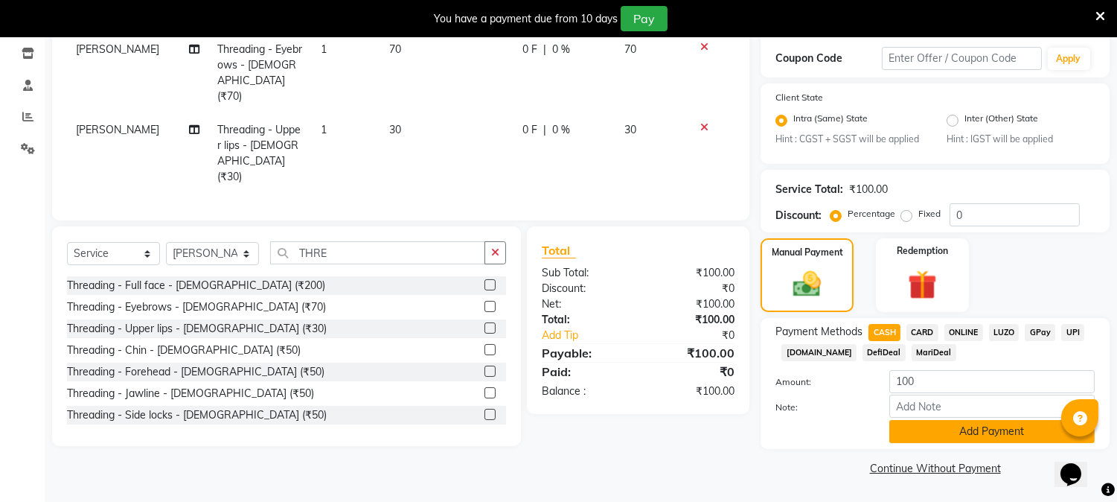
click at [1005, 429] on button "Add Payment" at bounding box center [991, 431] width 205 height 23
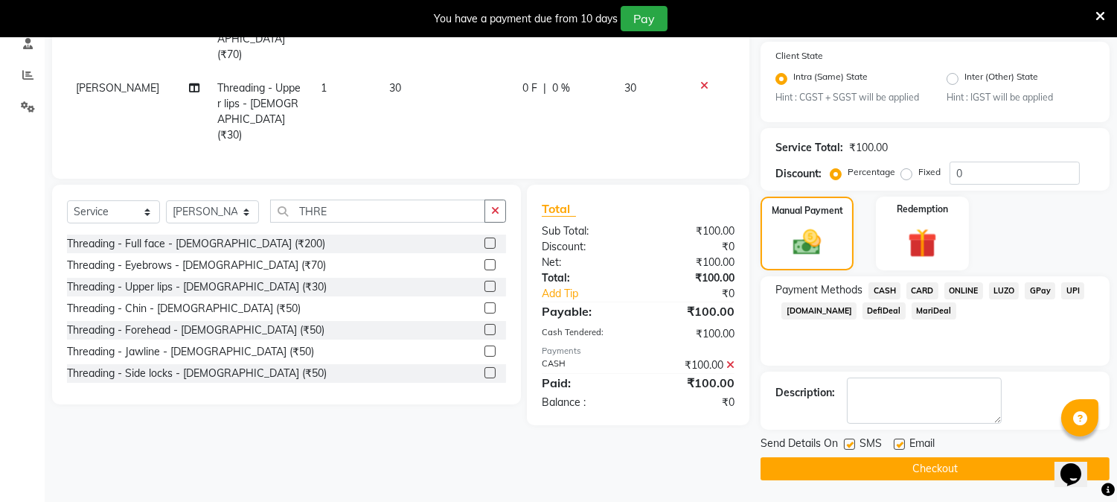
scroll to position [292, 0]
click at [966, 470] on button "Checkout" at bounding box center [935, 467] width 349 height 23
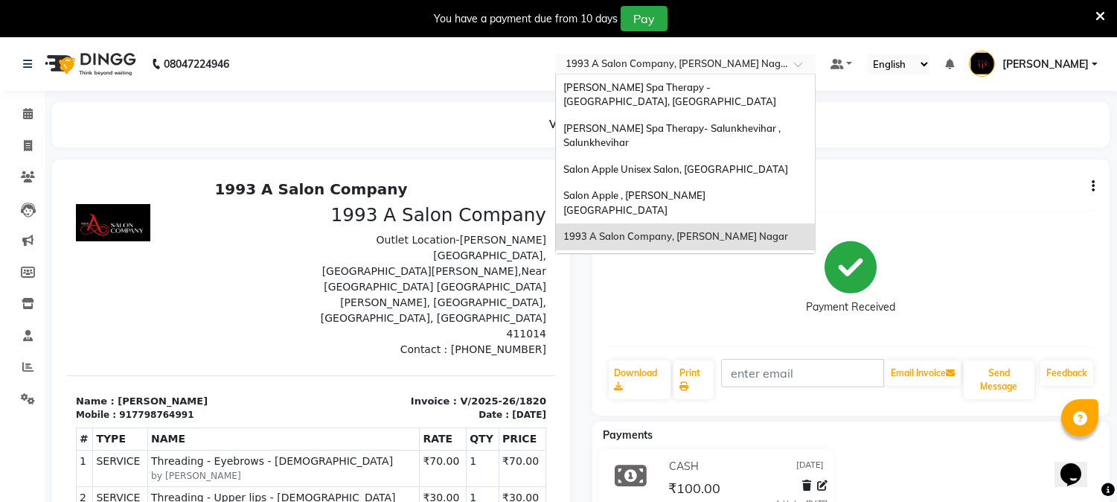
click at [778, 69] on input "text" at bounding box center [671, 65] width 216 height 15
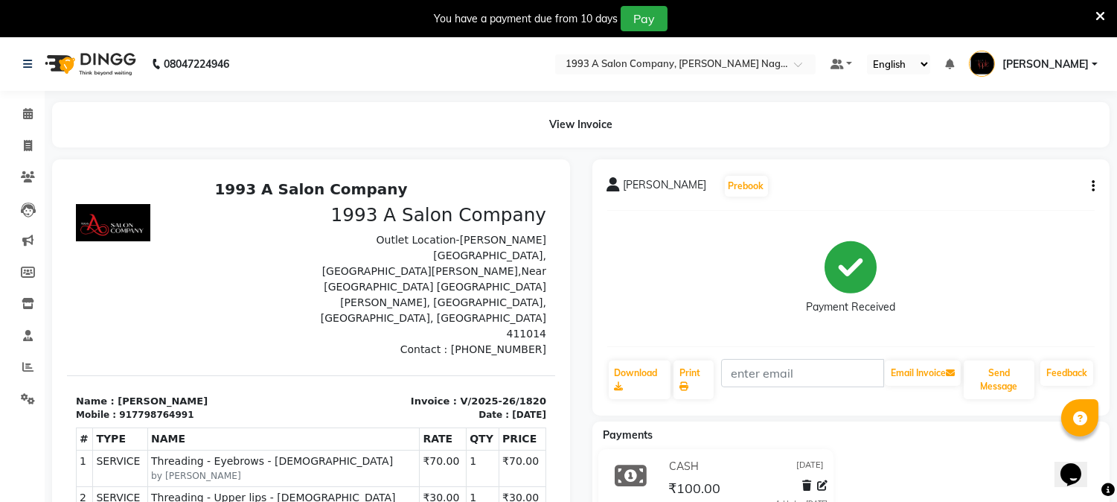
click at [567, 73] on nav "08047224946 Select Location × 1993 A Salon Company, Viman Nagar Default Panel M…" at bounding box center [558, 64] width 1117 height 54
